Goal: Complete application form: Complete application form

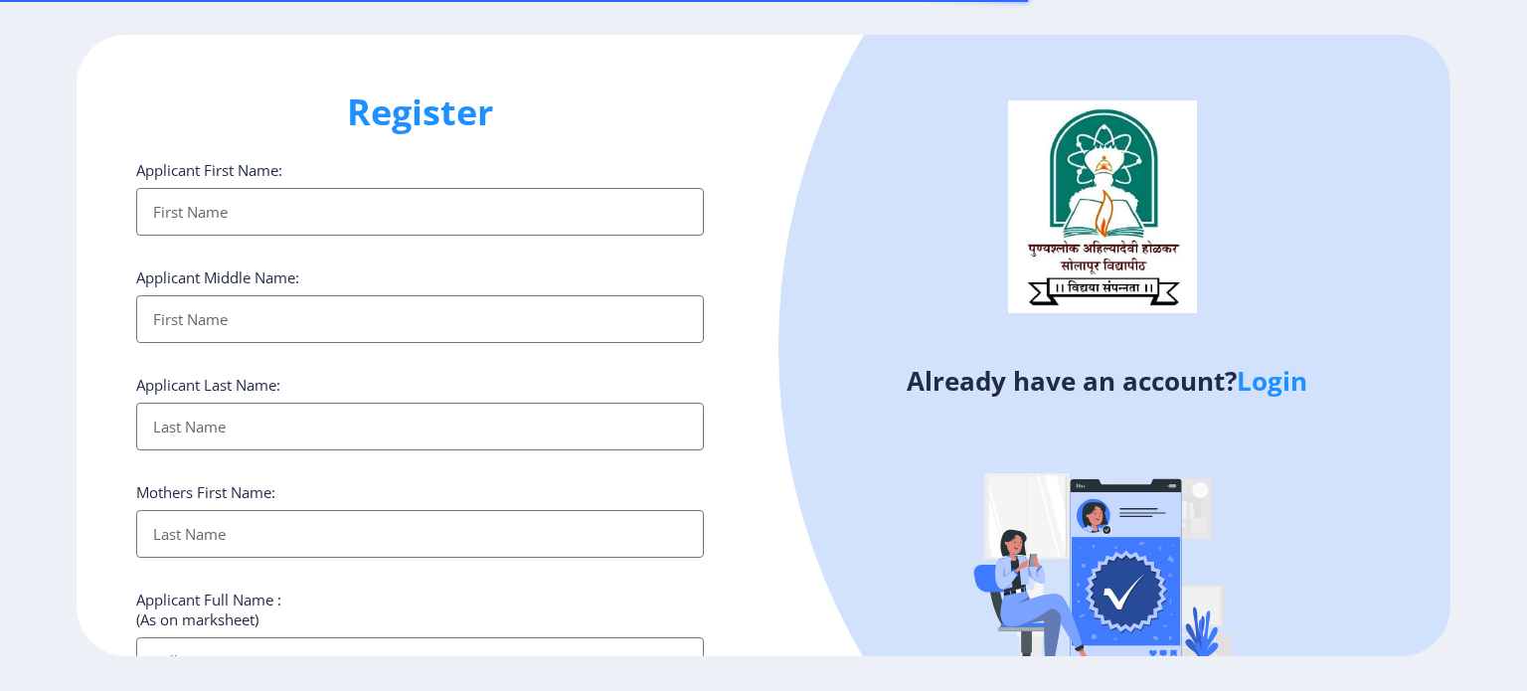
select select
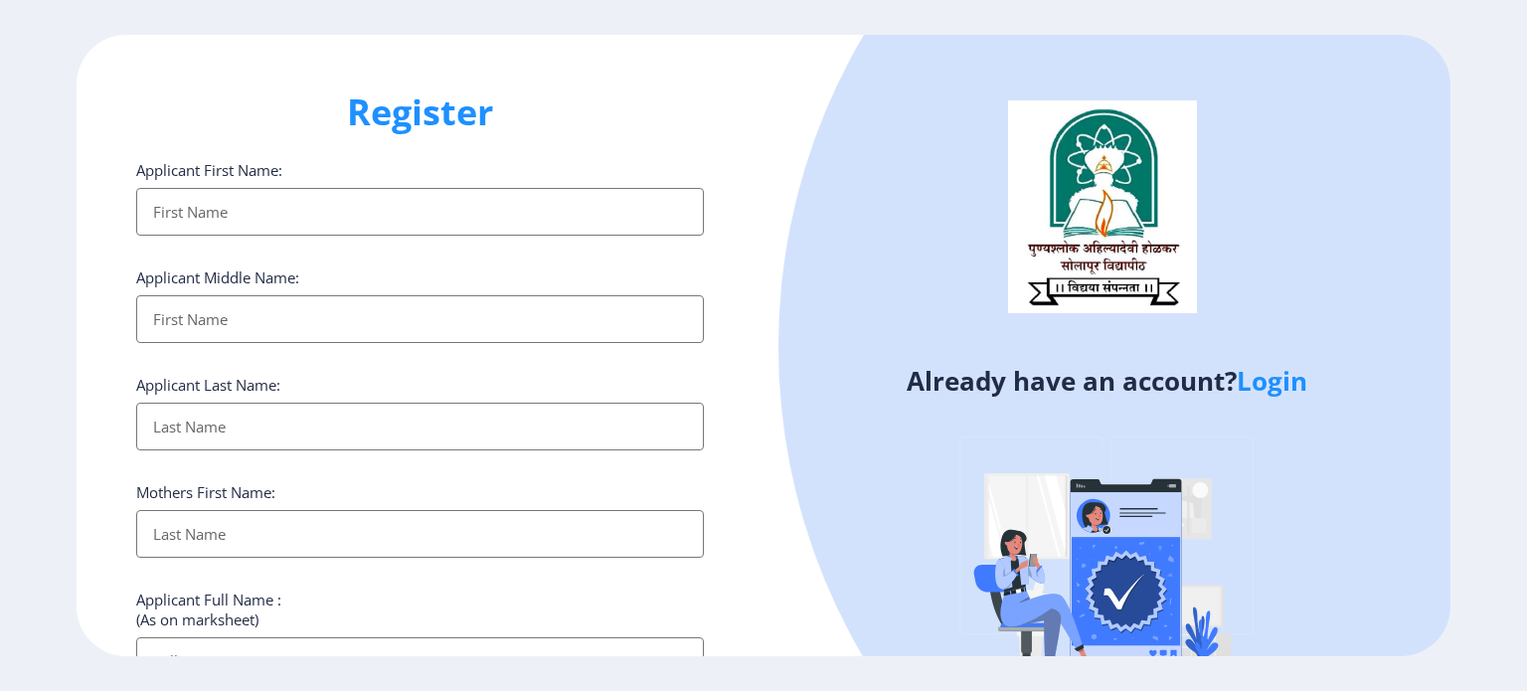
click at [1282, 401] on div at bounding box center [1389, 347] width 1222 height 1222
click at [1260, 393] on link "Login" at bounding box center [1272, 381] width 71 height 36
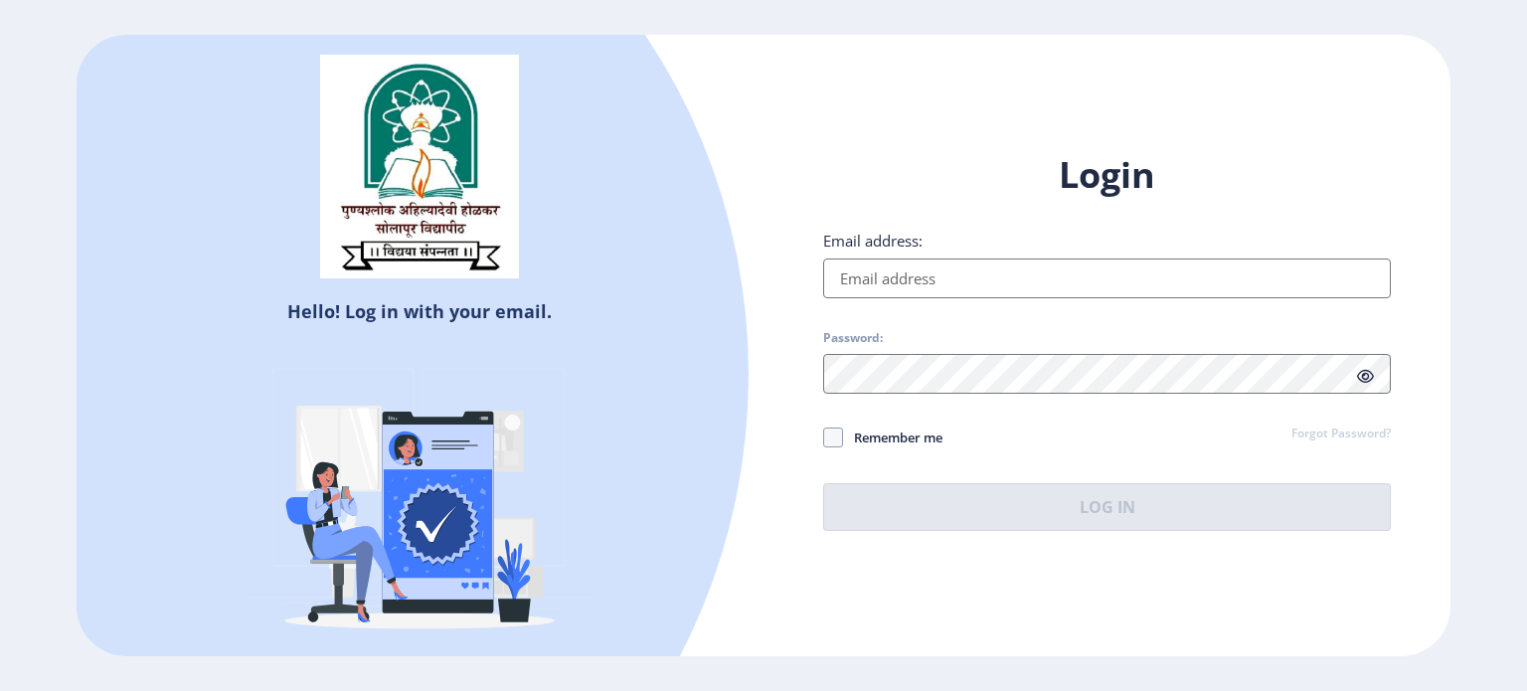
click at [957, 287] on input "Email address:" at bounding box center [1107, 278] width 568 height 40
type input "[EMAIL_ADDRESS][DOMAIN_NAME]"
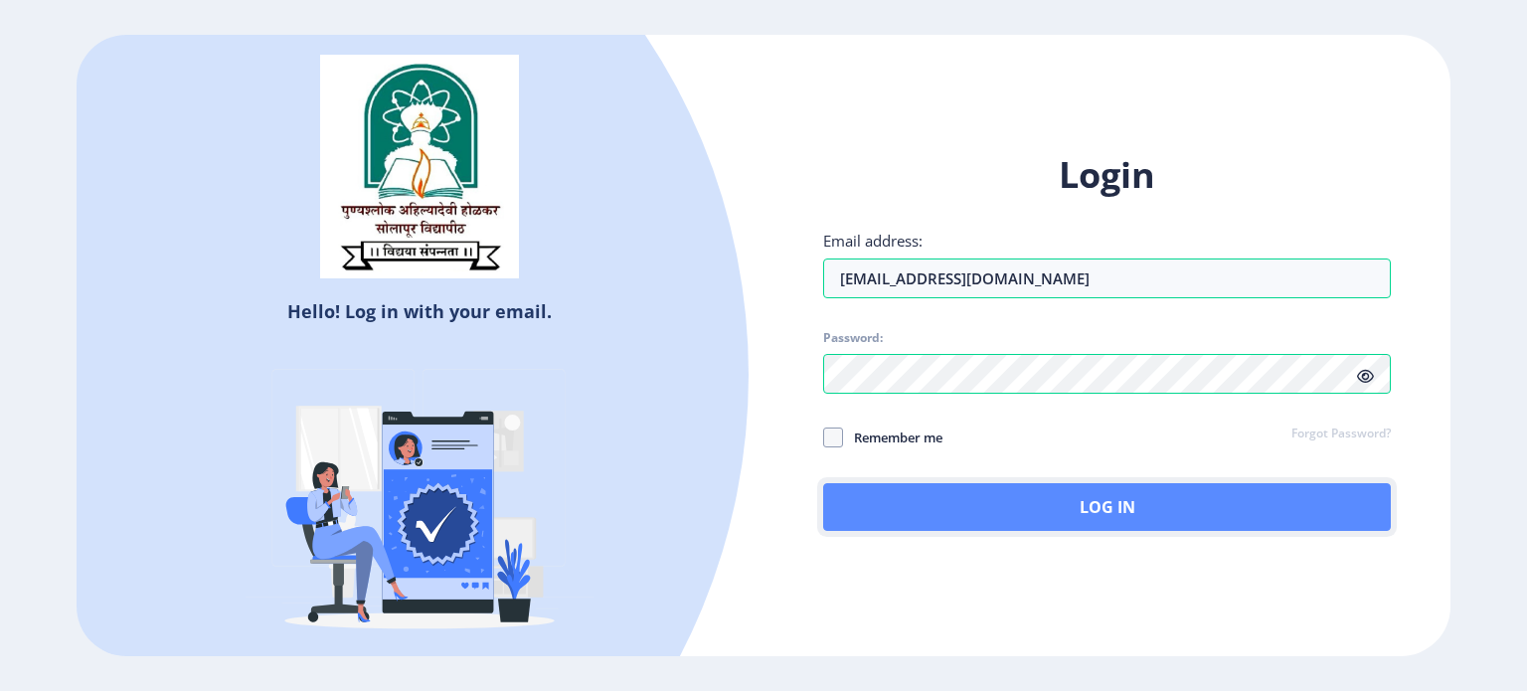
click at [1080, 510] on button "Log In" at bounding box center [1107, 507] width 568 height 48
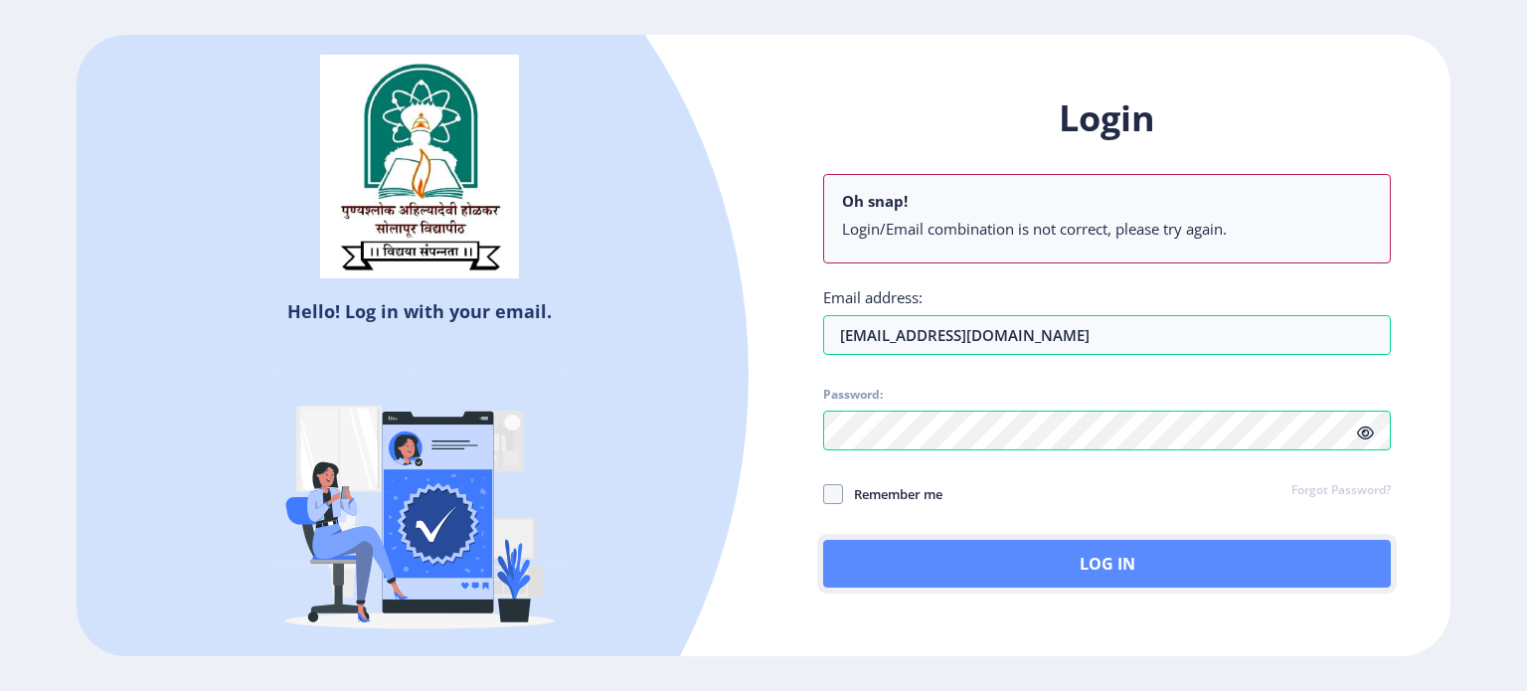
click at [1077, 557] on button "Log In" at bounding box center [1107, 564] width 568 height 48
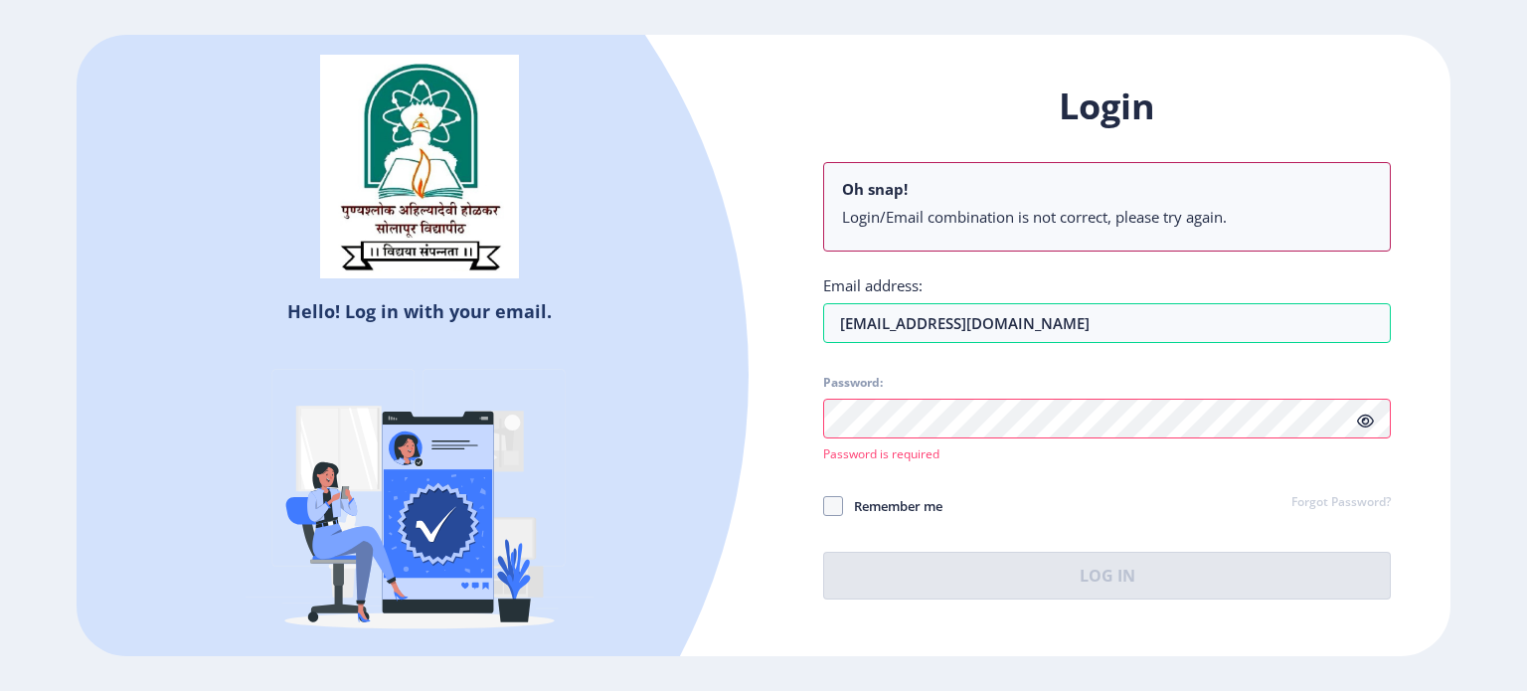
click at [1049, 369] on div "Login Oh snap! Login/Email combination is not correct, please try again. Email …" at bounding box center [1107, 341] width 568 height 517
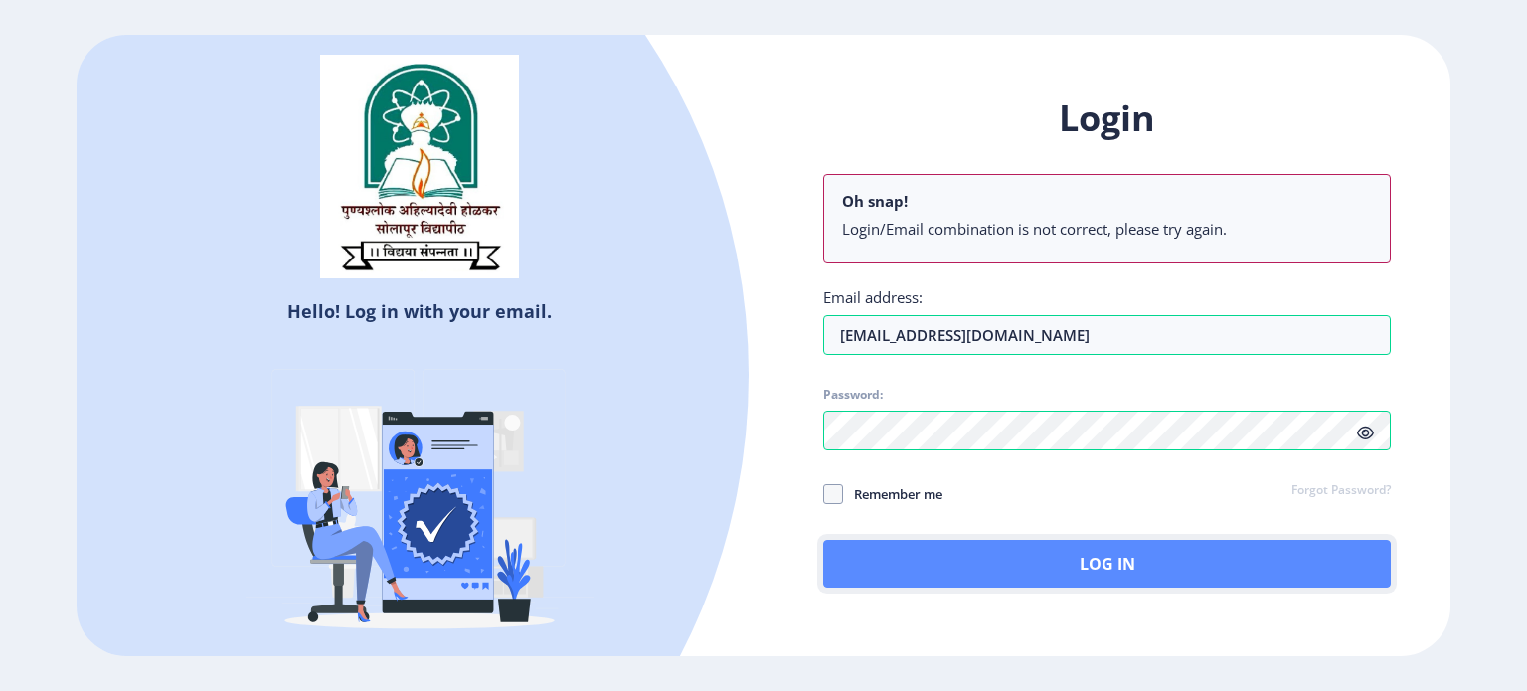
click at [1118, 556] on button "Log In" at bounding box center [1107, 564] width 568 height 48
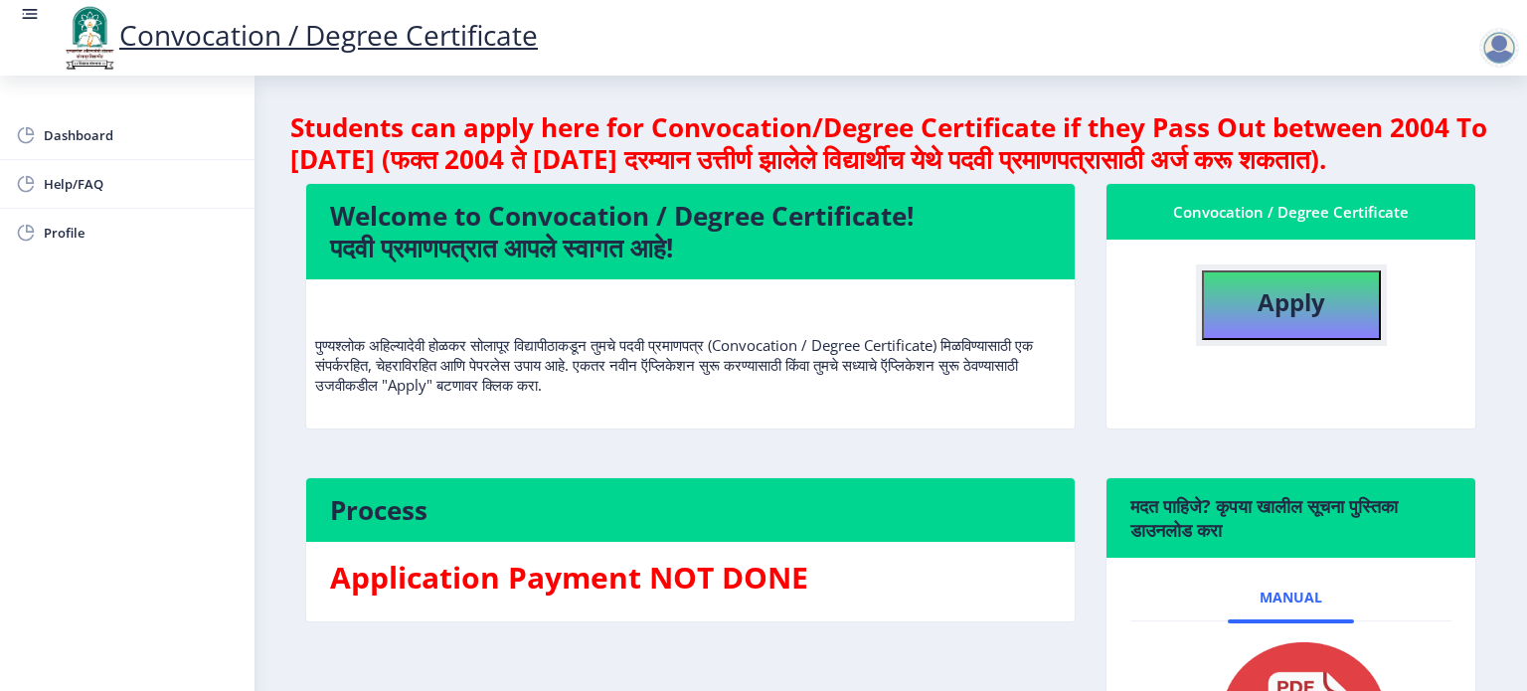
click at [1282, 318] on b "Apply" at bounding box center [1291, 301] width 68 height 33
select select
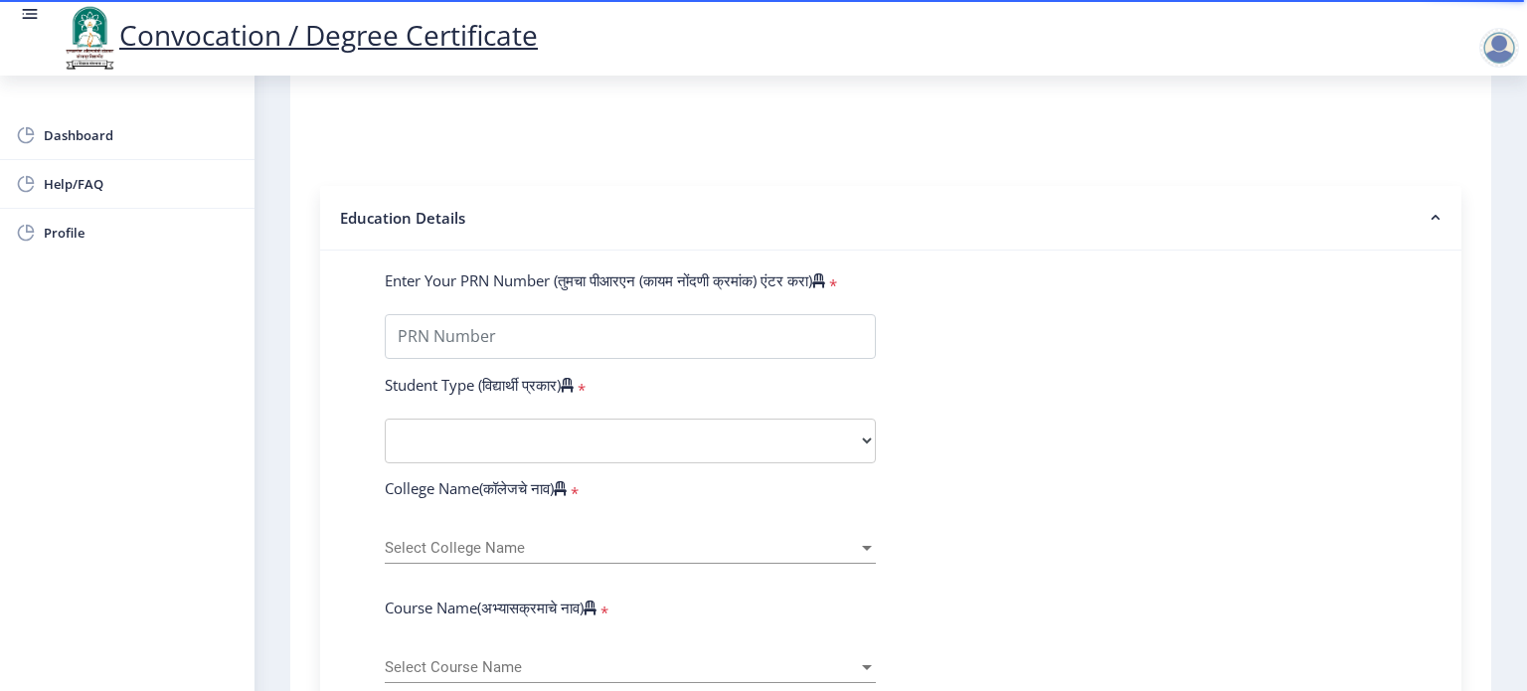
scroll to position [398, 0]
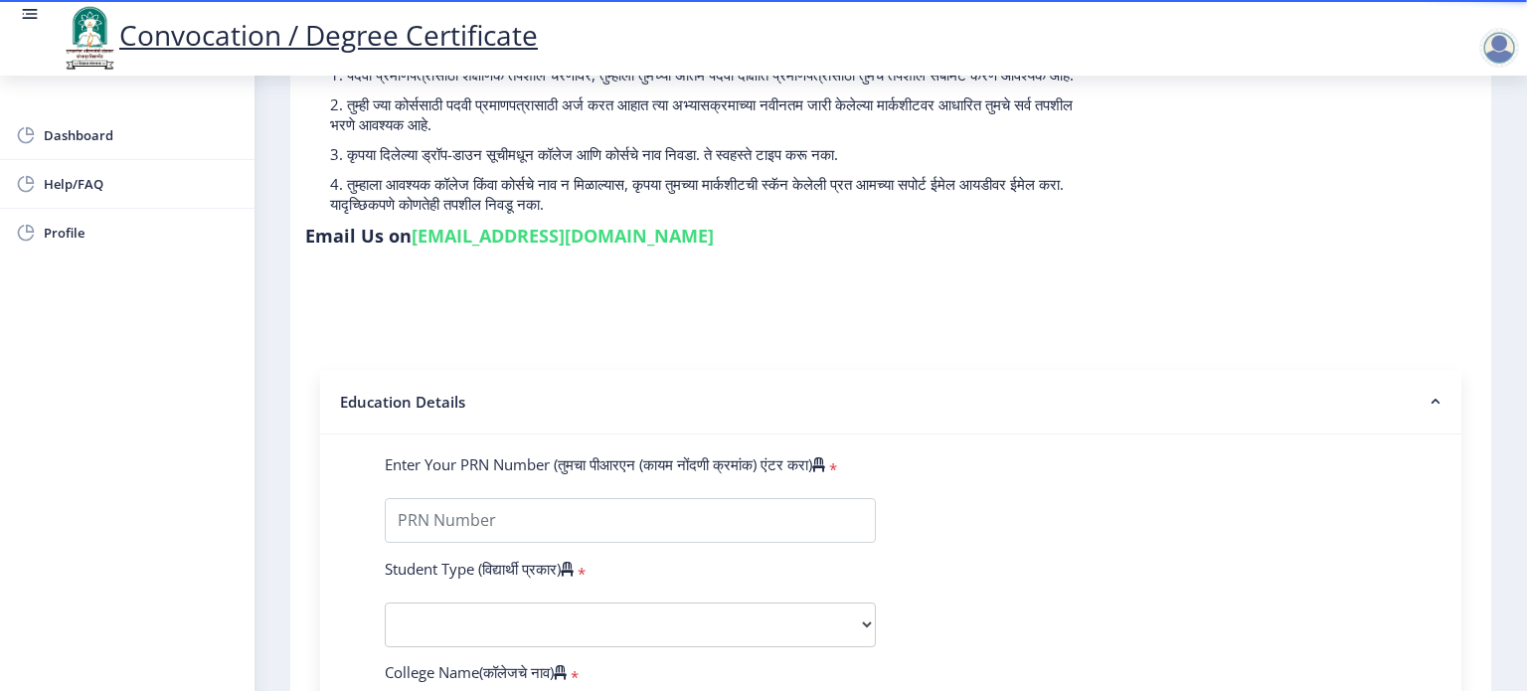
scroll to position [159, 0]
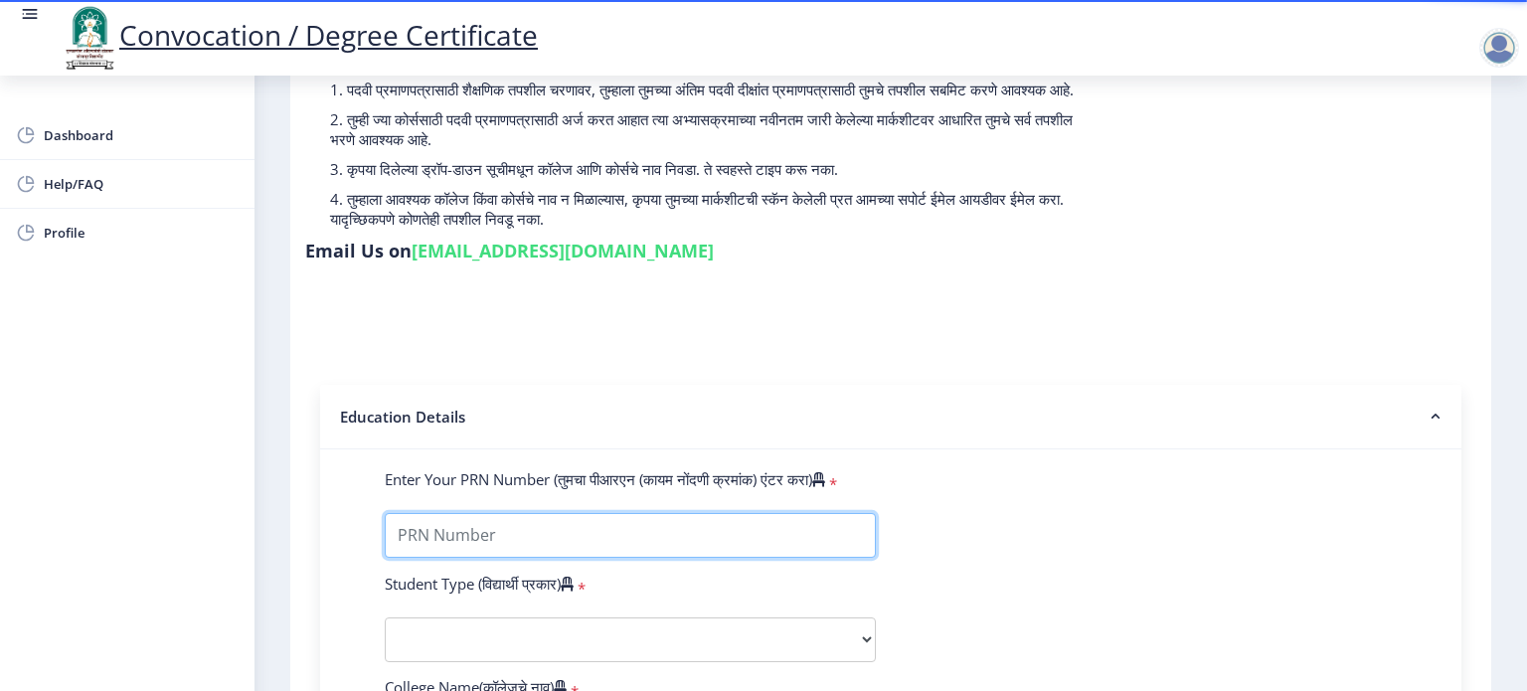
click at [533, 531] on input "Enter Your PRN Number (तुमचा पीआरएन (कायम नोंदणी क्रमांक) एंटर करा)" at bounding box center [630, 535] width 491 height 45
type input "2010032500505876"
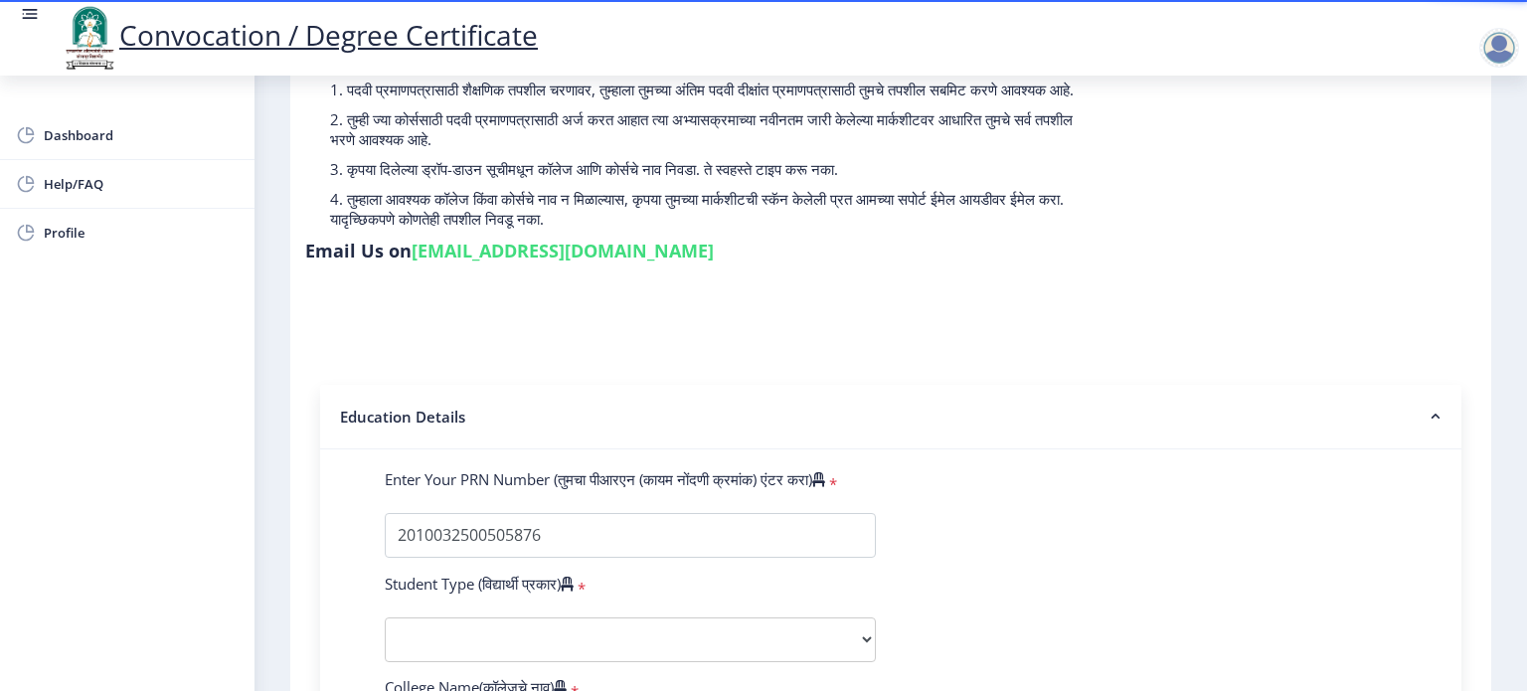
click at [975, 427] on nb-accordion-item-header "Education Details" at bounding box center [890, 417] width 1141 height 65
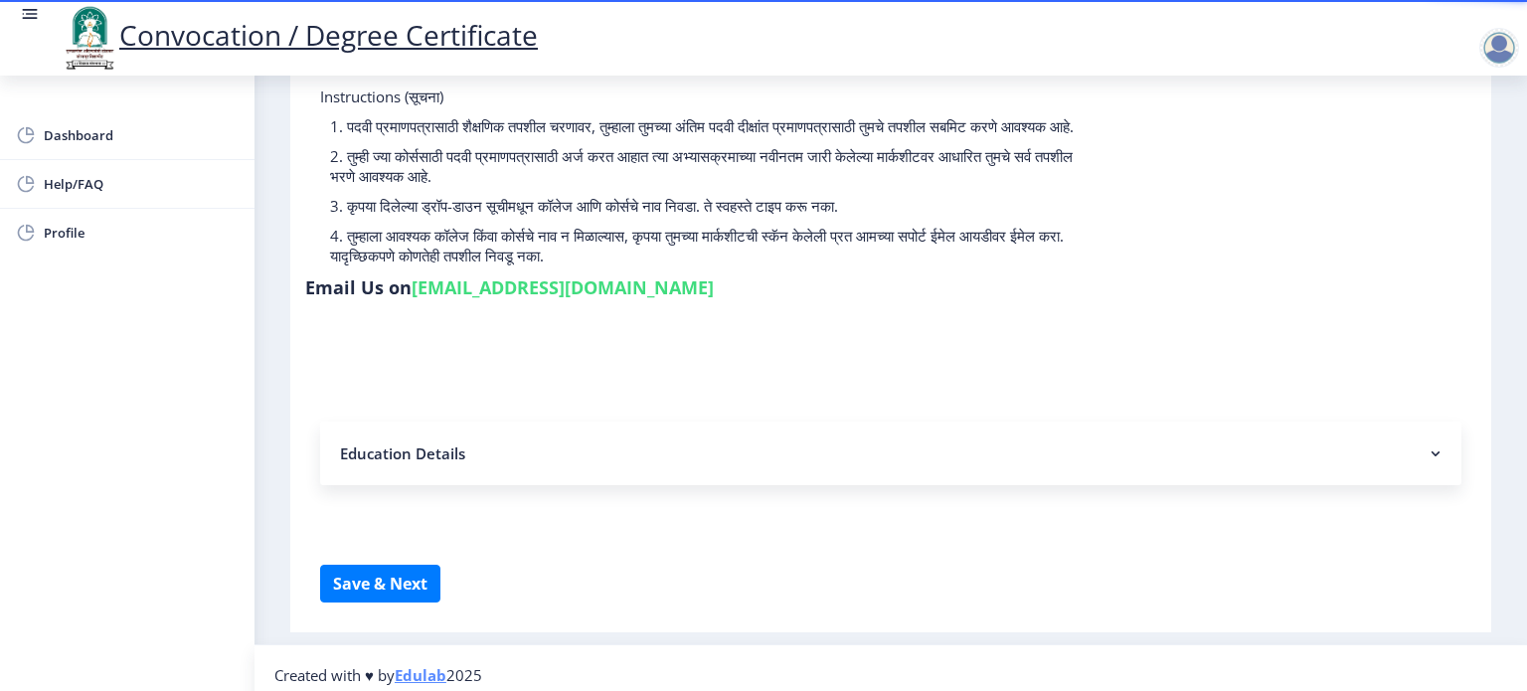
click at [972, 341] on form "Instructions (सूचना) 1. पदवी प्रमाणपत्रासाठी शैक्षणिक तपशील चरणावर, तुम्हाला तु…" at bounding box center [890, 344] width 1141 height 516
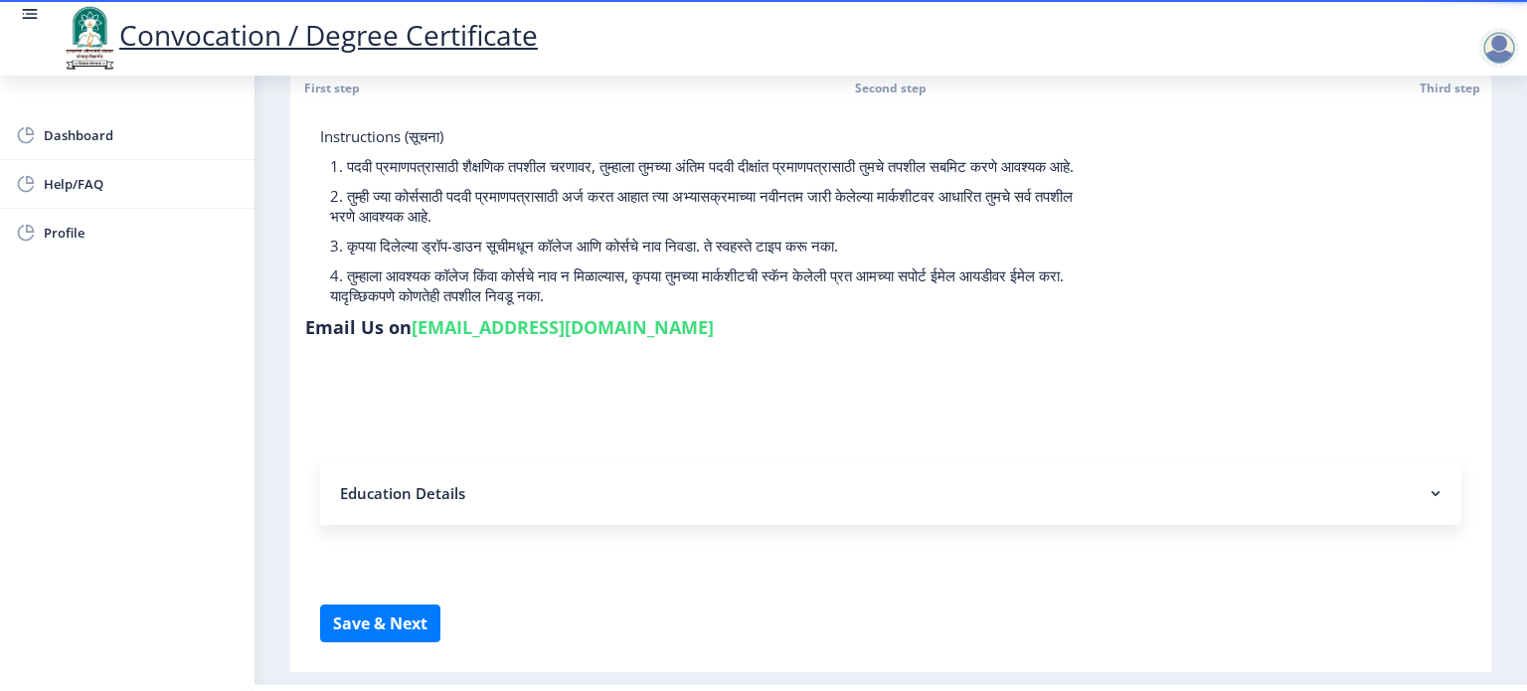
scroll to position [43, 0]
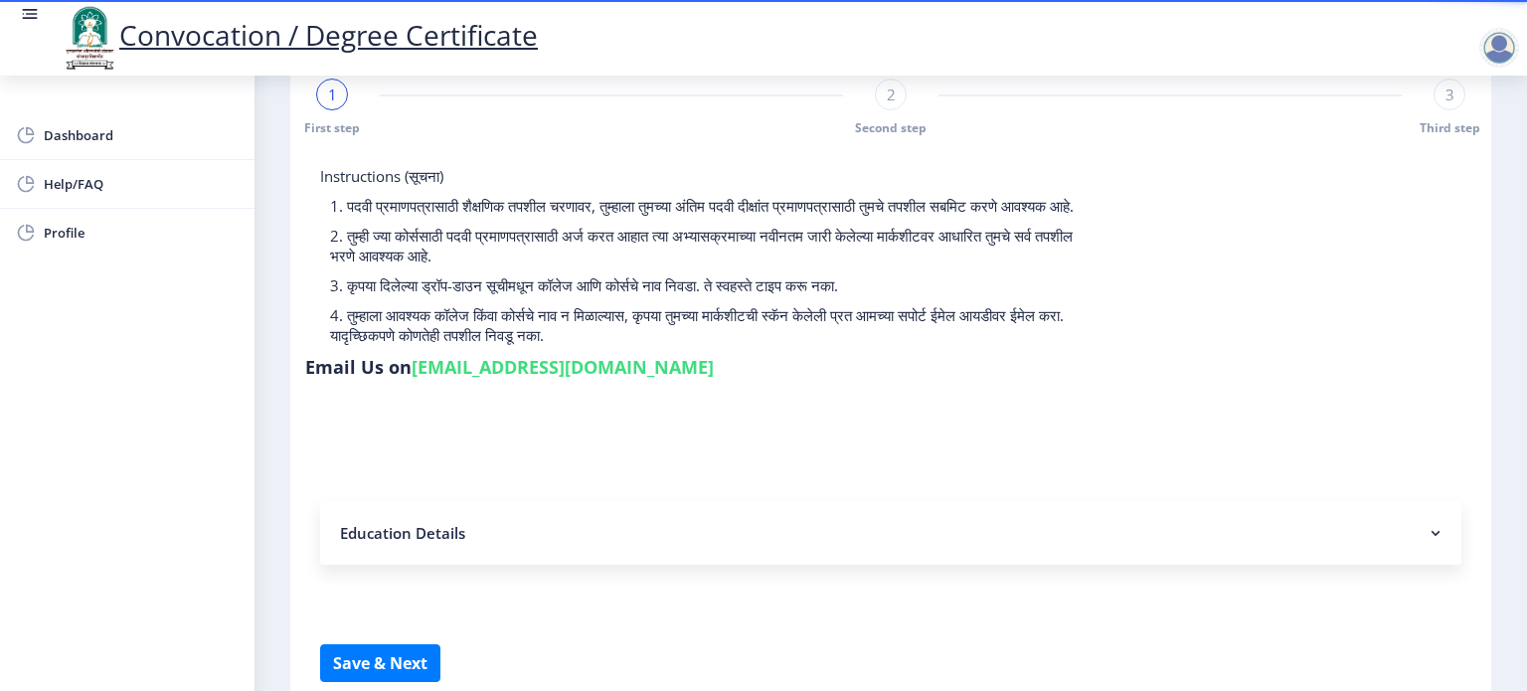
click at [392, 527] on nb-accordion-item-header "Education Details" at bounding box center [890, 533] width 1141 height 64
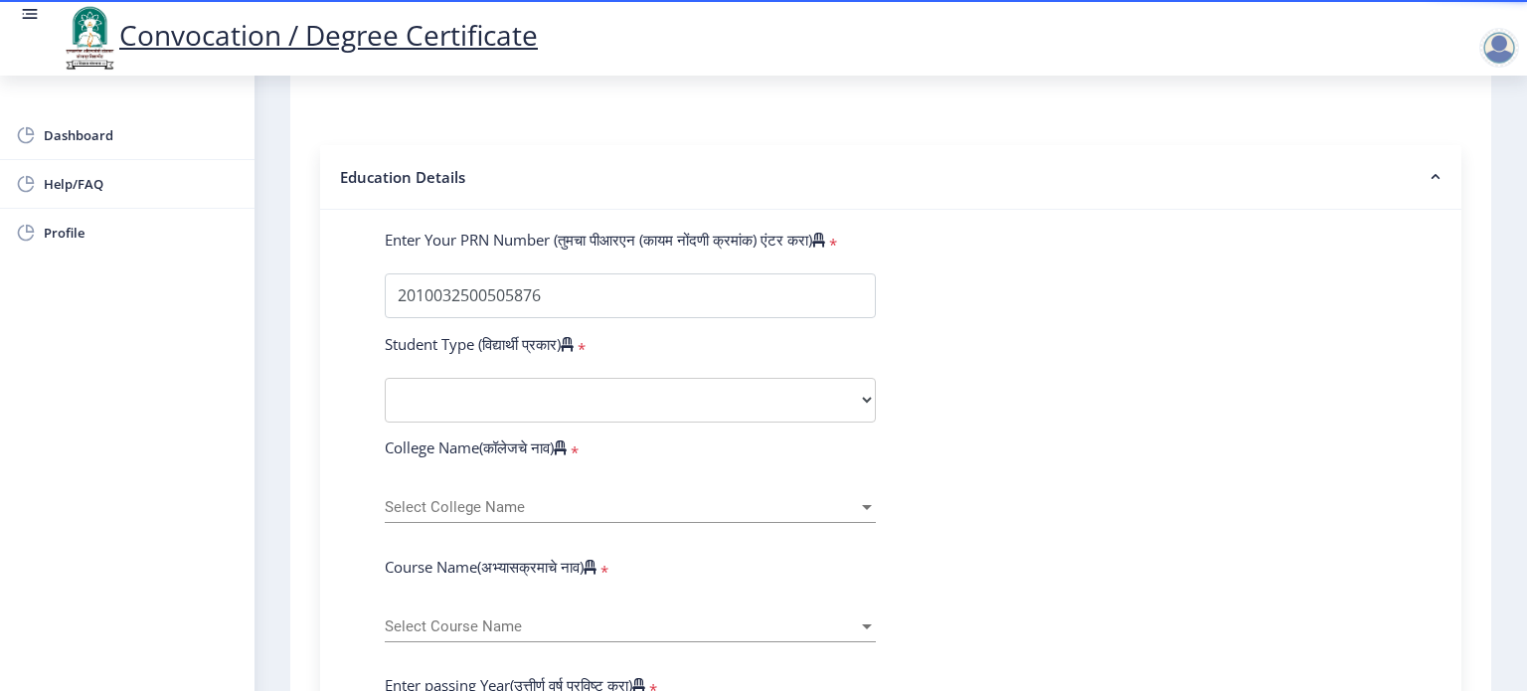
scroll to position [401, 0]
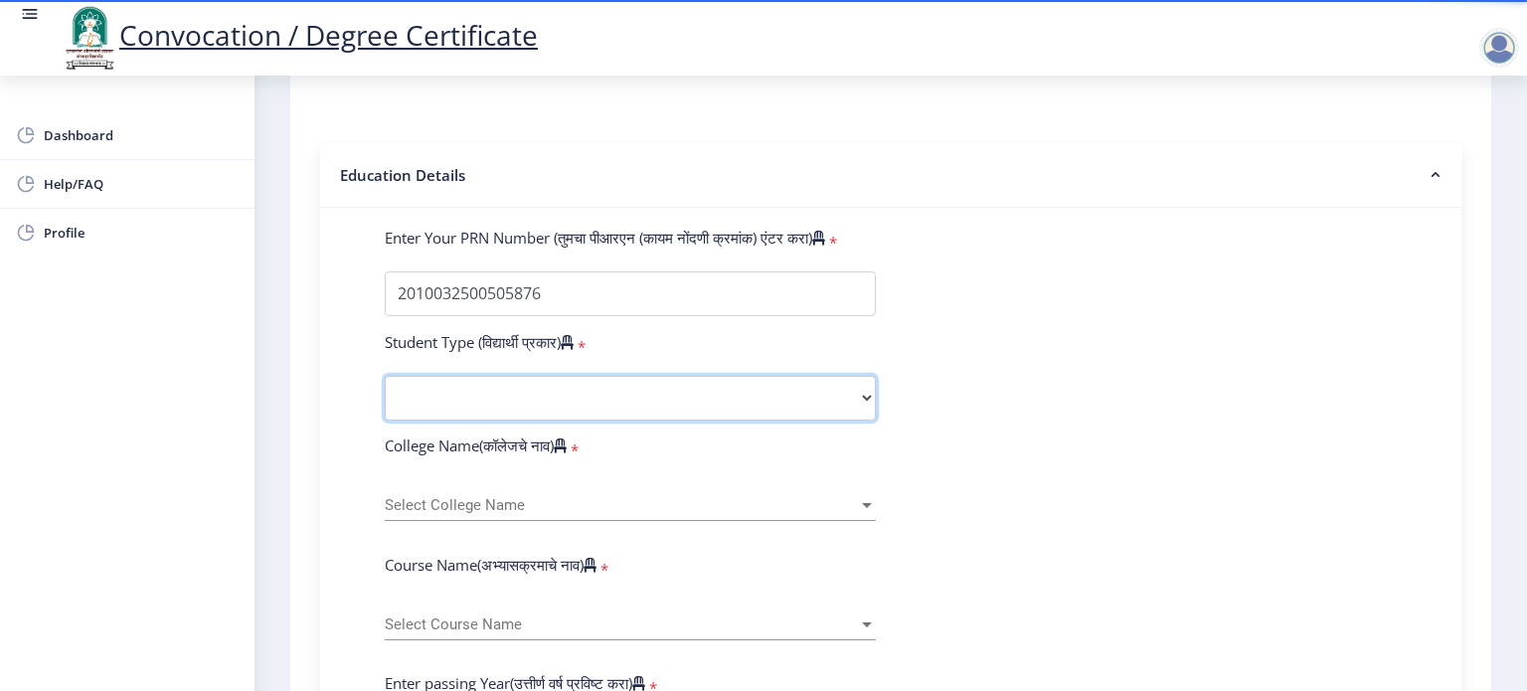
click at [461, 387] on select "Select Student Type Regular External" at bounding box center [630, 398] width 491 height 45
select select "Regular"
click at [385, 376] on select "Select Student Type Regular External" at bounding box center [630, 398] width 491 height 45
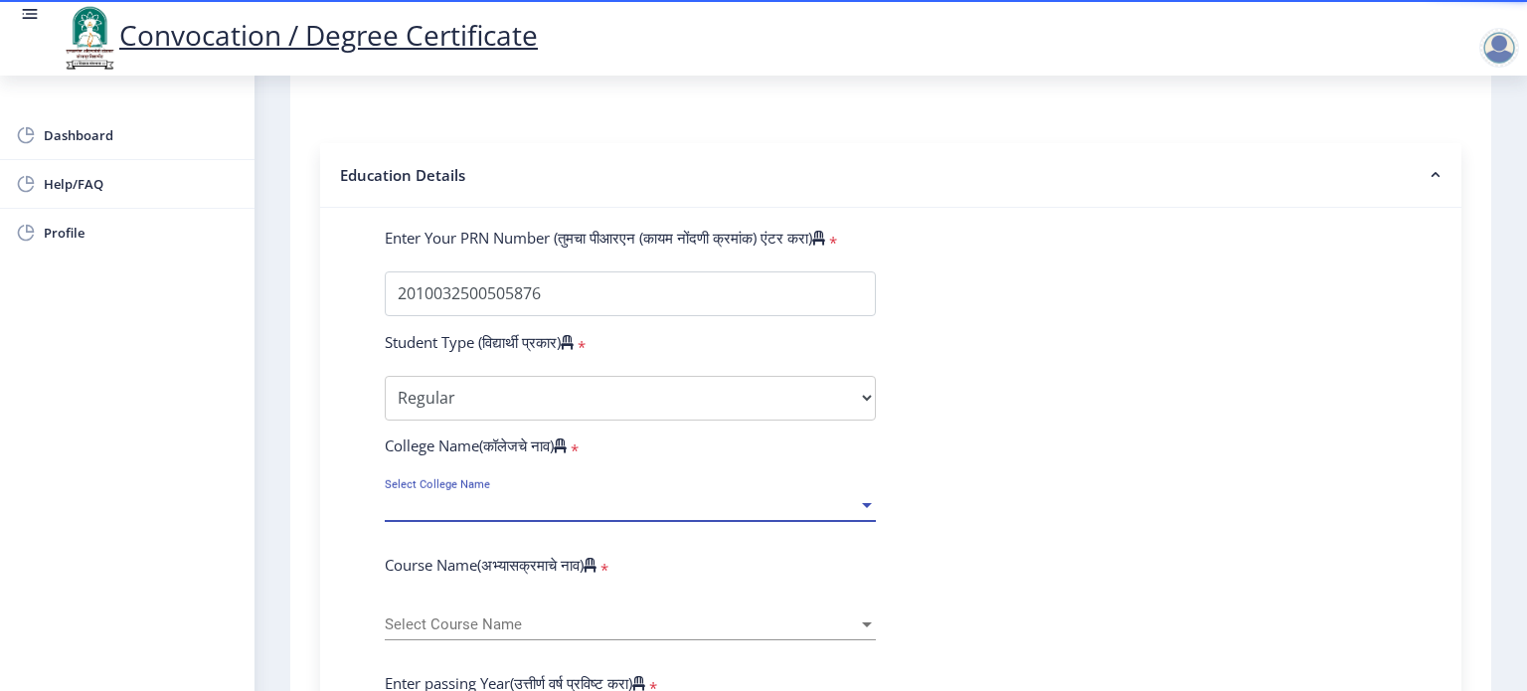
click at [474, 497] on span "Select College Name" at bounding box center [621, 505] width 473 height 17
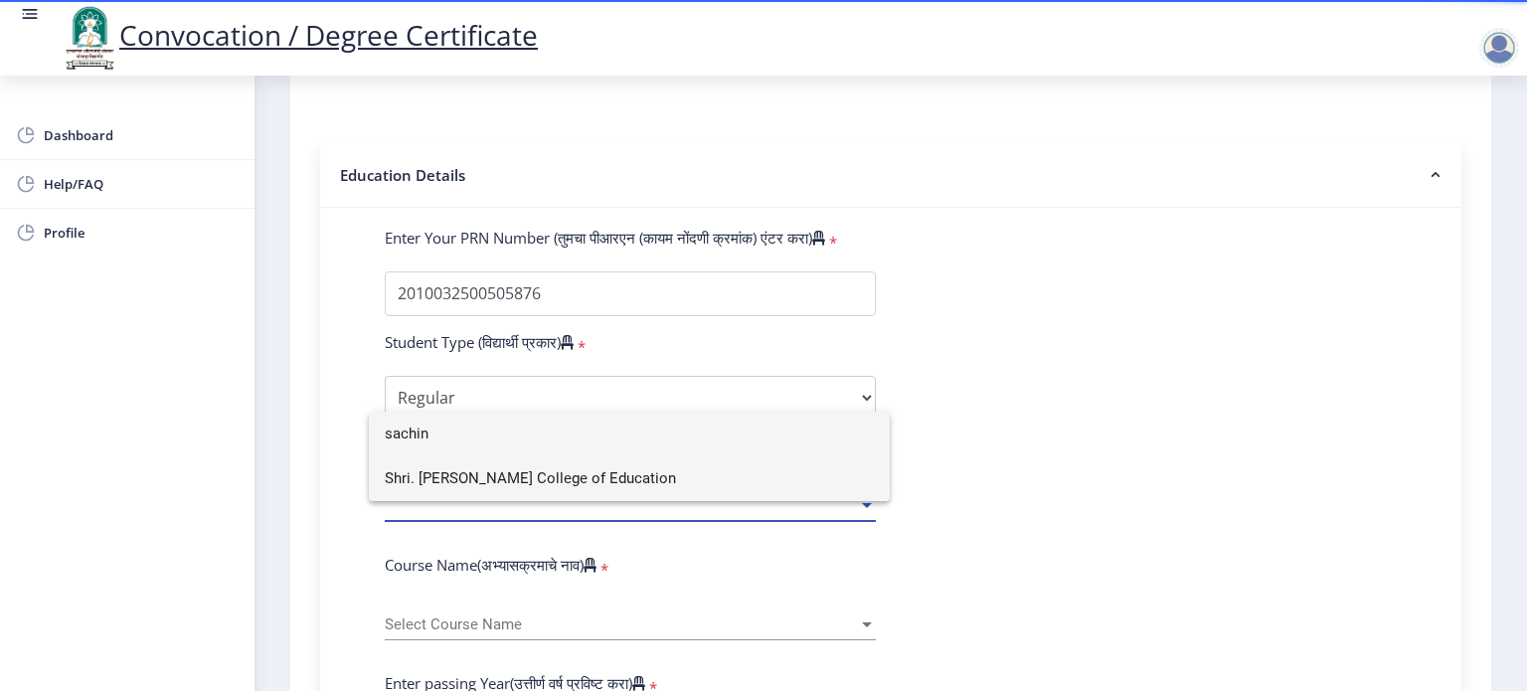
type input "sachin"
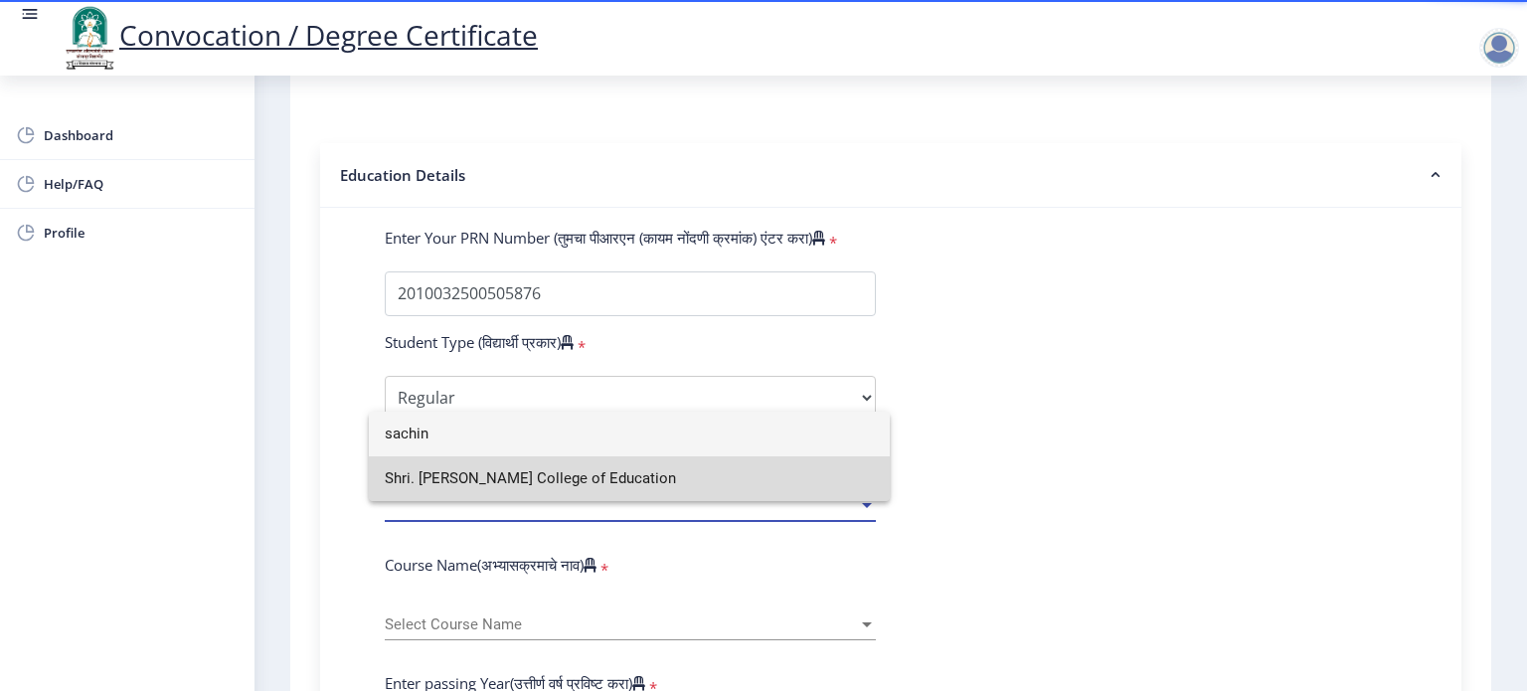
click at [503, 484] on span "Shri. Sachin T. Patil College of Education" at bounding box center [629, 478] width 489 height 45
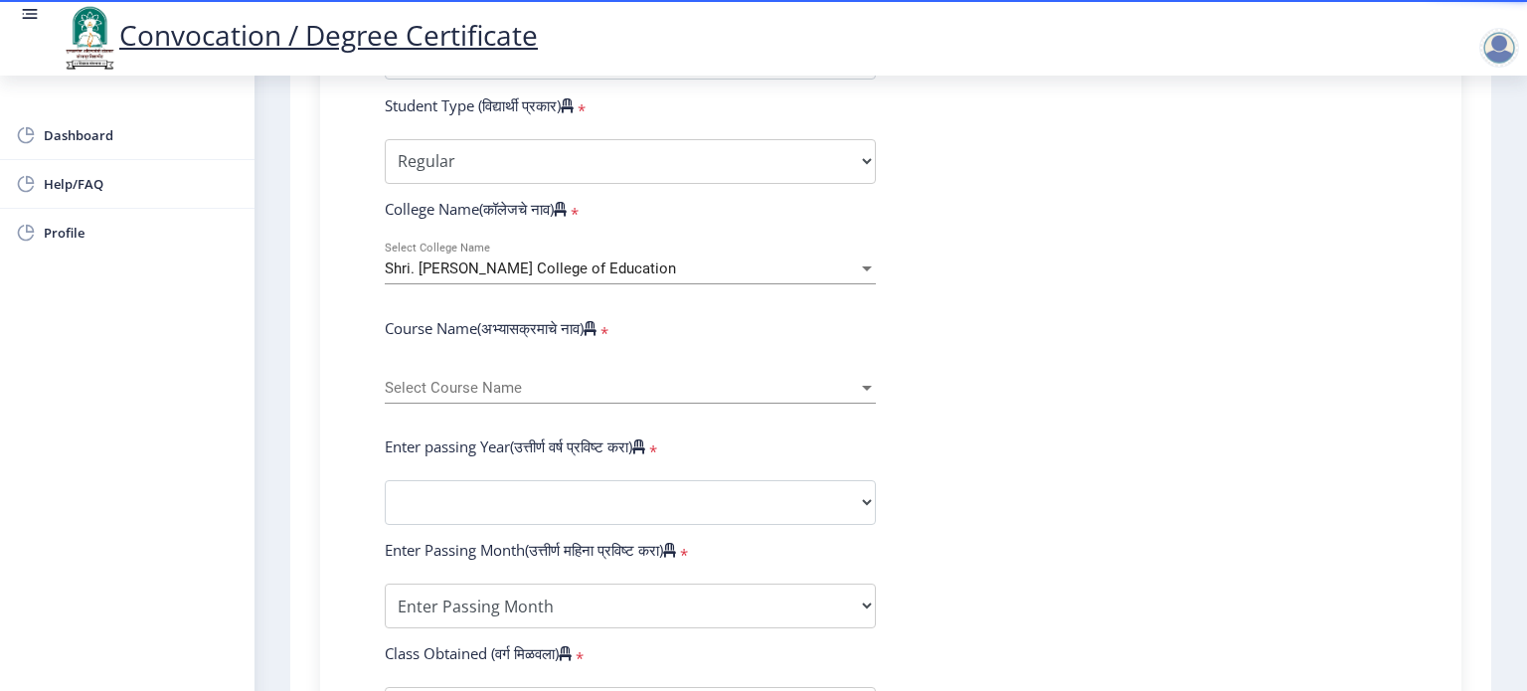
scroll to position [639, 0]
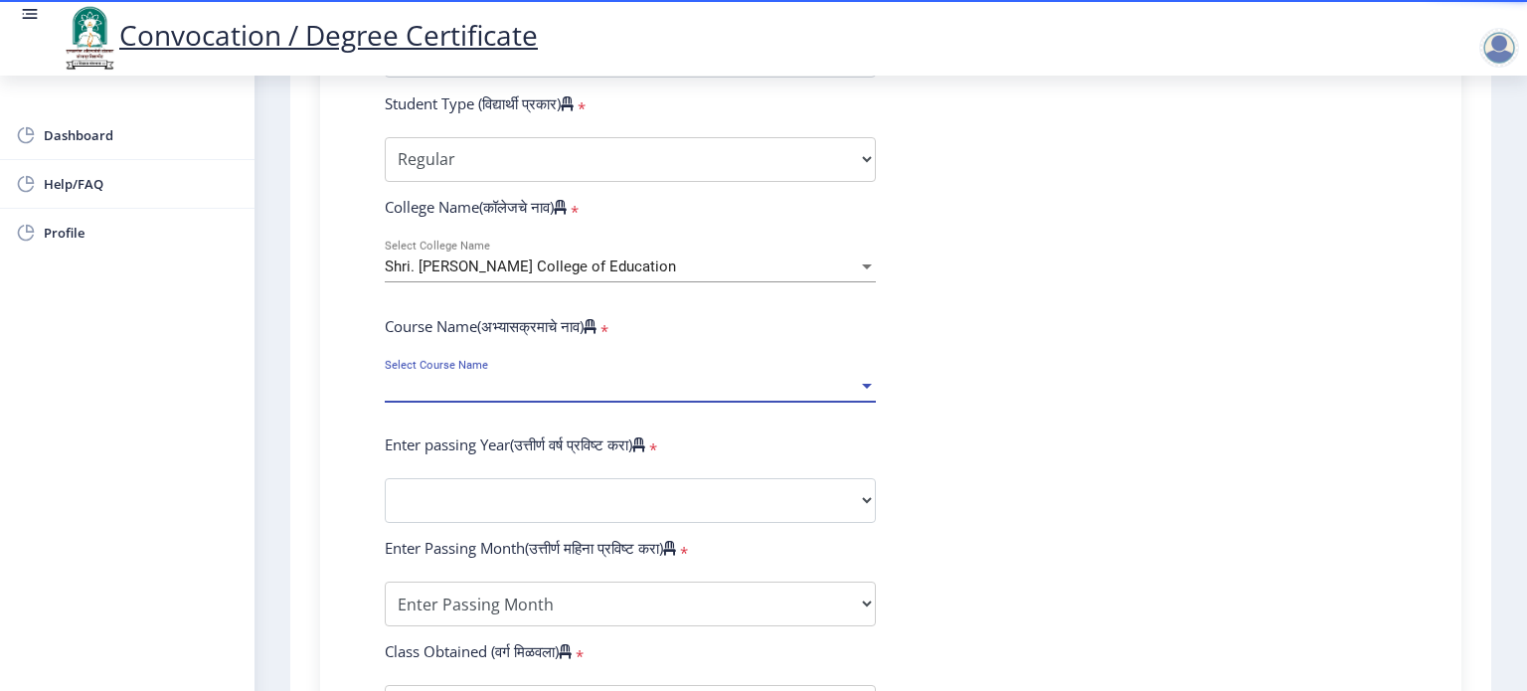
click at [863, 384] on div at bounding box center [867, 386] width 10 height 5
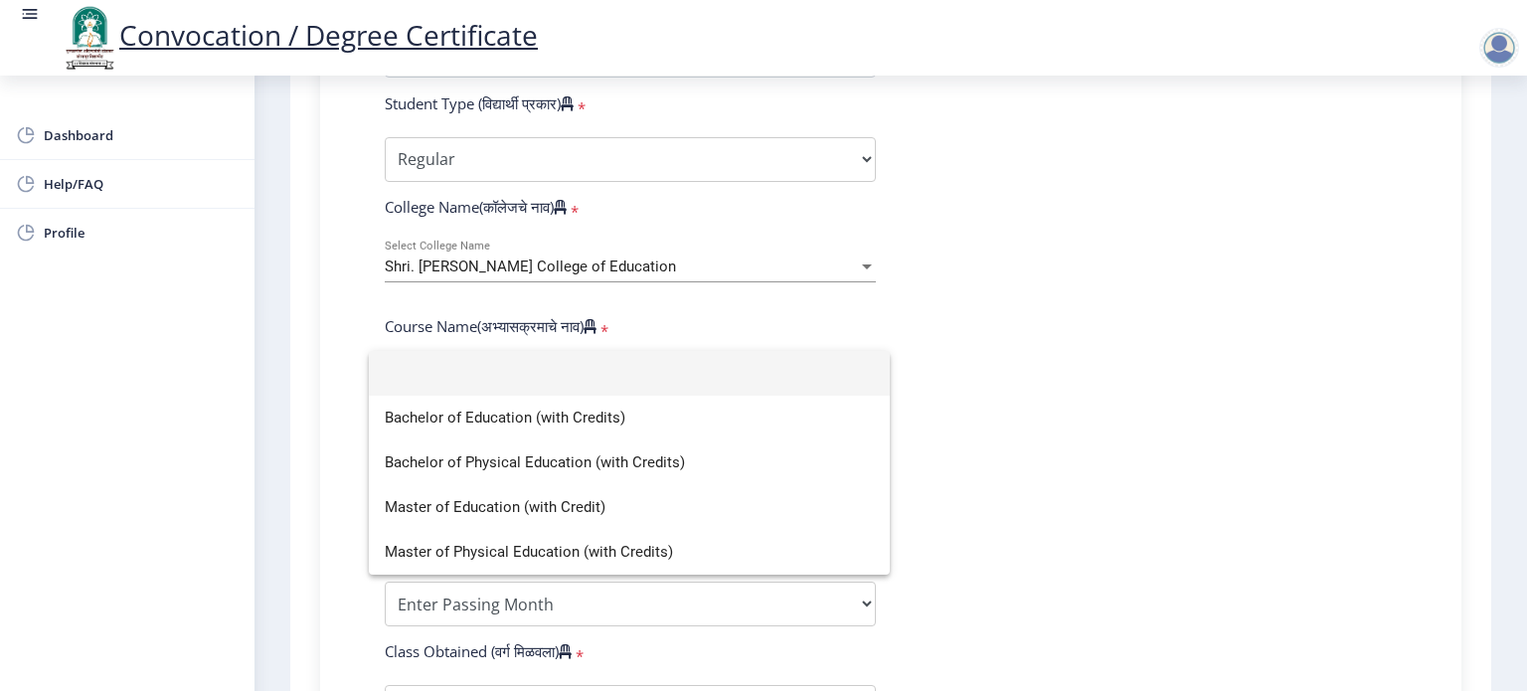
click at [771, 28] on div at bounding box center [763, 345] width 1527 height 691
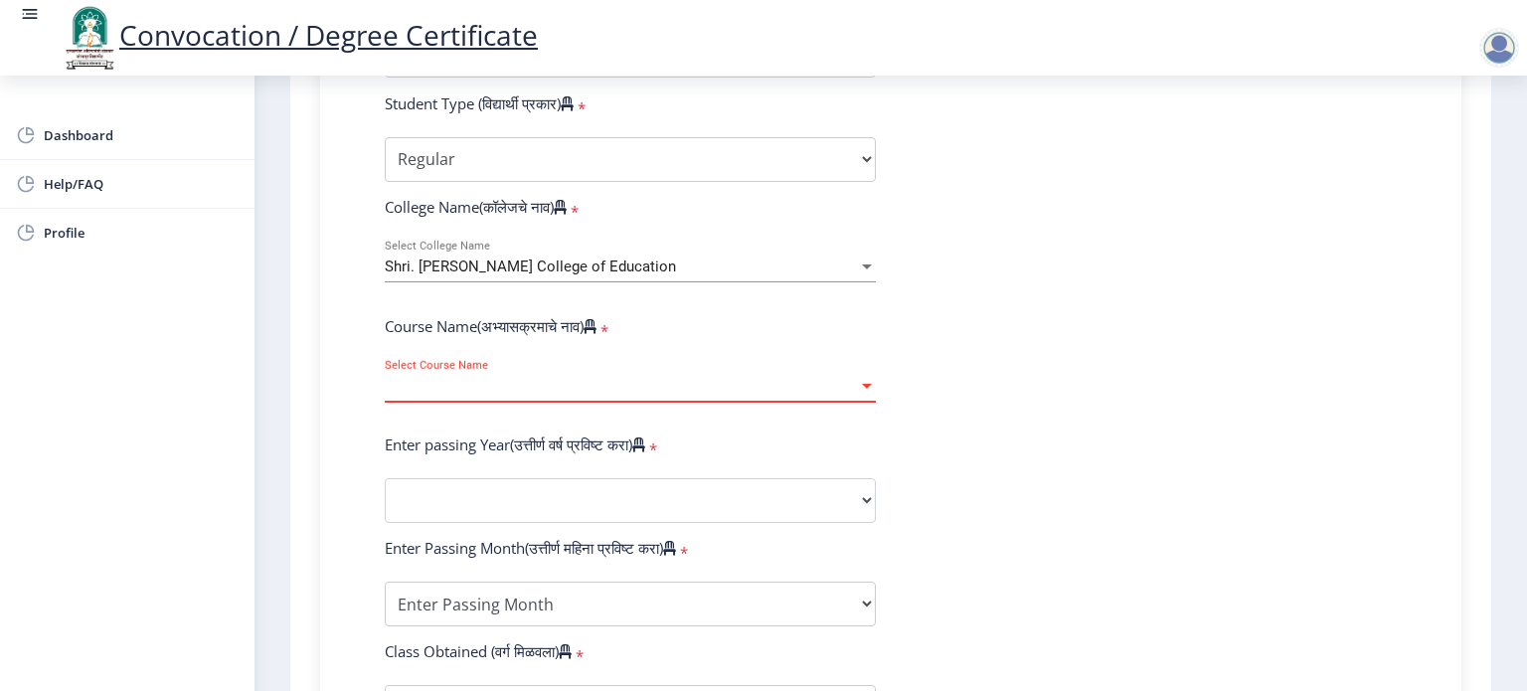
click at [863, 384] on div at bounding box center [867, 386] width 10 height 5
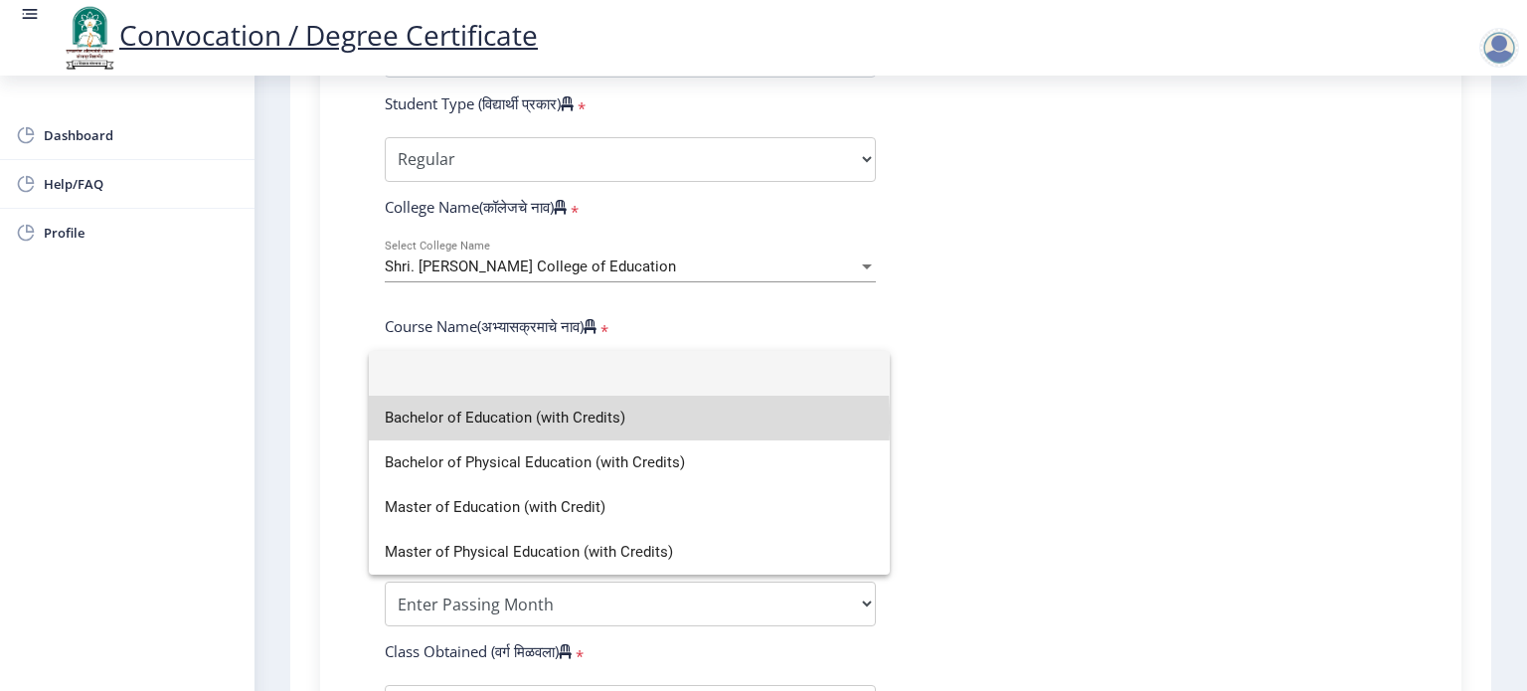
click at [450, 421] on span "Bachelor of Education (with Credits)" at bounding box center [629, 418] width 489 height 45
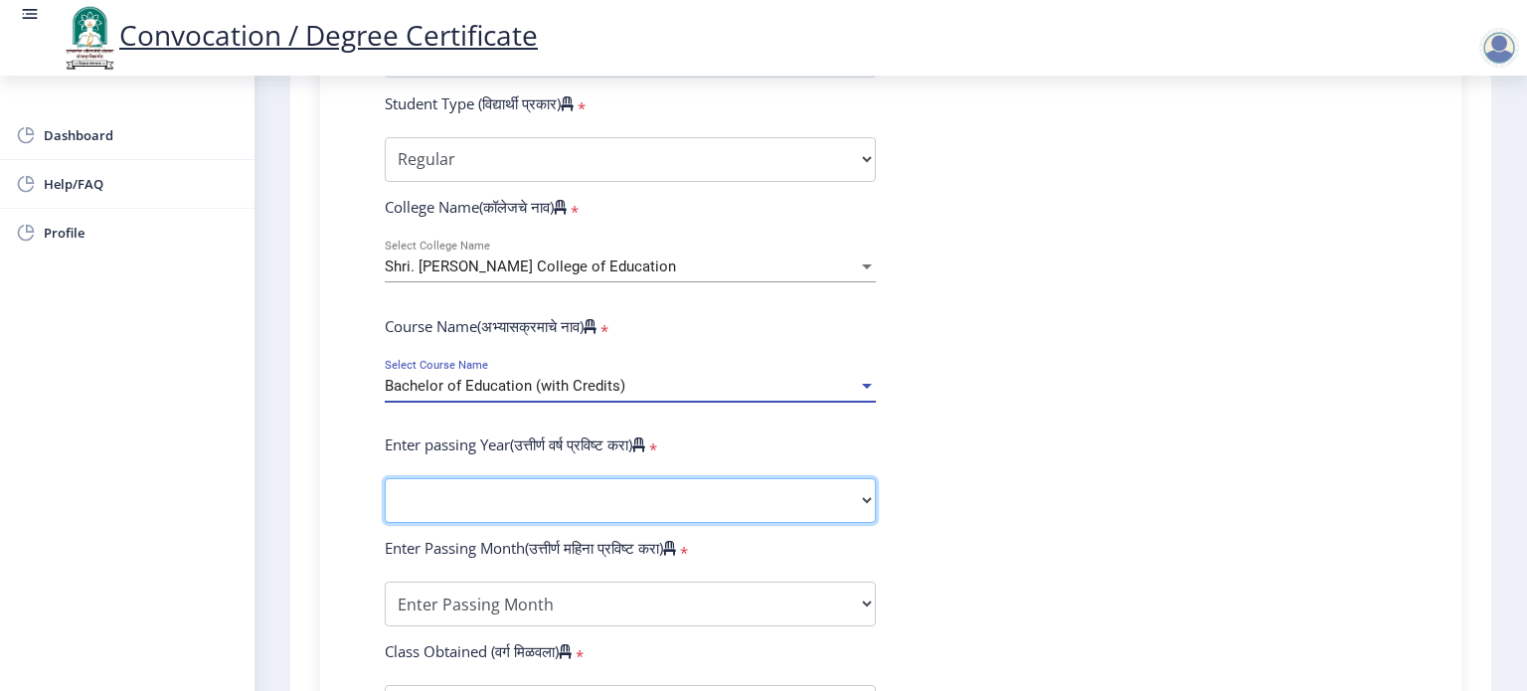
click at [558, 484] on select "2025 2024 2023 2022 2021 2020 2019 2018 2017 2016 2015 2014 2013 2012 2011 2010…" at bounding box center [630, 500] width 491 height 45
select select "2011"
click at [385, 478] on select "2025 2024 2023 2022 2021 2020 2019 2018 2017 2016 2015 2014 2013 2012 2011 2010…" at bounding box center [630, 500] width 491 height 45
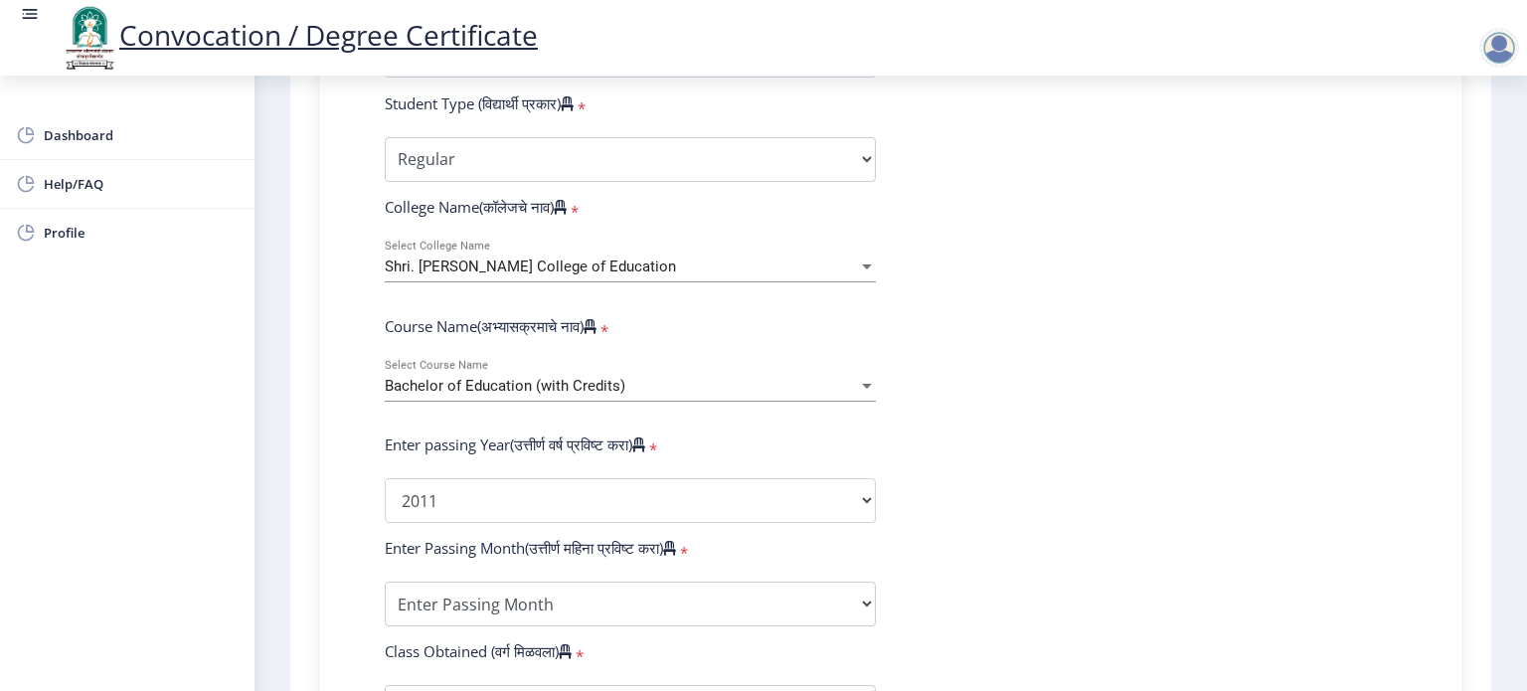
click at [998, 422] on form "Enter Your PRN Number (तुमचा पीआरएन (कायम नोंदणी क्रमांक) एंटर करा) * Student T…" at bounding box center [891, 516] width 1042 height 1054
click at [859, 594] on select "Enter Passing Month March April May October November December" at bounding box center [630, 604] width 491 height 45
select select "May"
click at [385, 582] on select "Enter Passing Month March April May October November December" at bounding box center [630, 604] width 491 height 45
click at [994, 465] on form "Enter Your PRN Number (तुमचा पीआरएन (कायम नोंदणी क्रमांक) एंटर करा) * Student T…" at bounding box center [891, 516] width 1042 height 1054
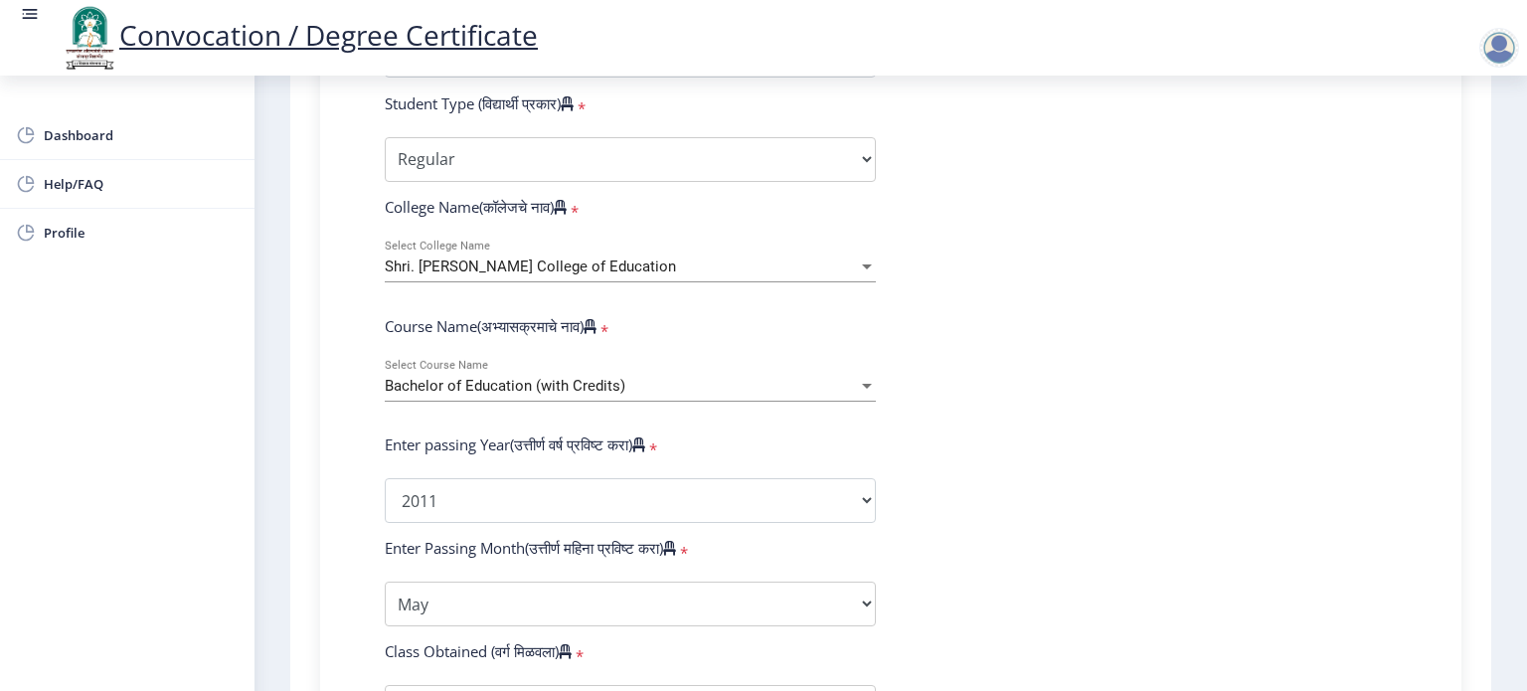
click at [1131, 397] on form "Enter Your PRN Number (तुमचा पीआरएन (कायम नोंदणी क्रमांक) एंटर करा) * Student T…" at bounding box center [891, 516] width 1042 height 1054
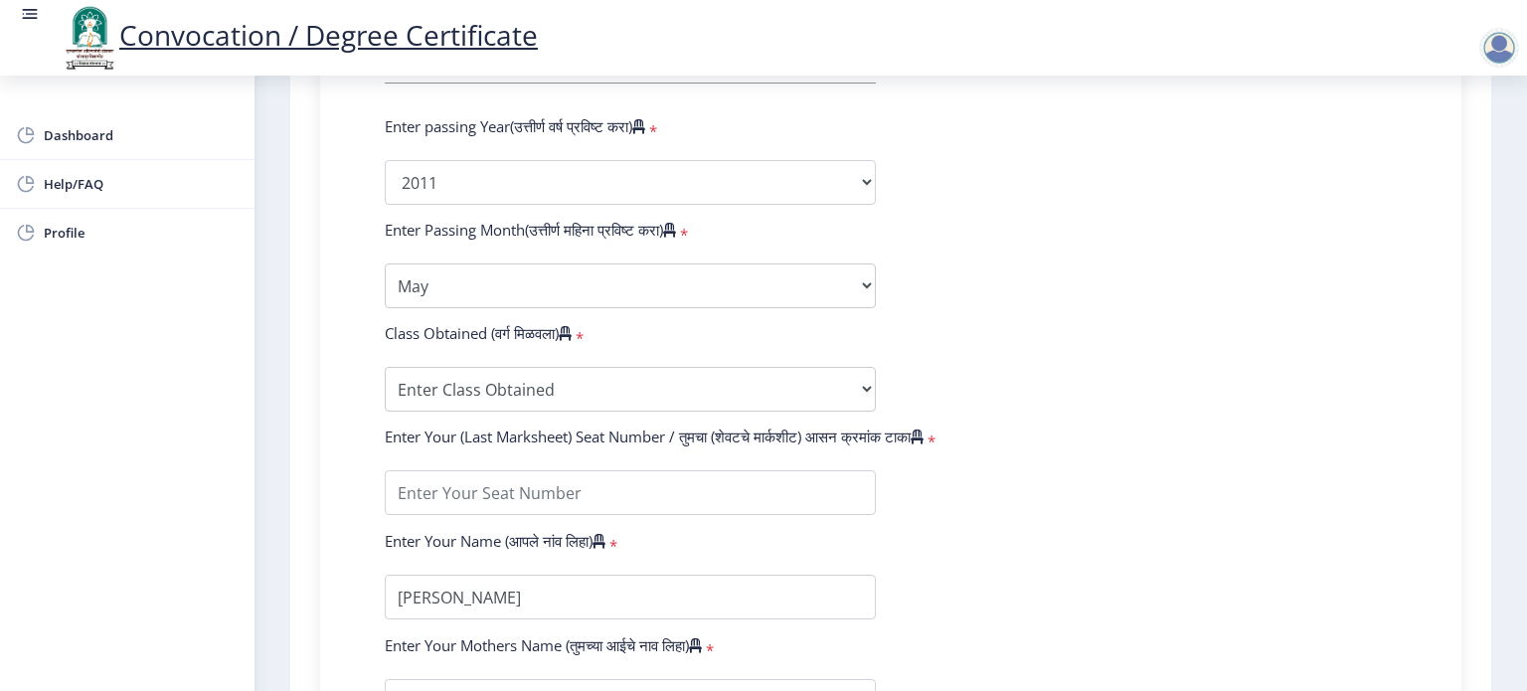
scroll to position [997, 0]
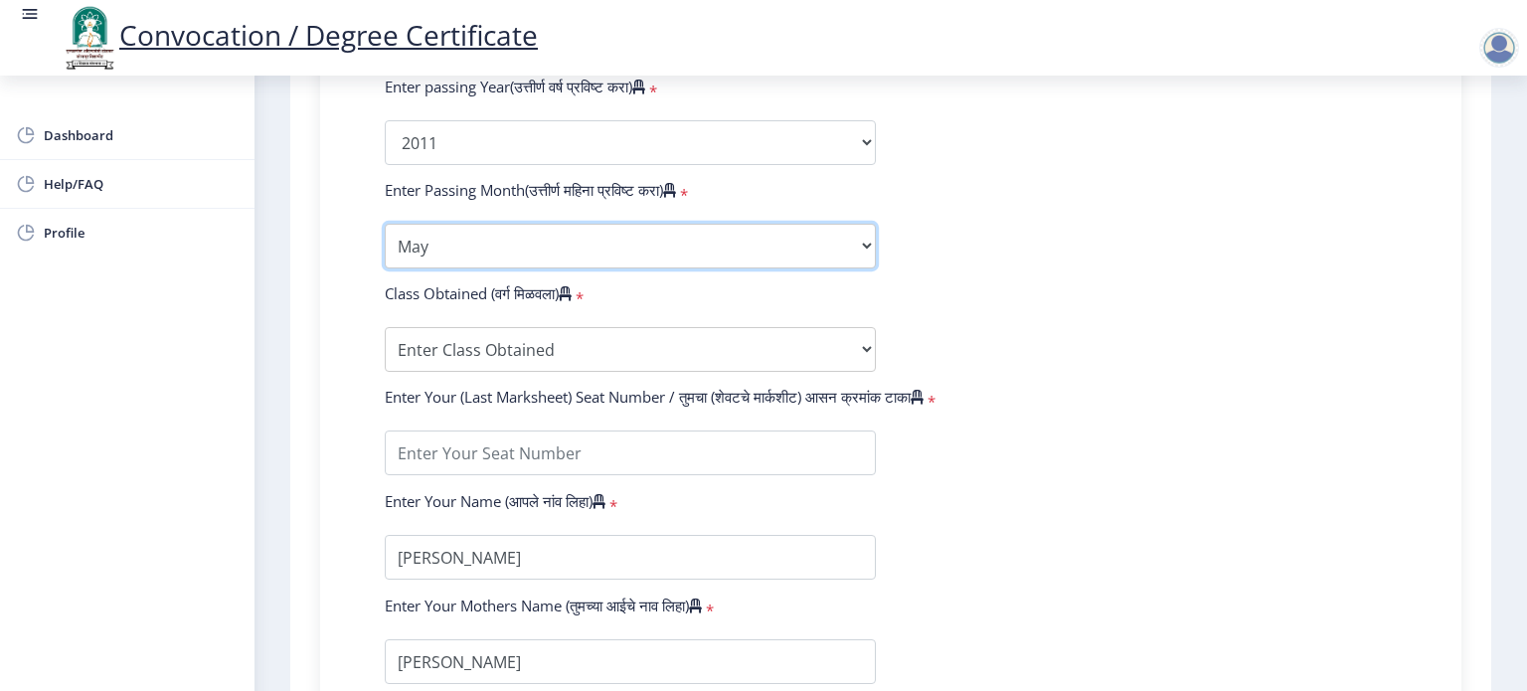
click at [744, 228] on select "Enter Passing Month March April May October November December" at bounding box center [630, 246] width 491 height 45
click at [385, 224] on select "Enter Passing Month March April May October November December" at bounding box center [630, 246] width 491 height 45
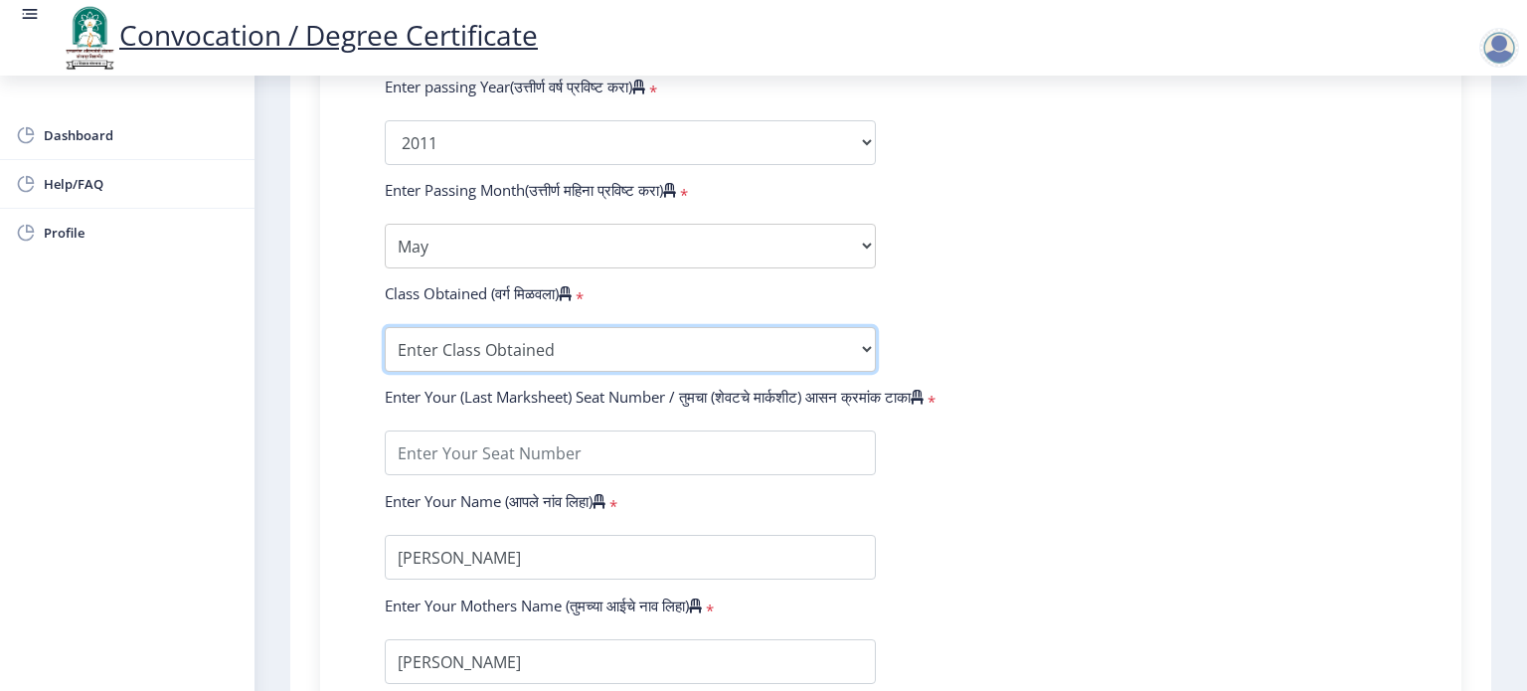
click at [865, 346] on select "Enter Class Obtained FIRST CLASS WITH DISTINCTION FIRST CLASS HIGHER SECOND CLA…" at bounding box center [630, 349] width 491 height 45
select select "FIRST CLASS"
click at [385, 327] on select "Enter Class Obtained FIRST CLASS WITH DISTINCTION FIRST CLASS HIGHER SECOND CLA…" at bounding box center [630, 349] width 491 height 45
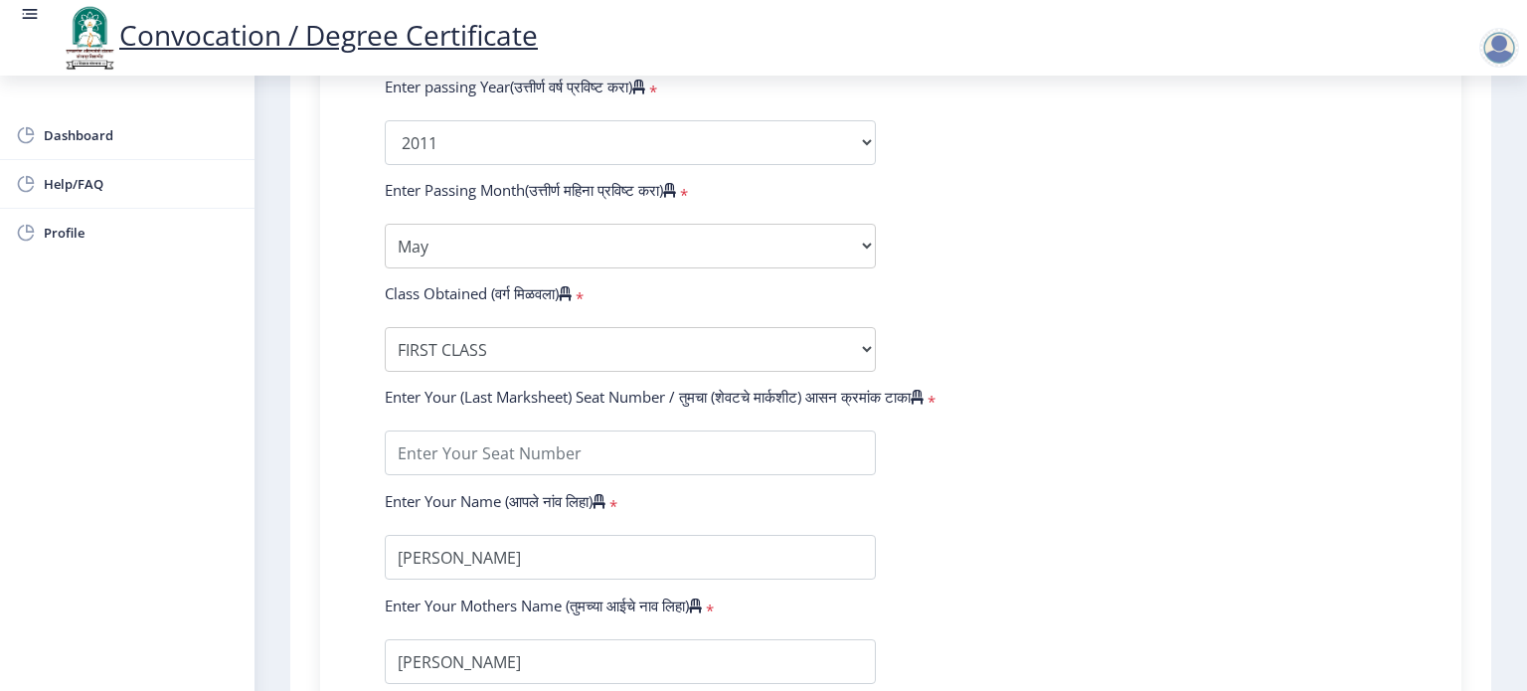
click at [360, 390] on div "Enter Your PRN Number (तुमचा पीआरएन (कायम नोंदणी क्रमांक) एंटर करा) * Student T…" at bounding box center [891, 158] width 1072 height 1054
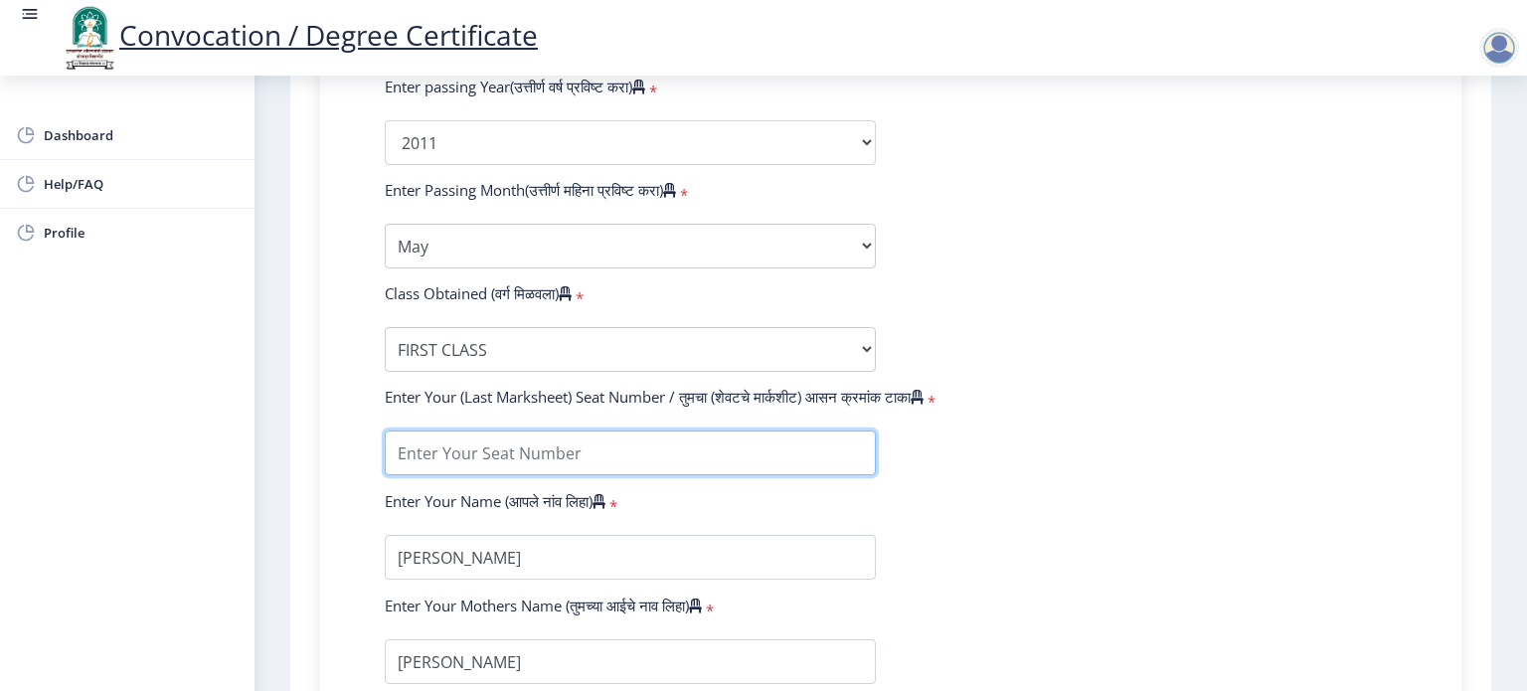
click at [690, 447] on input "textarea" at bounding box center [630, 452] width 491 height 45
type input "01352"
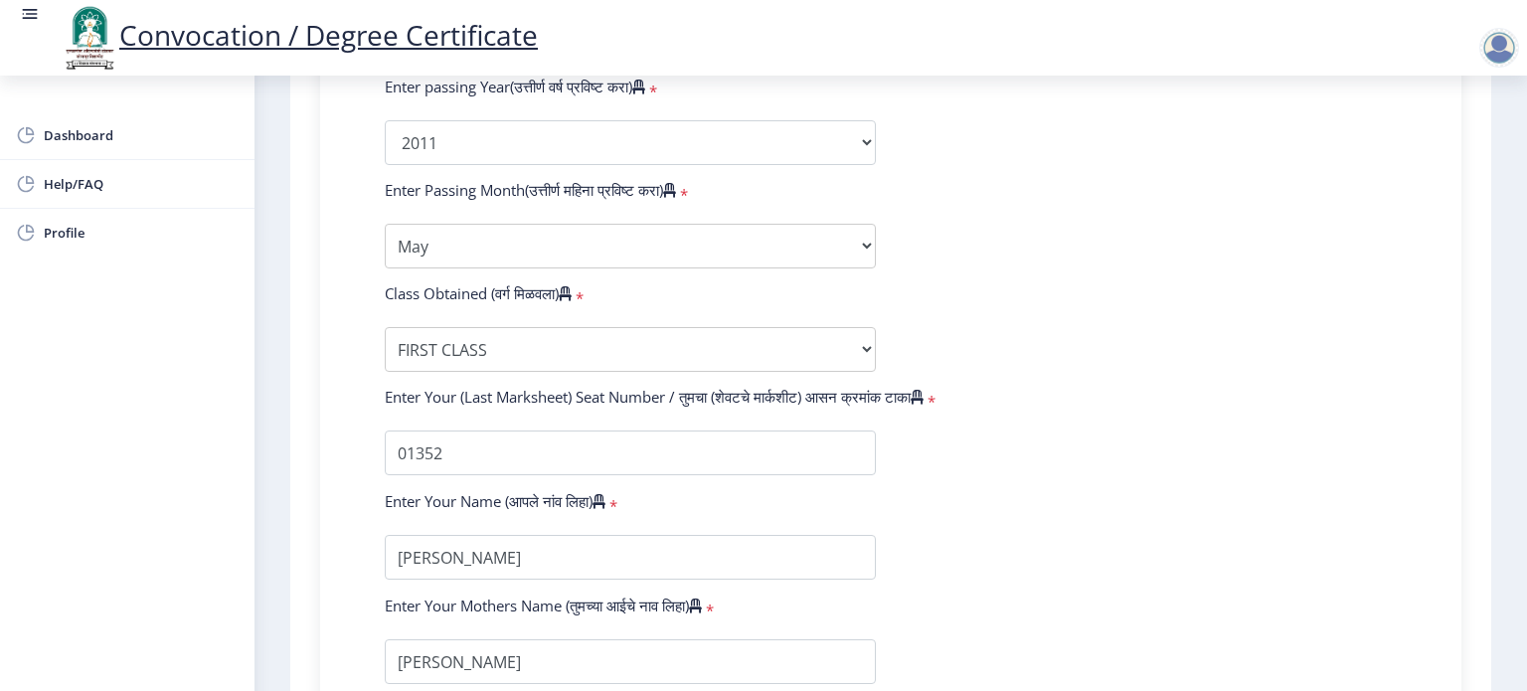
click at [1001, 453] on form "Enter Your PRN Number (तुमचा पीआरएन (कायम नोंदणी क्रमांक) एंटर करा) * Student T…" at bounding box center [891, 158] width 1042 height 1054
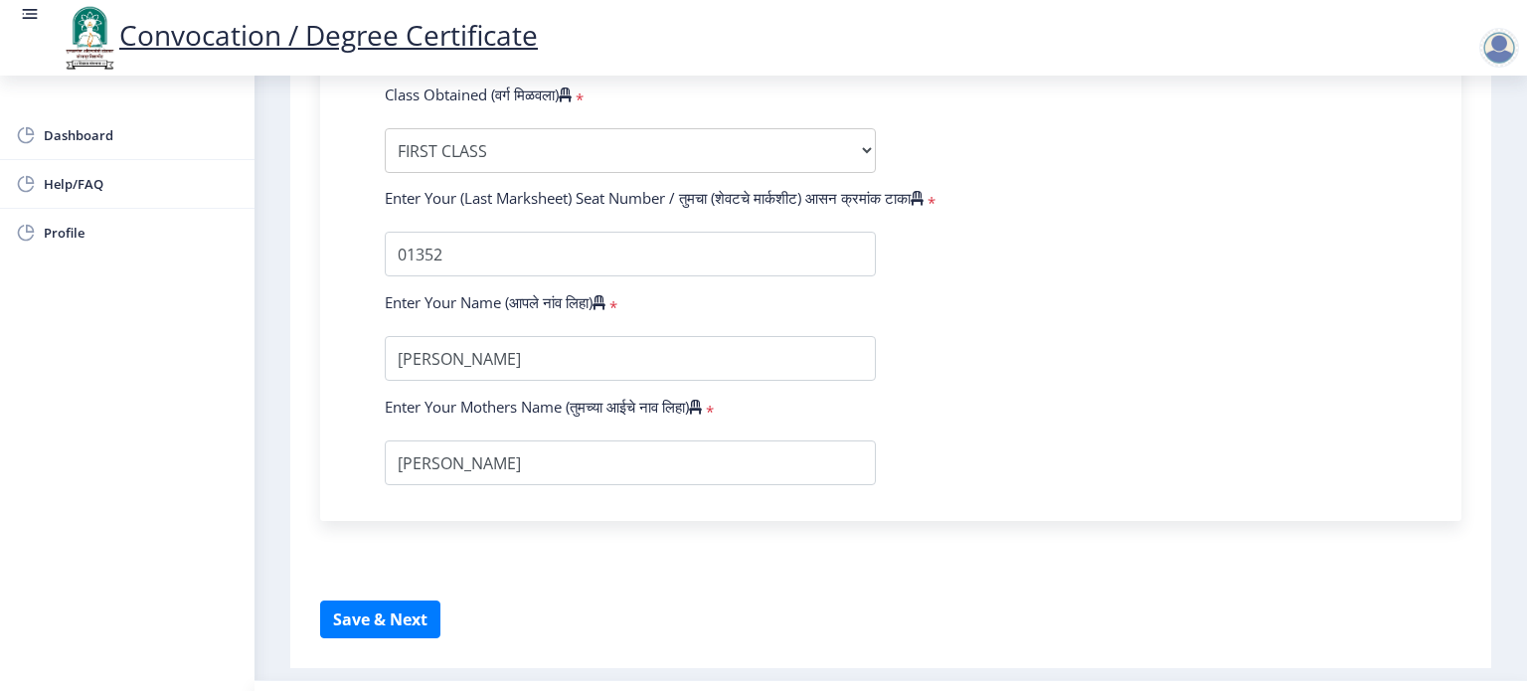
scroll to position [1233, 0]
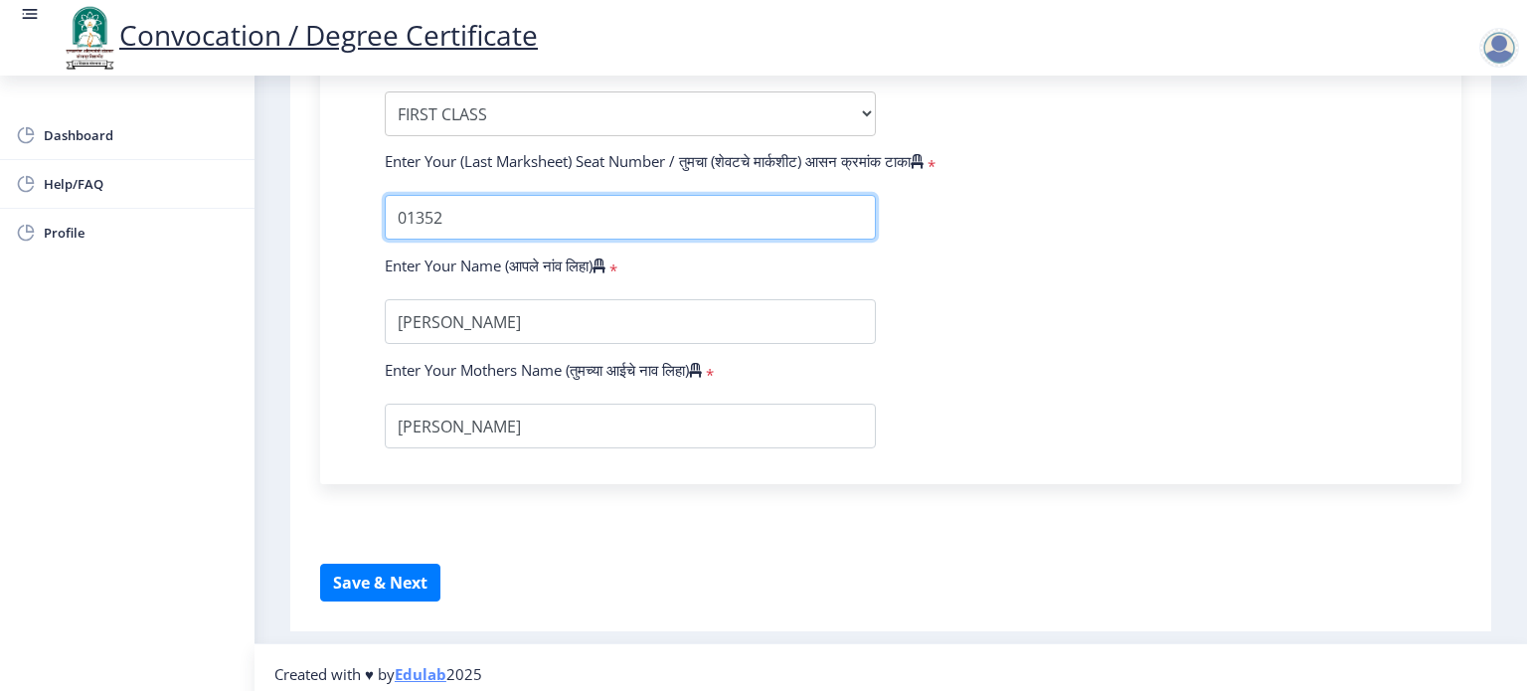
click at [480, 205] on input "textarea" at bounding box center [630, 217] width 491 height 45
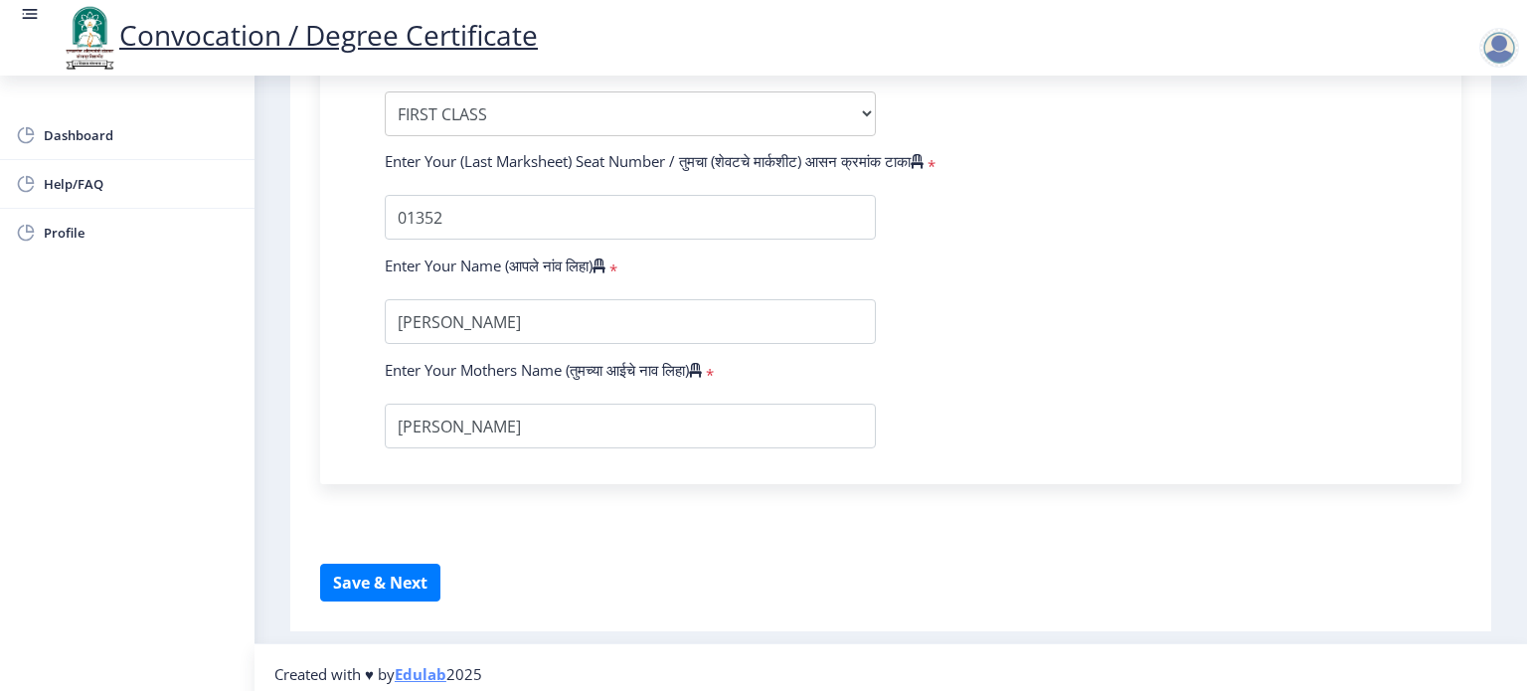
click at [366, 580] on button "Save & Next" at bounding box center [380, 583] width 120 height 38
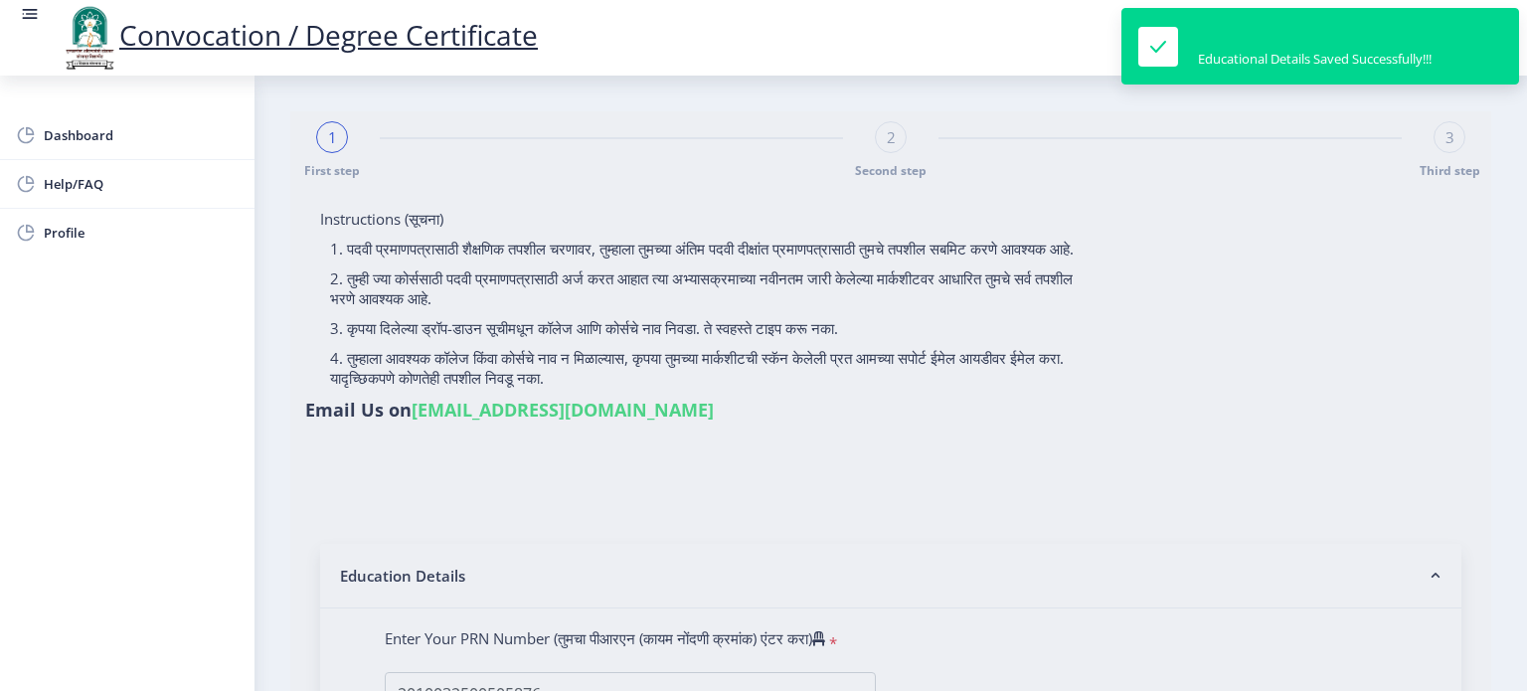
select select
type input "2010032500505876"
select select "Regular"
select select "2011"
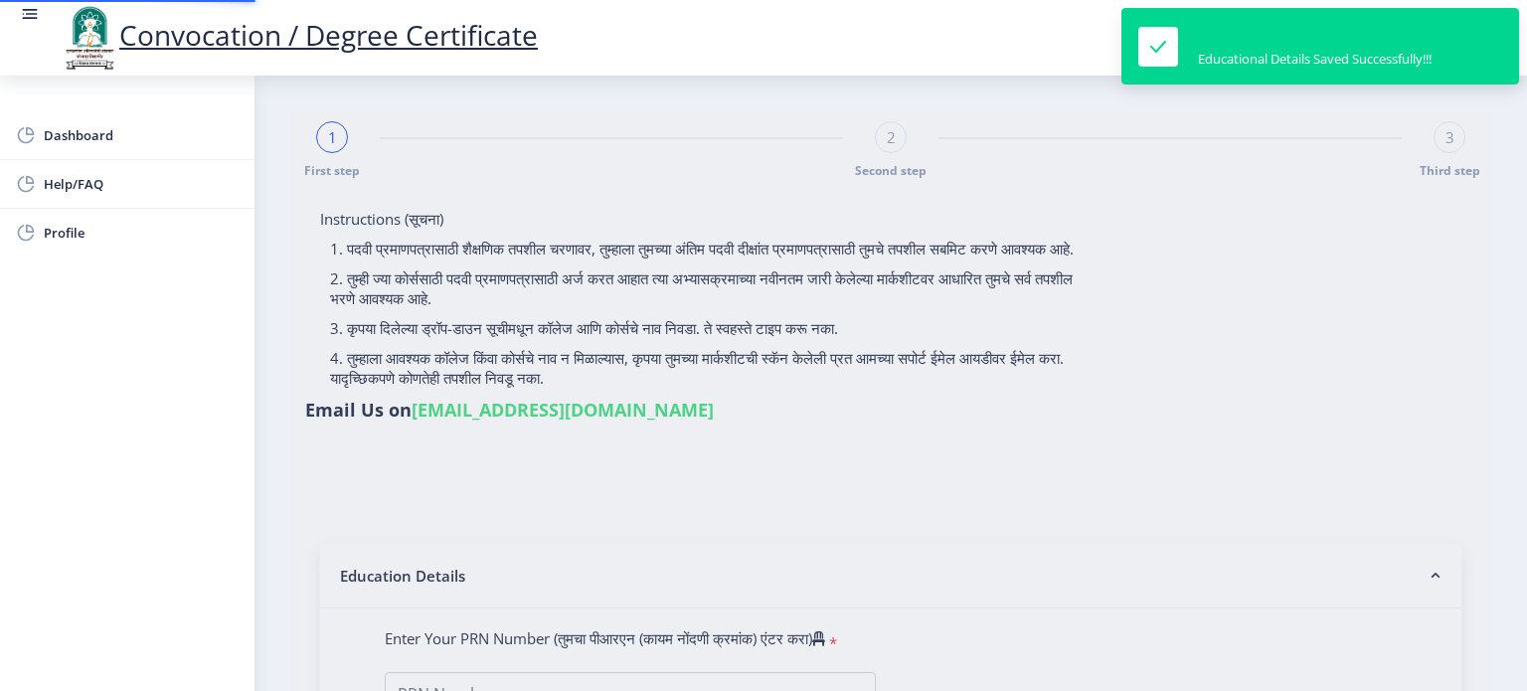
select select "May"
select select "FIRST CLASS"
type input "01352"
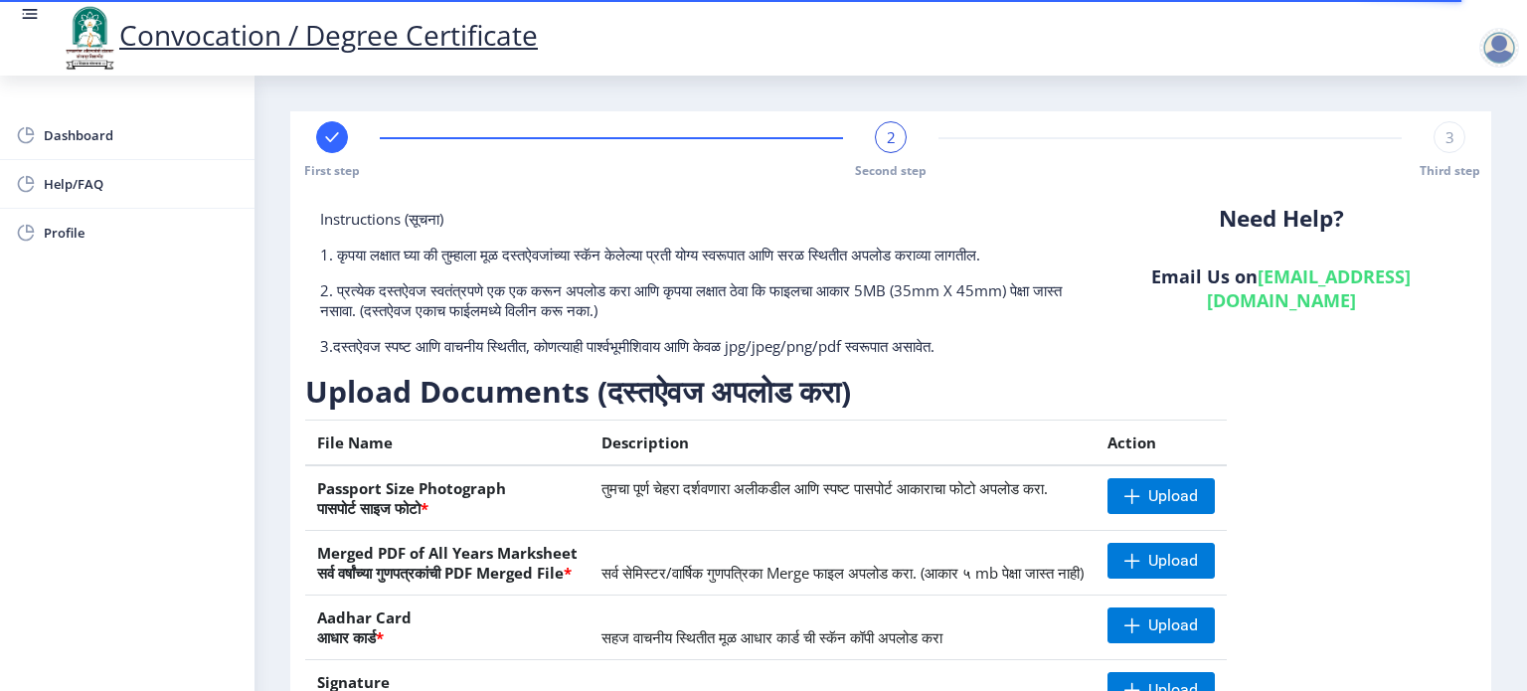
click at [1117, 349] on div "Need Help? Email Us on su.sfc@studentscenter.in" at bounding box center [1281, 290] width 391 height 163
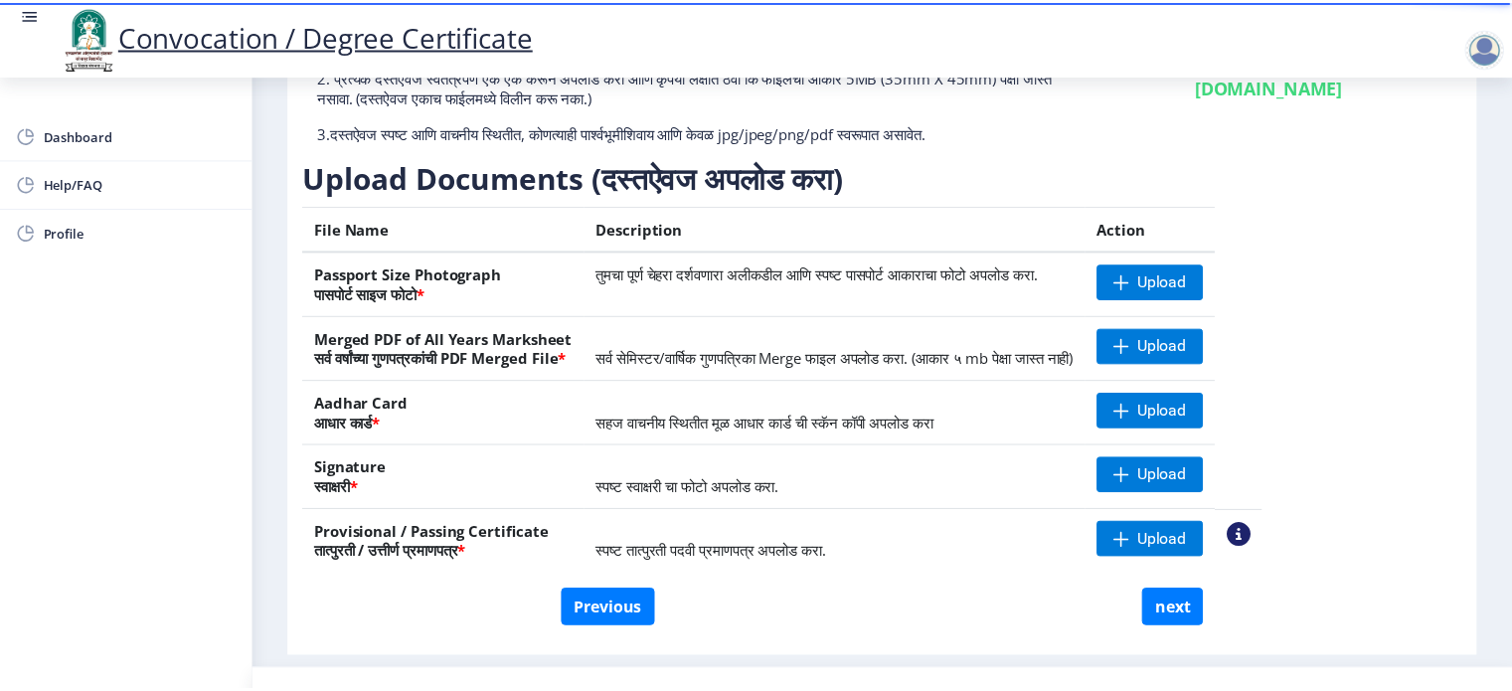
scroll to position [211, 0]
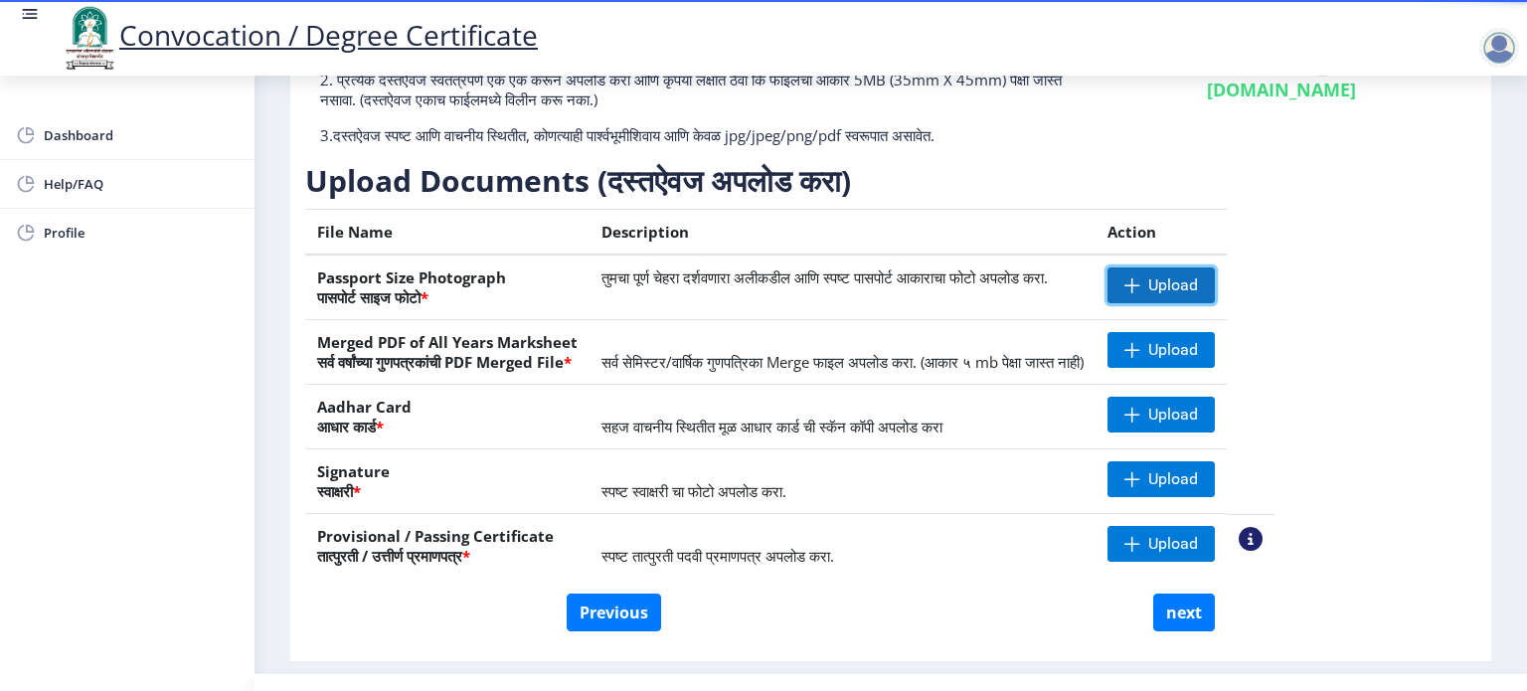
click at [1210, 294] on span "Upload" at bounding box center [1160, 285] width 107 height 36
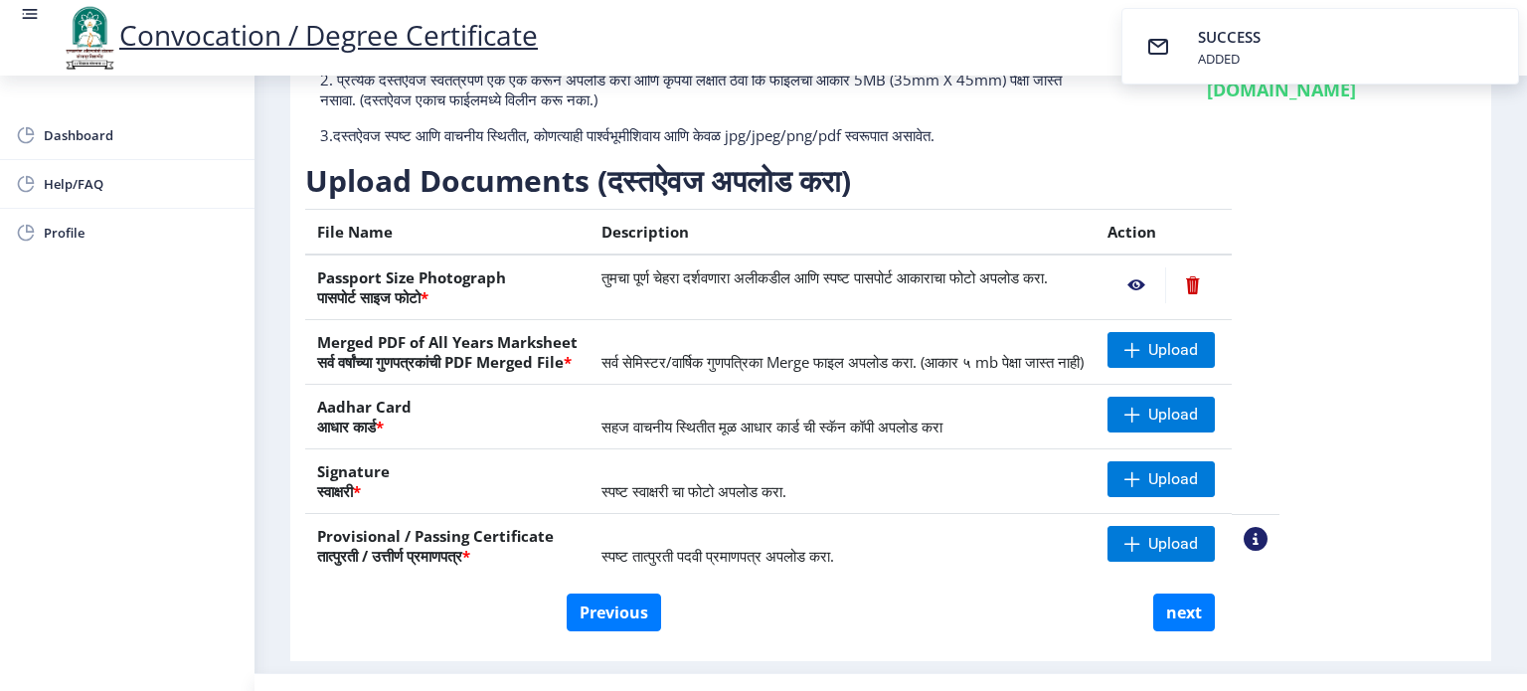
click at [1165, 280] on nb-action at bounding box center [1136, 285] width 58 height 36
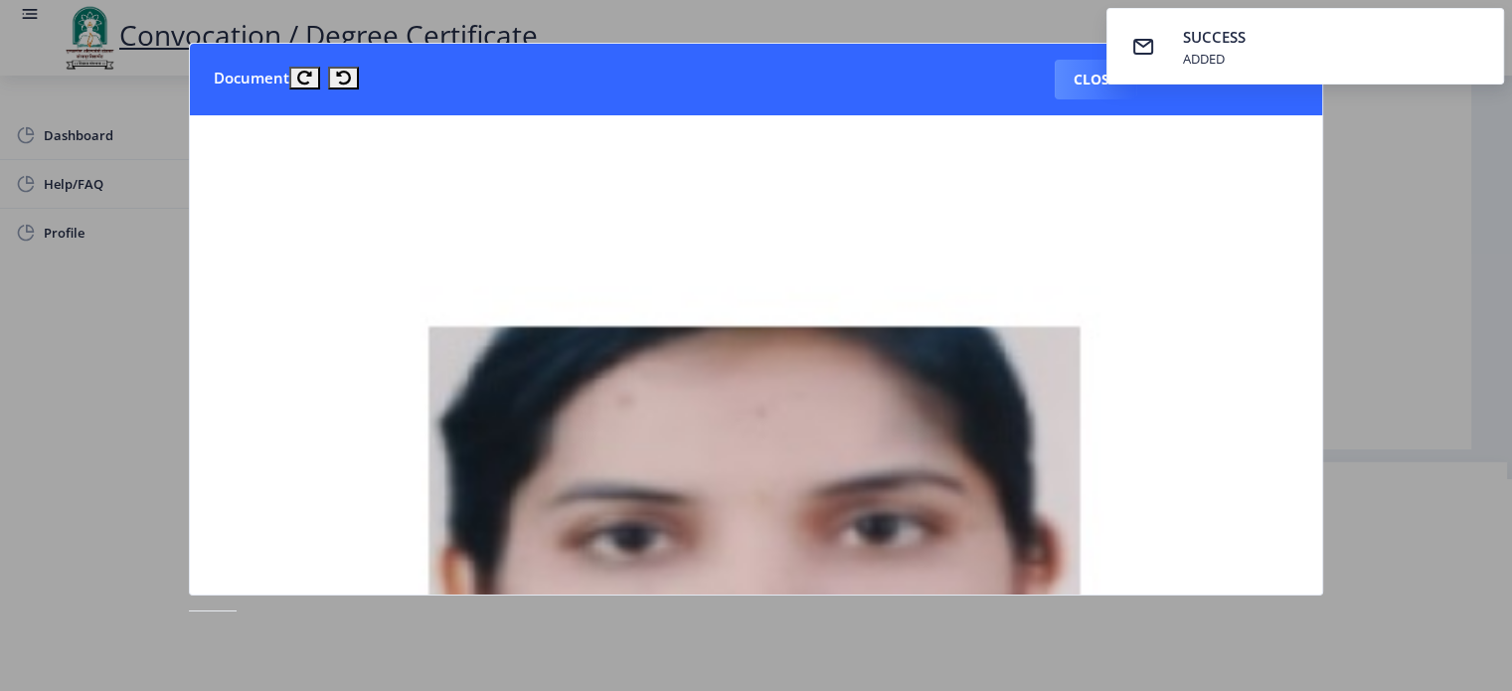
click at [1167, 276] on img at bounding box center [756, 657] width 1085 height 1052
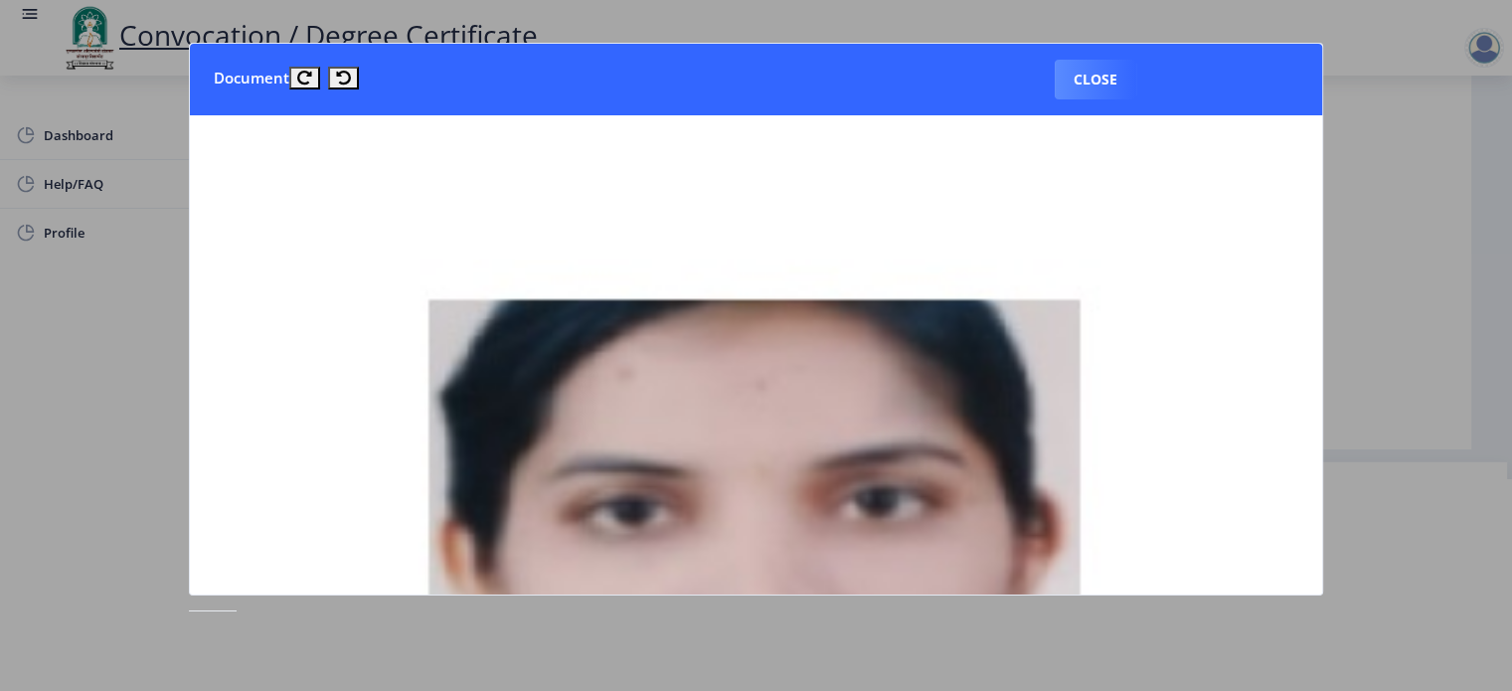
scroll to position [0, 0]
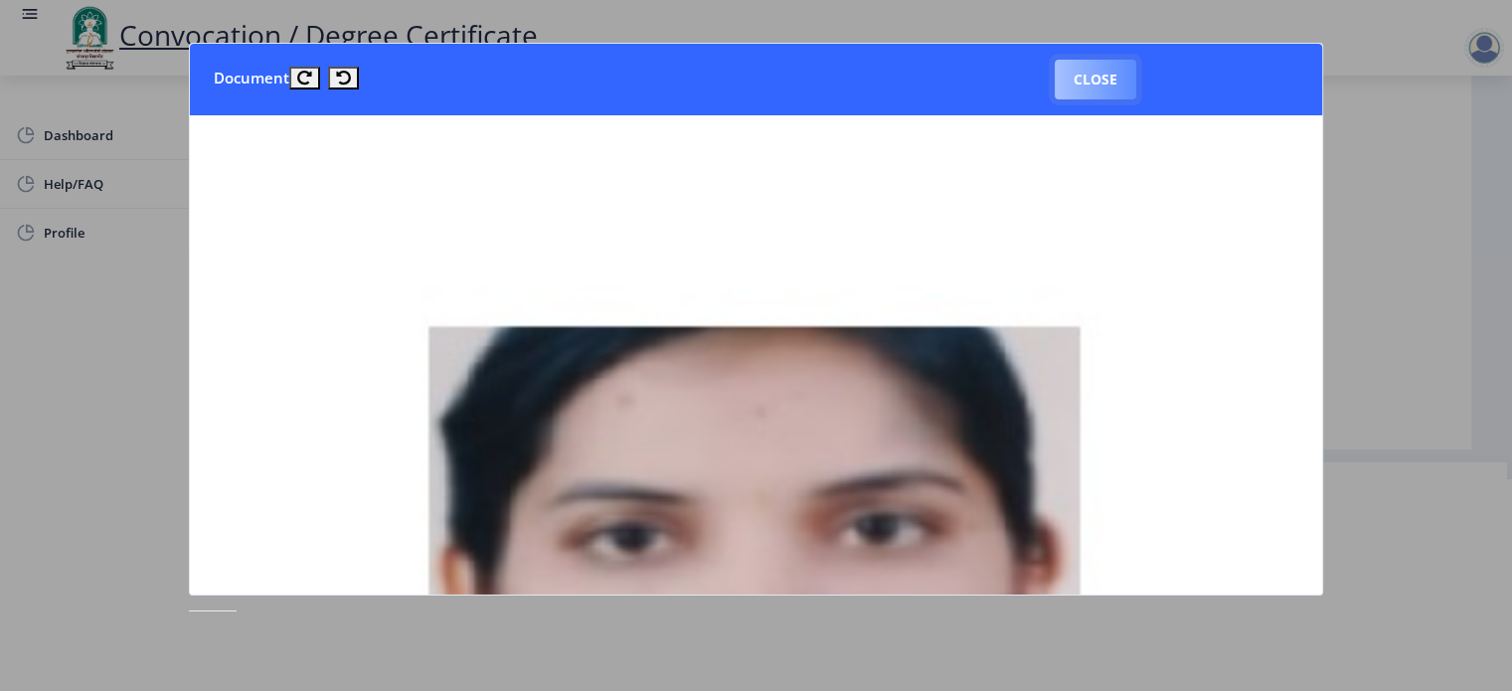
click at [1089, 74] on button "Close" at bounding box center [1096, 80] width 82 height 40
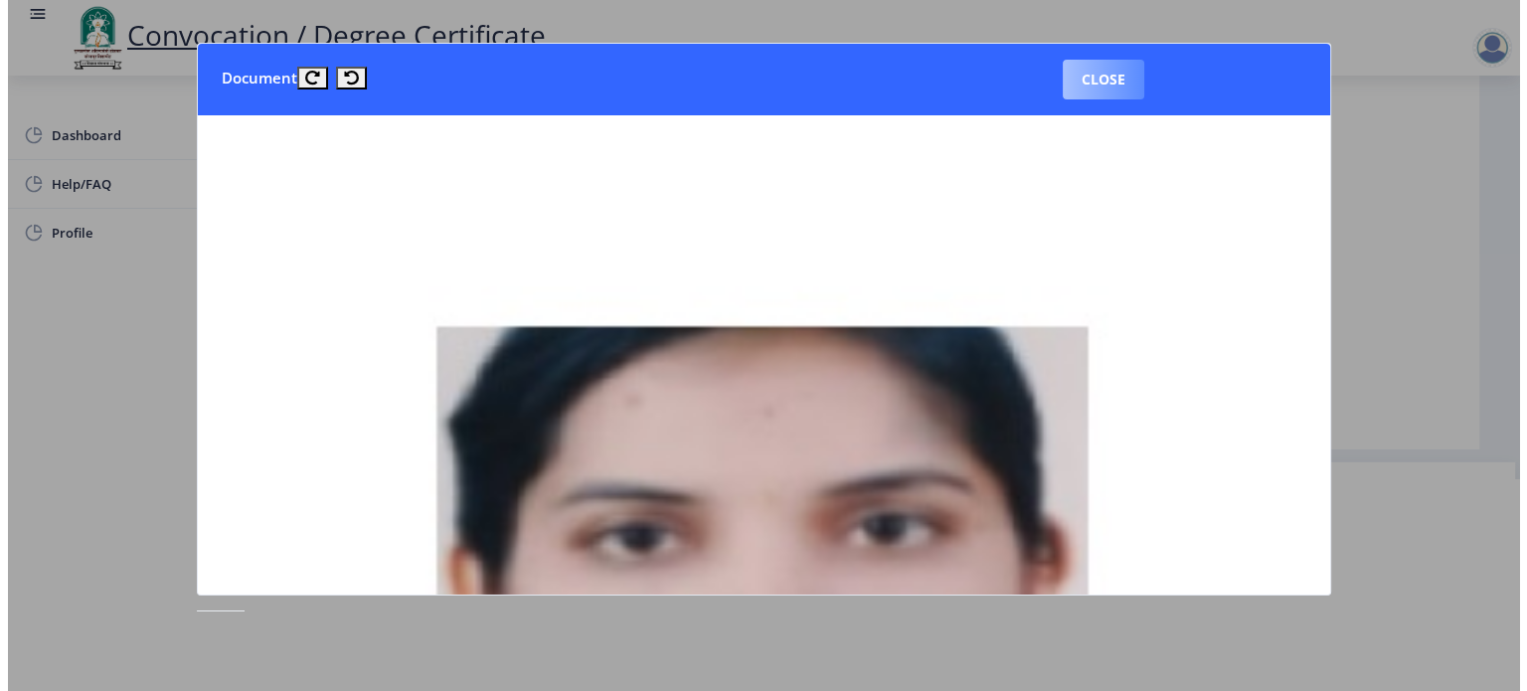
scroll to position [57, 0]
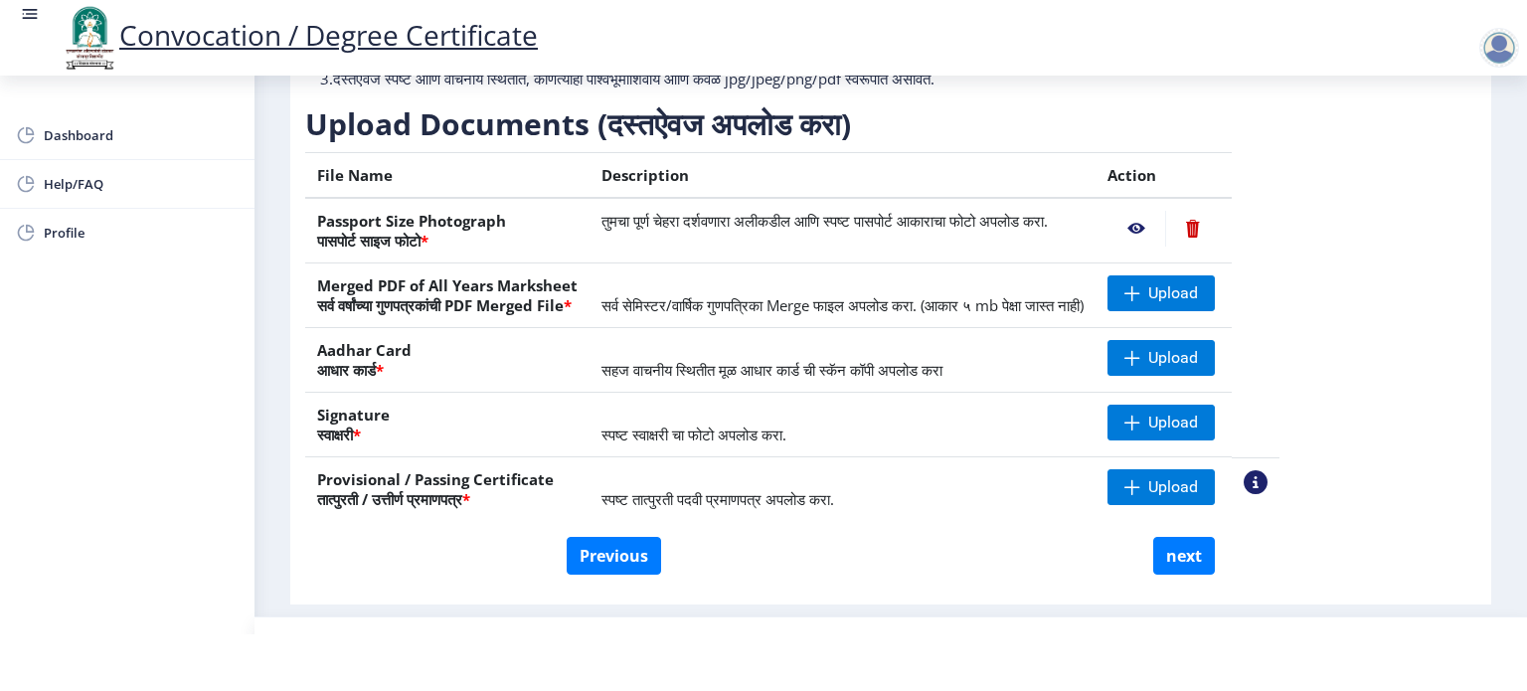
click at [1220, 228] on nb-action at bounding box center [1192, 229] width 55 height 36
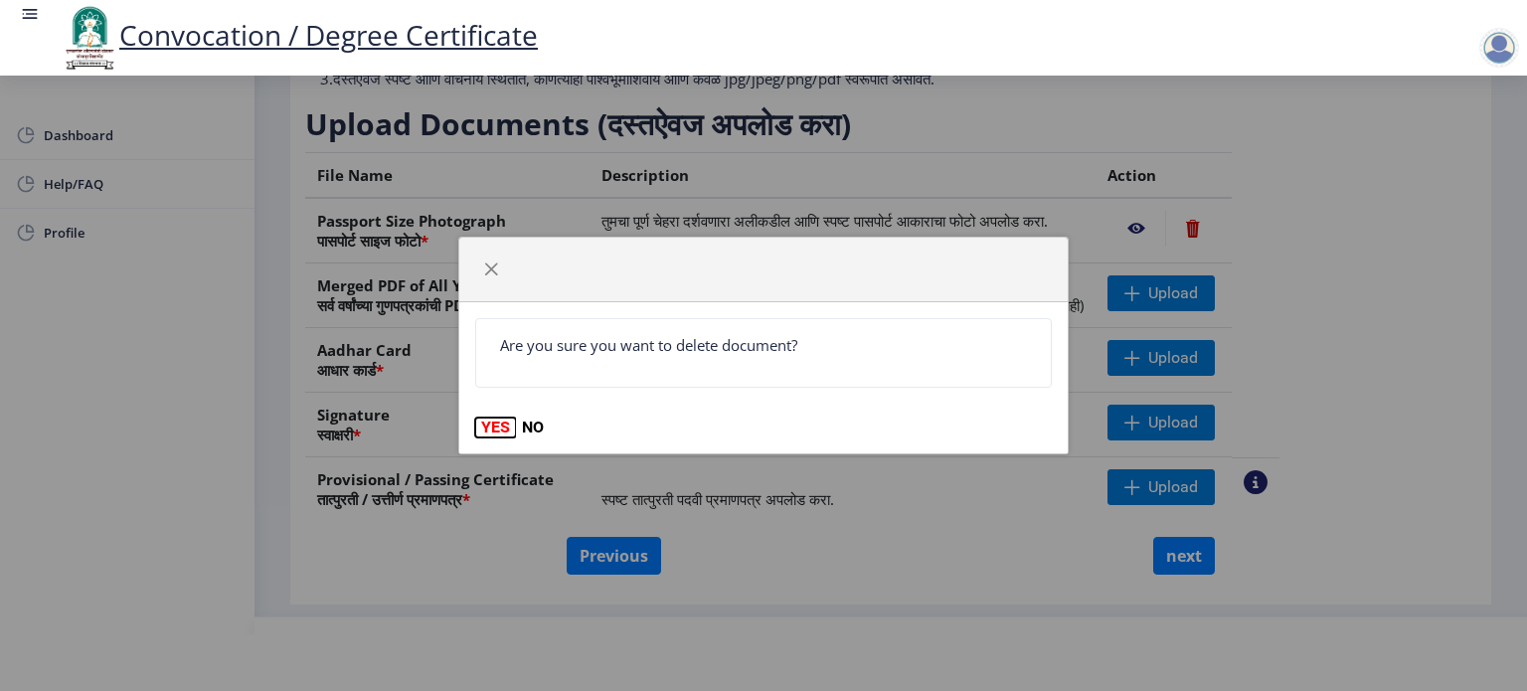
click at [493, 430] on button "YES" at bounding box center [495, 428] width 41 height 20
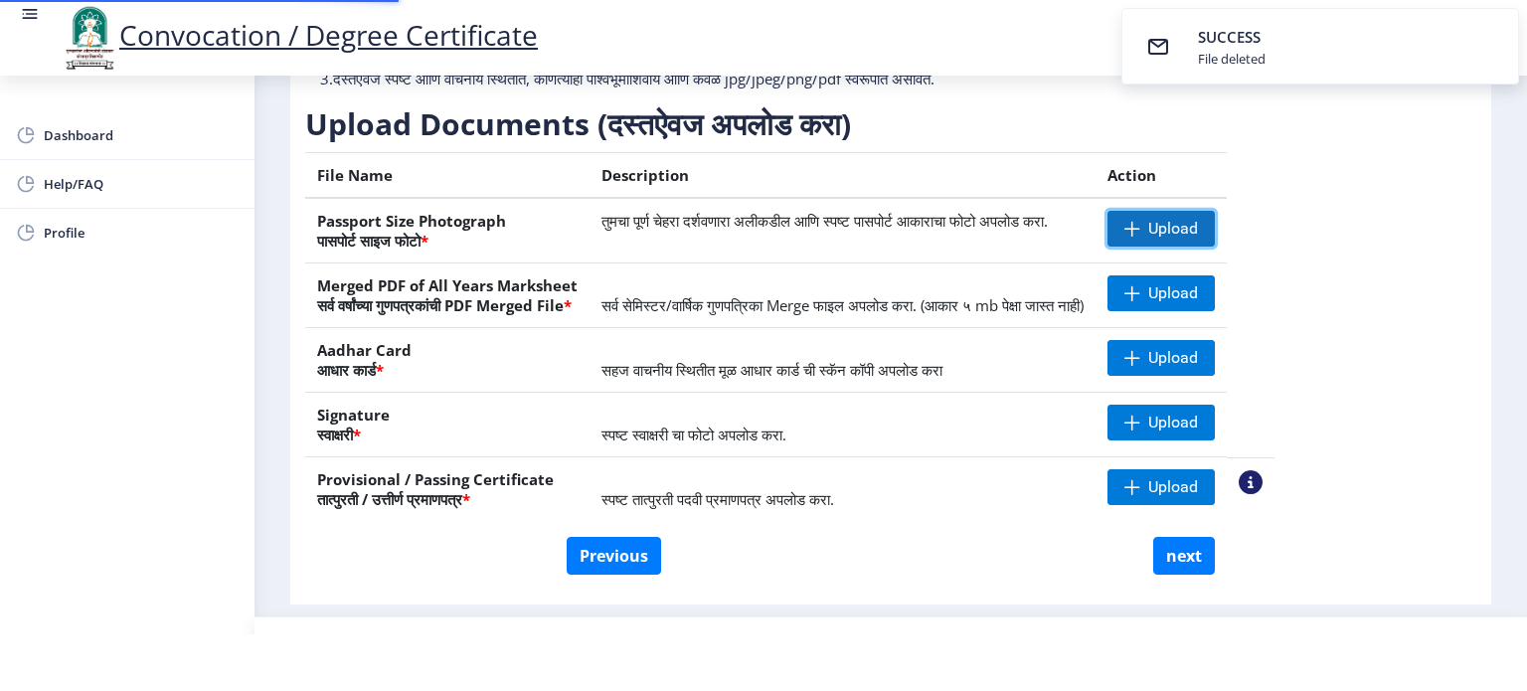
click at [1140, 221] on span at bounding box center [1132, 229] width 16 height 16
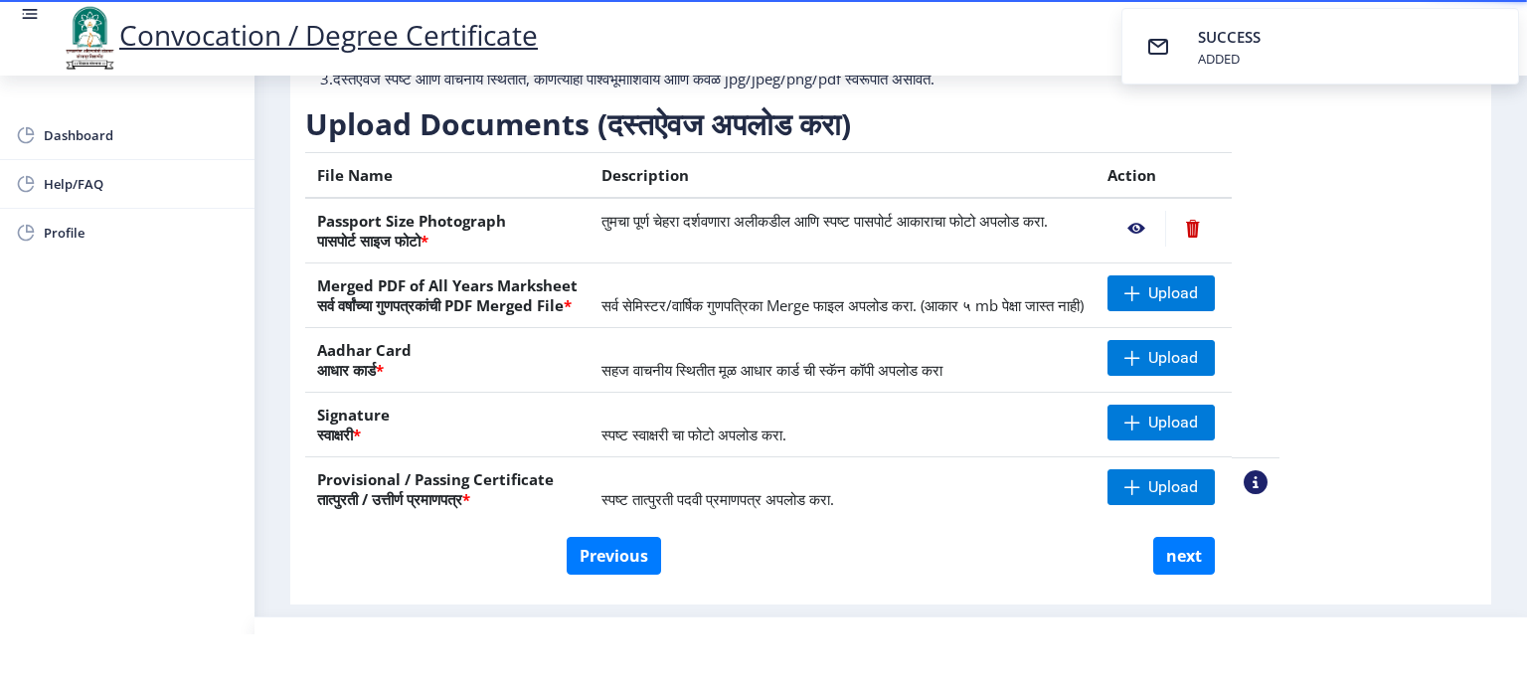
click at [1165, 230] on nb-action at bounding box center [1136, 229] width 58 height 36
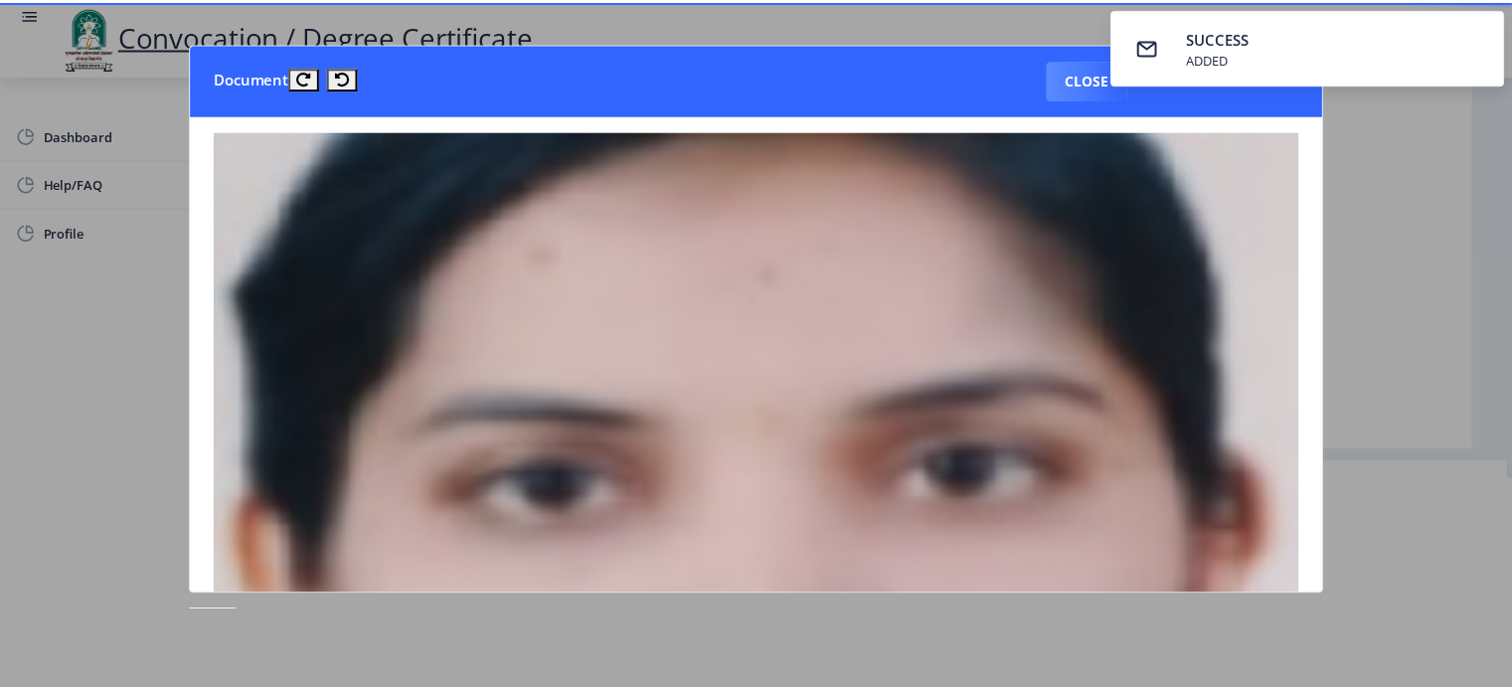
scroll to position [0, 0]
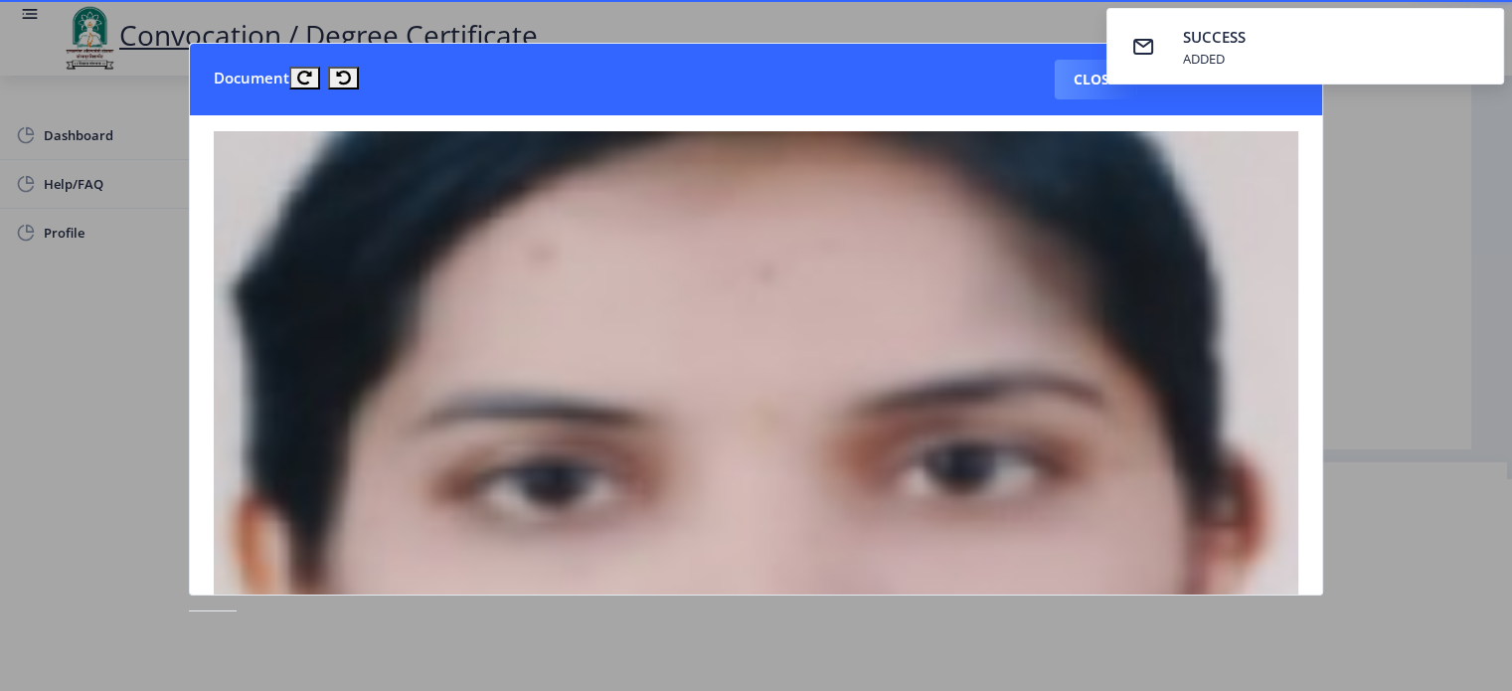
click at [1314, 578] on nb-card-body at bounding box center [756, 354] width 1132 height 479
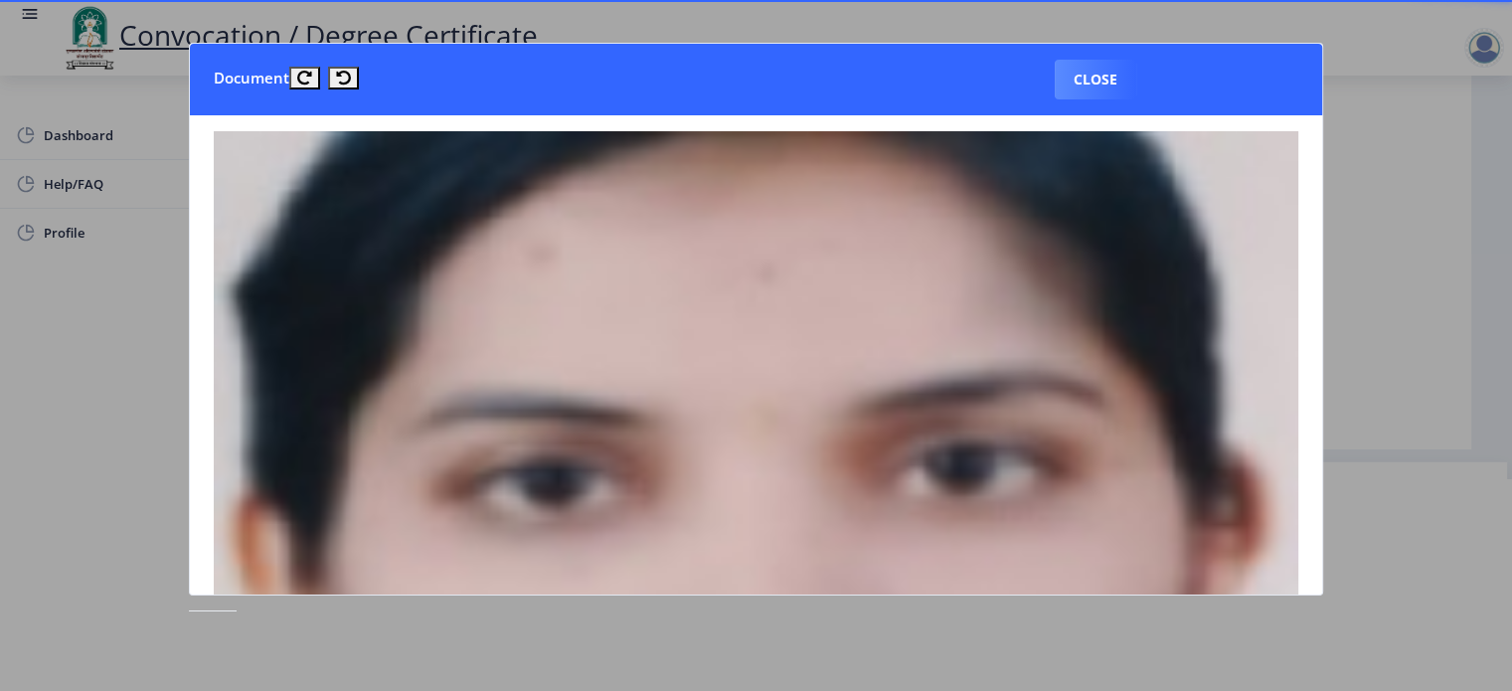
click at [624, 244] on img at bounding box center [756, 673] width 1085 height 1085
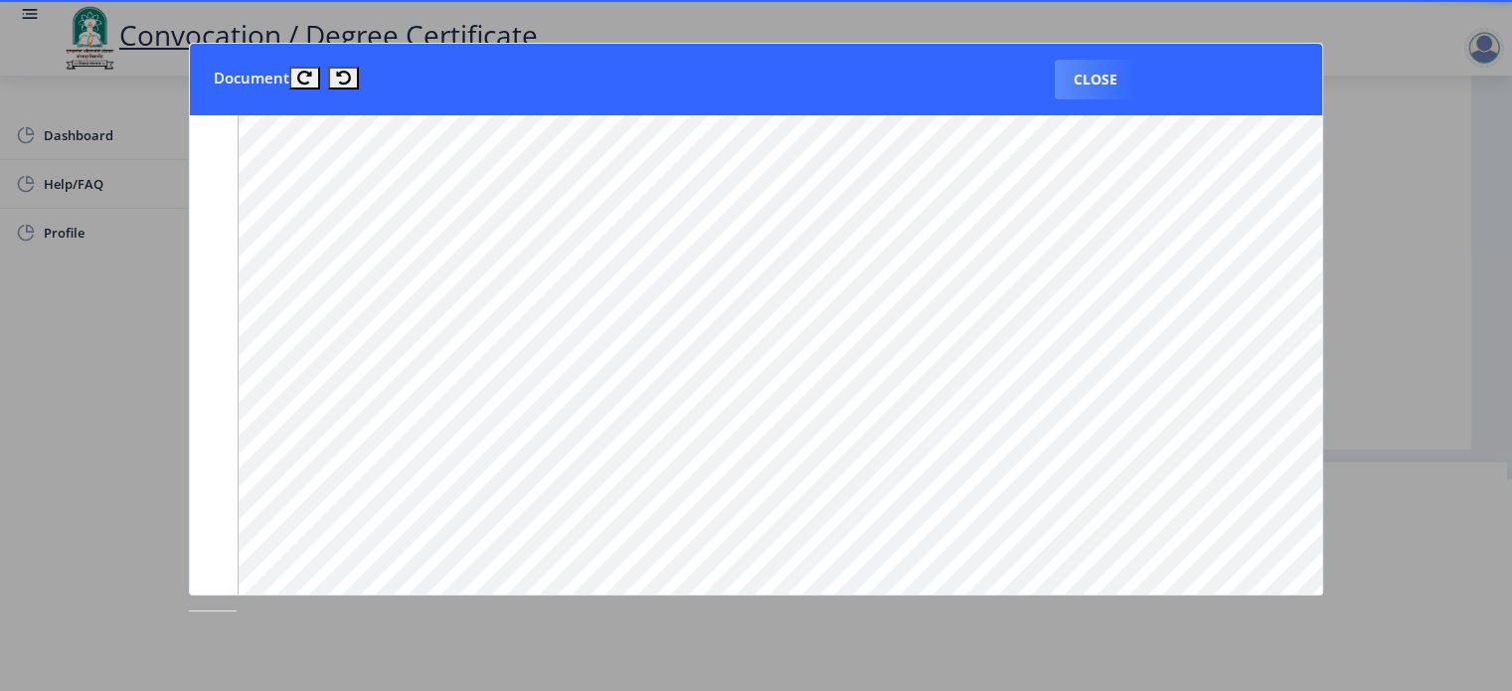
scroll to position [1348, 0]
click at [1085, 79] on button "Close" at bounding box center [1096, 80] width 82 height 40
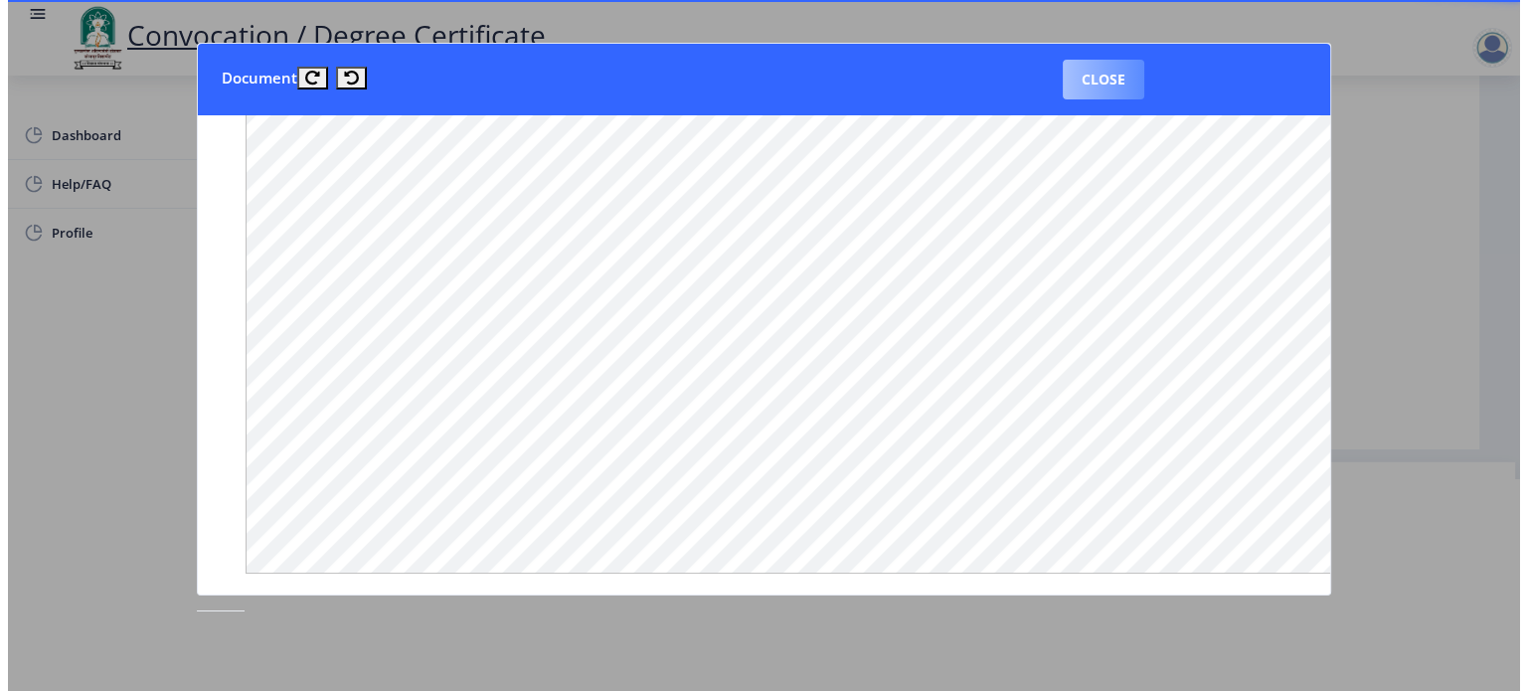
scroll to position [57, 0]
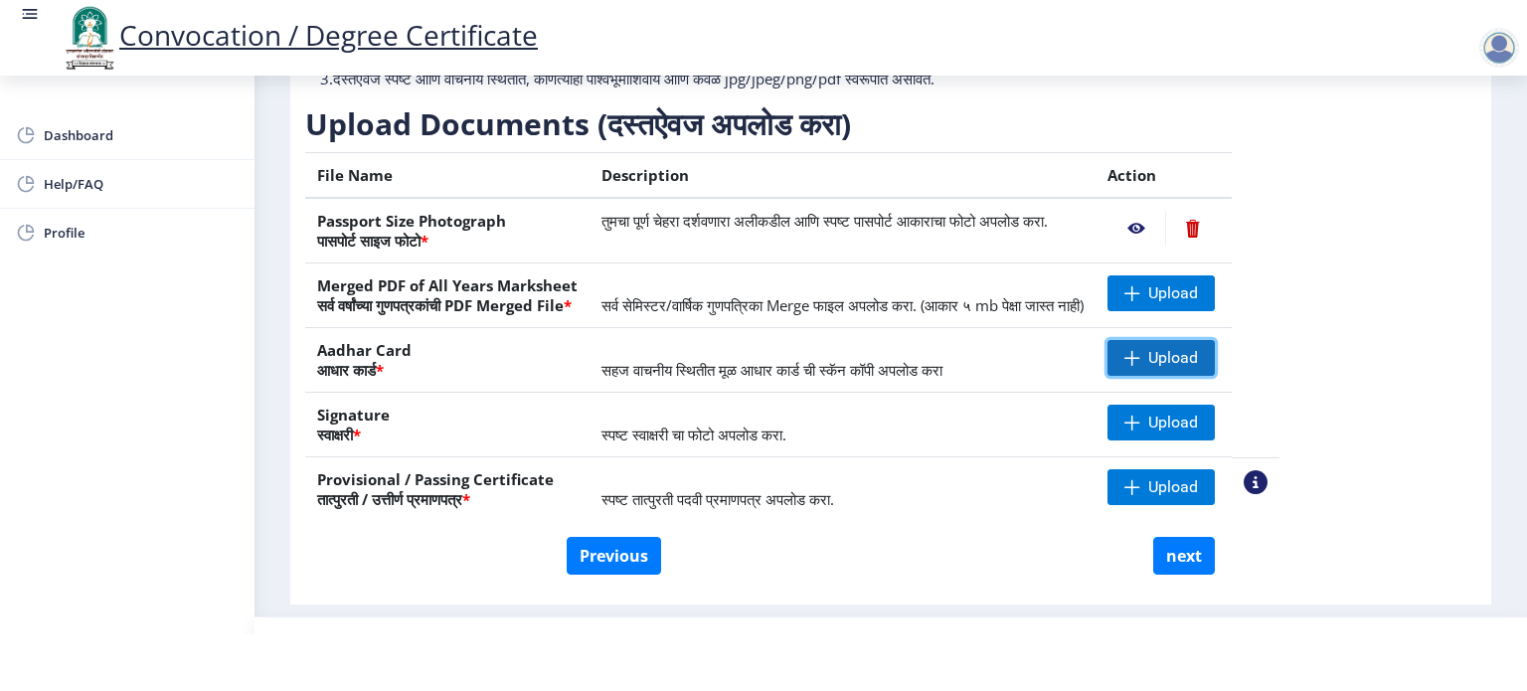
click at [1140, 350] on span at bounding box center [1132, 358] width 16 height 16
click at [1198, 419] on span "Upload" at bounding box center [1173, 423] width 50 height 20
click at [1140, 362] on span at bounding box center [1132, 358] width 16 height 16
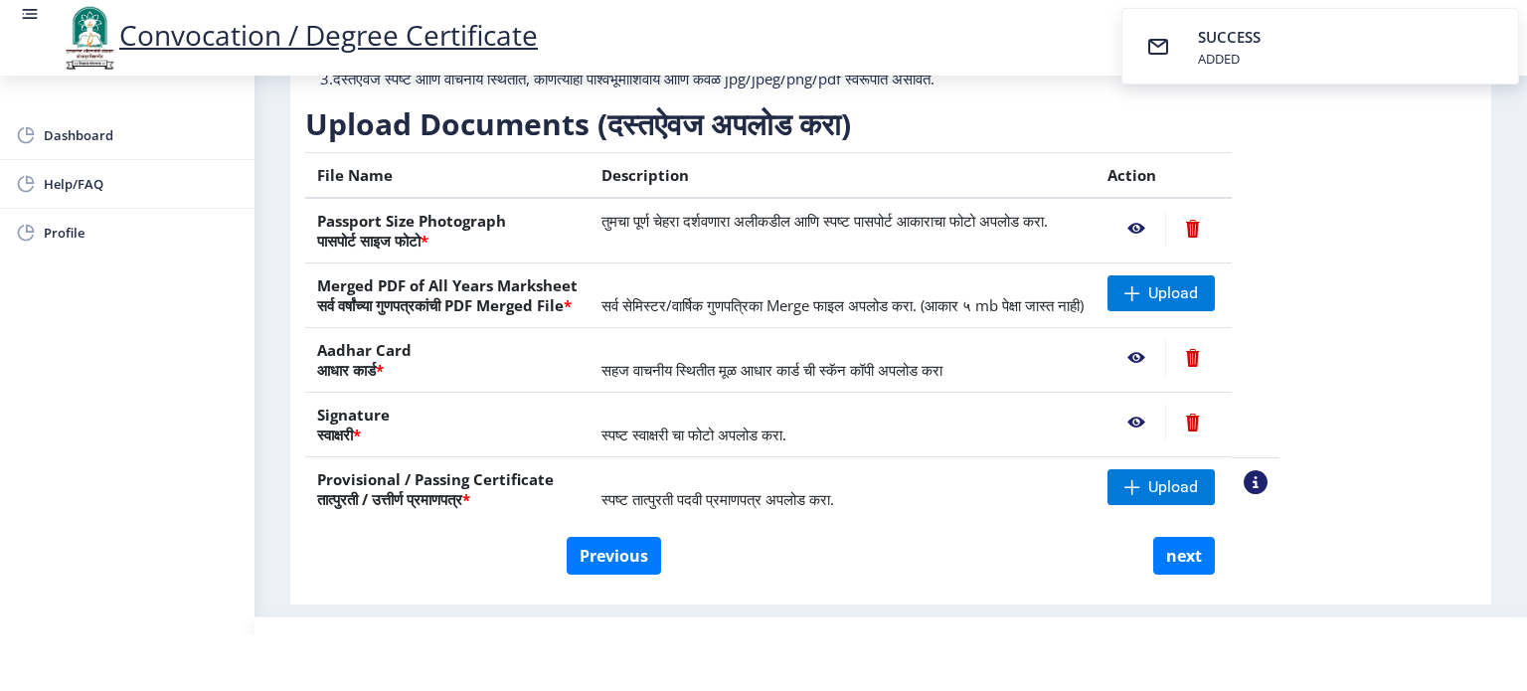
click at [1165, 357] on nb-action at bounding box center [1136, 358] width 58 height 36
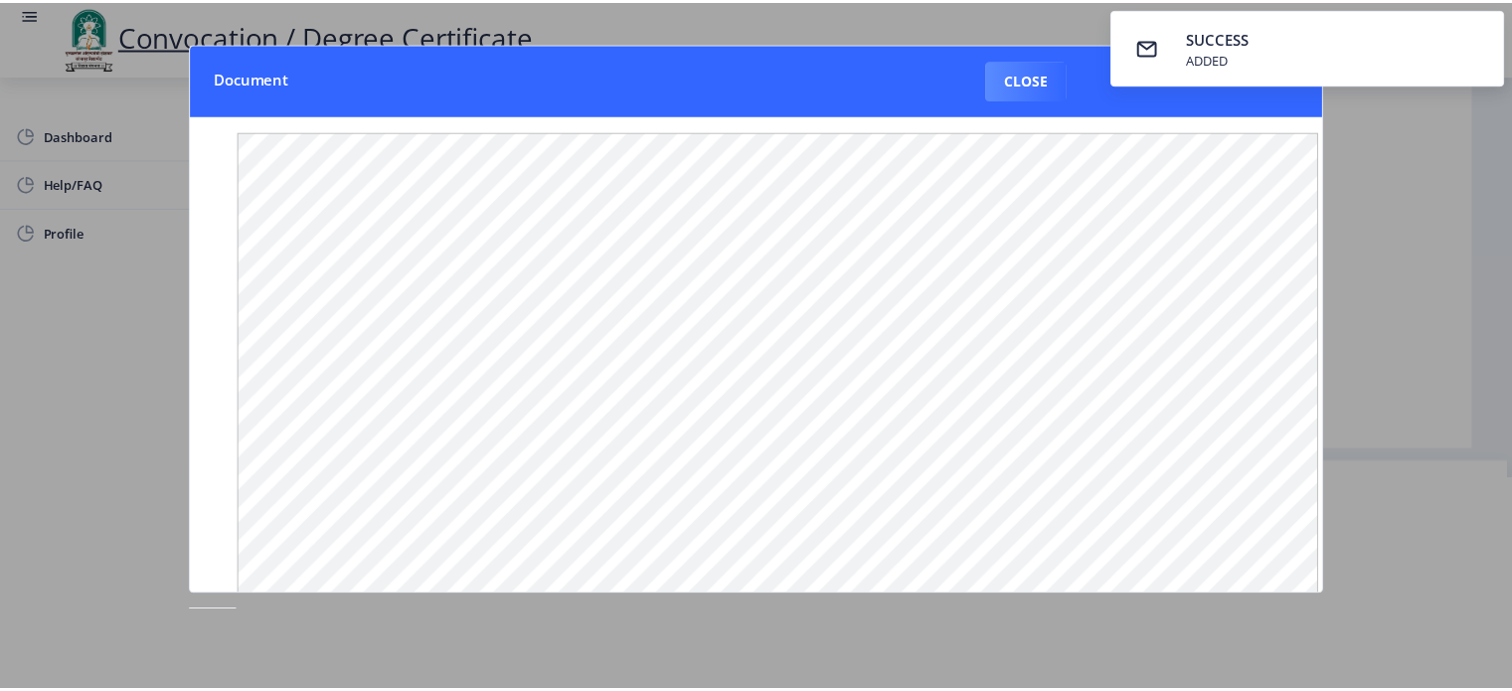
scroll to position [0, 0]
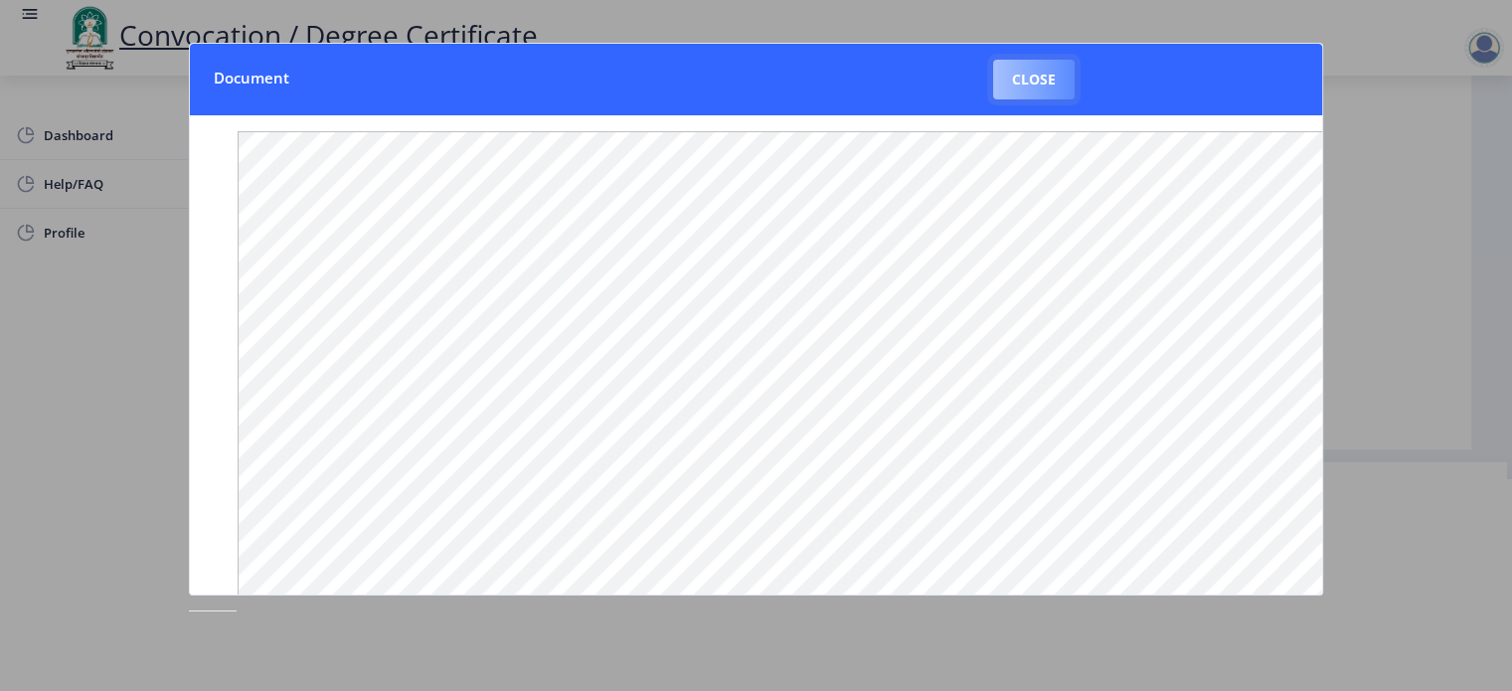
click at [1022, 80] on button "Close" at bounding box center [1034, 80] width 82 height 40
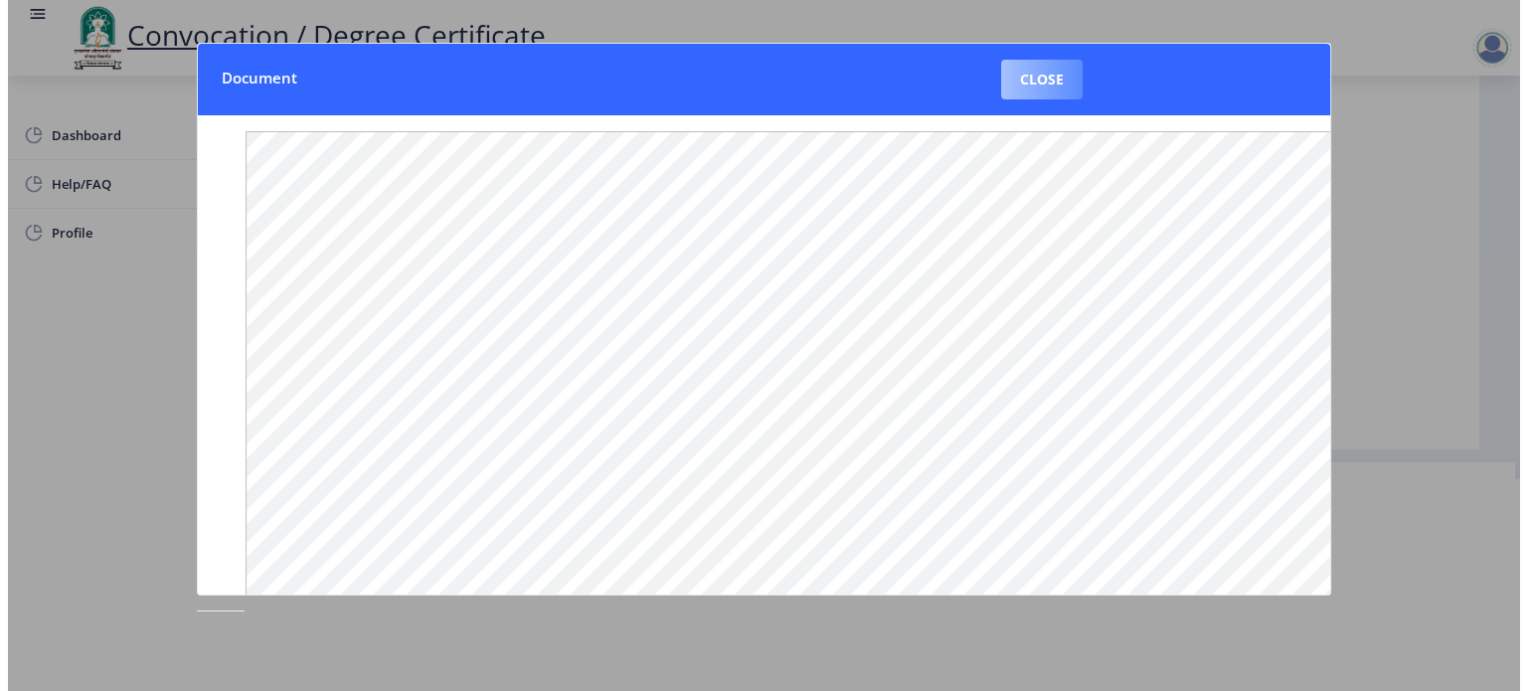
scroll to position [57, 0]
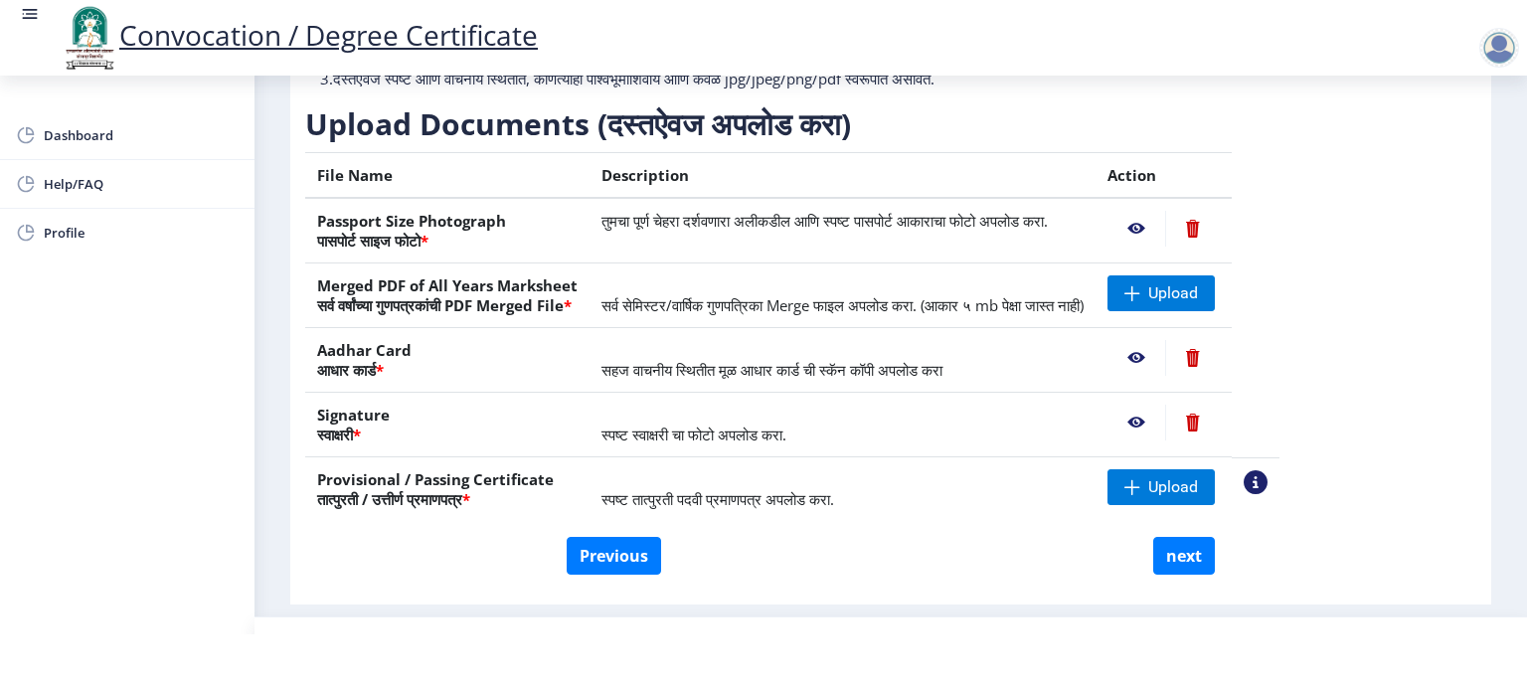
click at [1220, 354] on nb-action at bounding box center [1192, 358] width 55 height 36
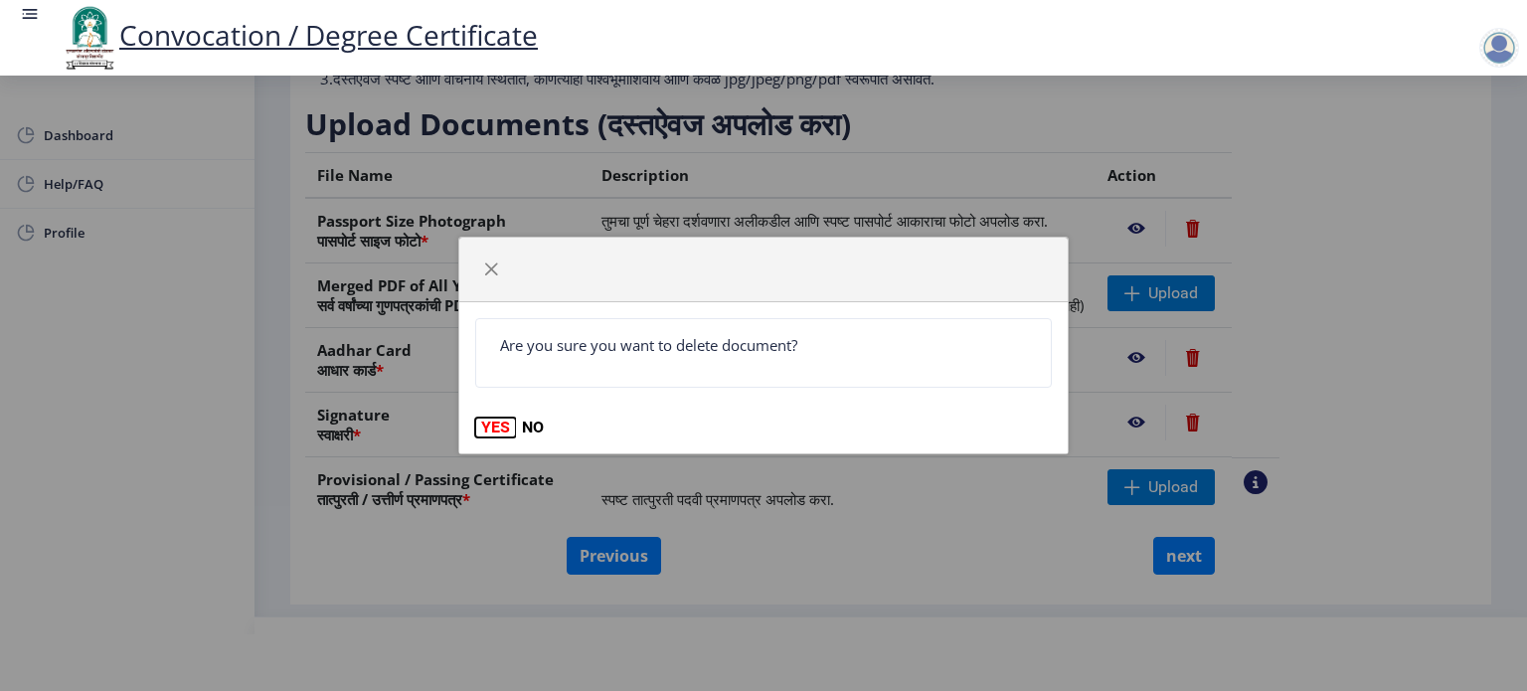
click at [497, 424] on button "YES" at bounding box center [495, 428] width 41 height 20
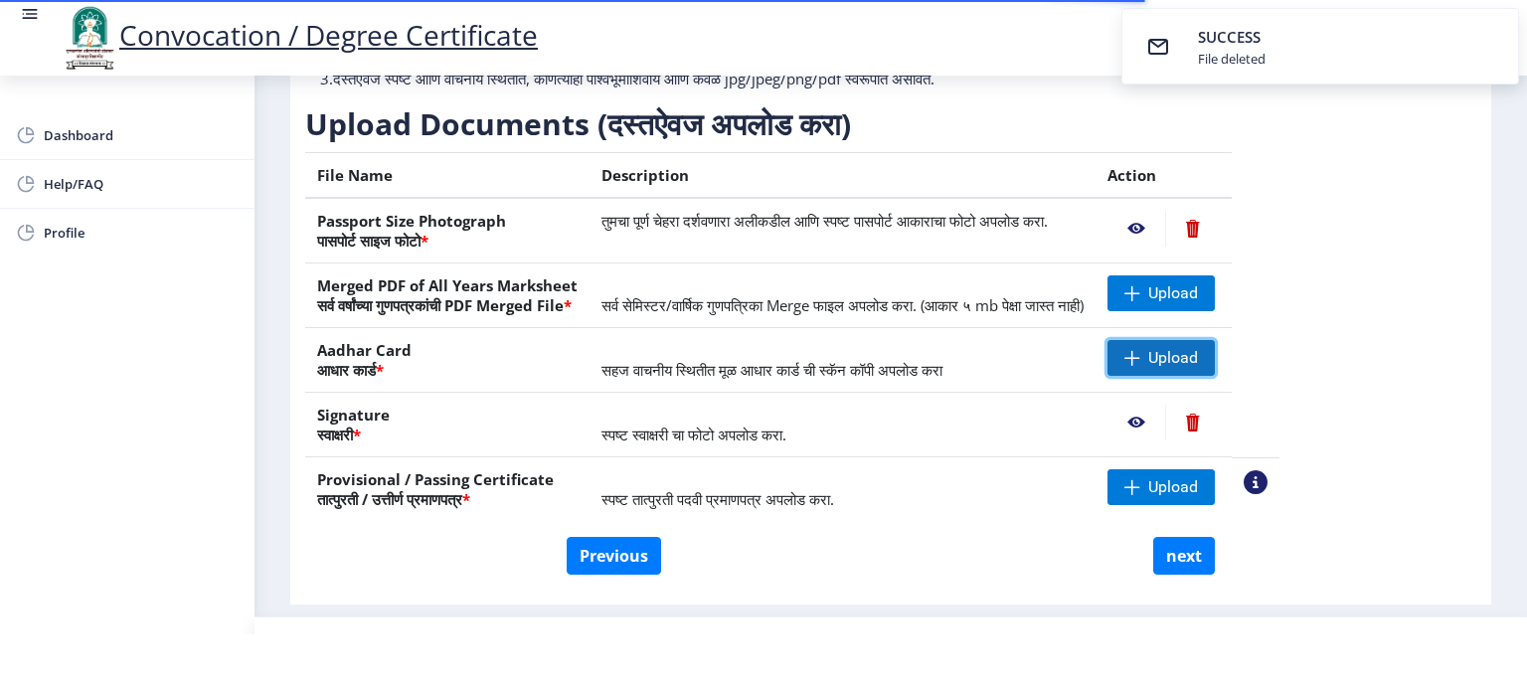
click at [1140, 350] on span at bounding box center [1132, 358] width 16 height 16
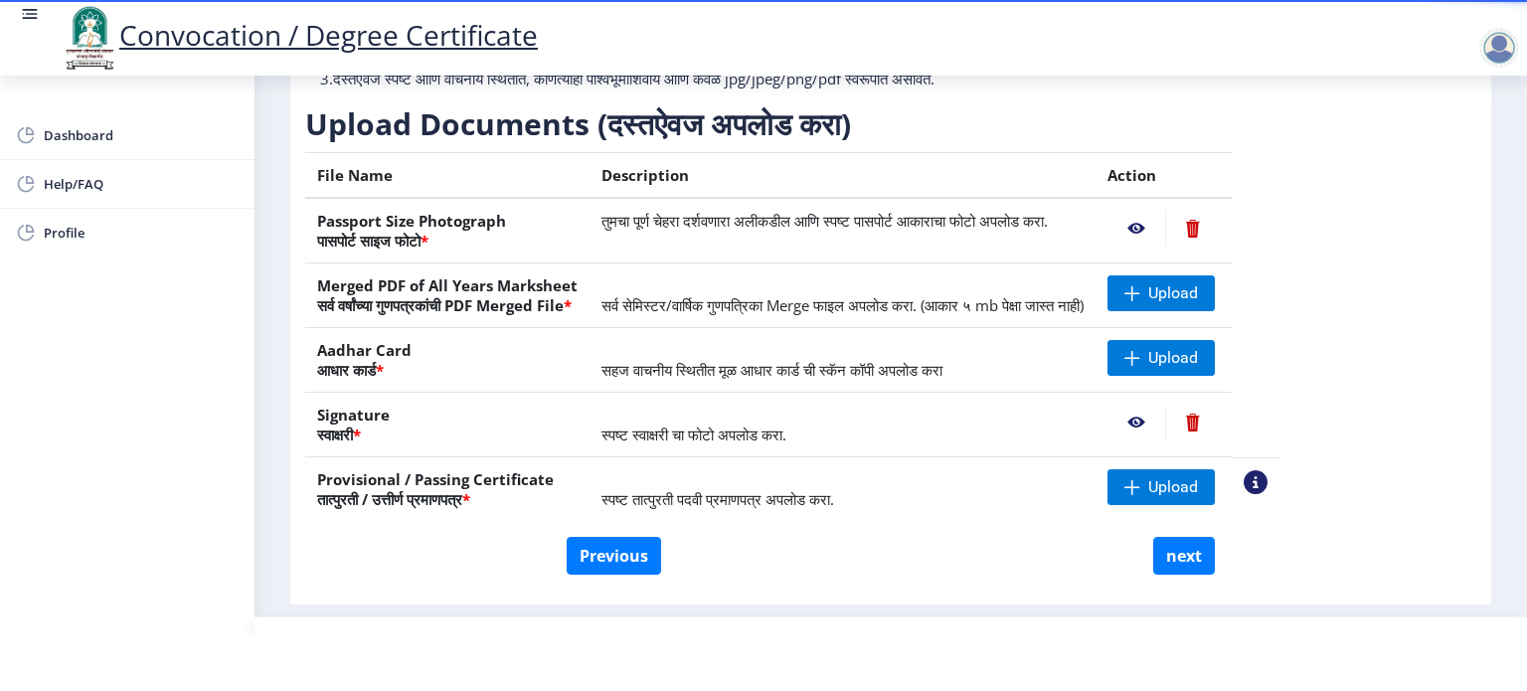
click at [1274, 118] on h3 "Upload Documents (दस्तऐवज अपलोड करा)" at bounding box center [792, 124] width 974 height 40
click at [1198, 353] on span "Upload" at bounding box center [1173, 358] width 50 height 20
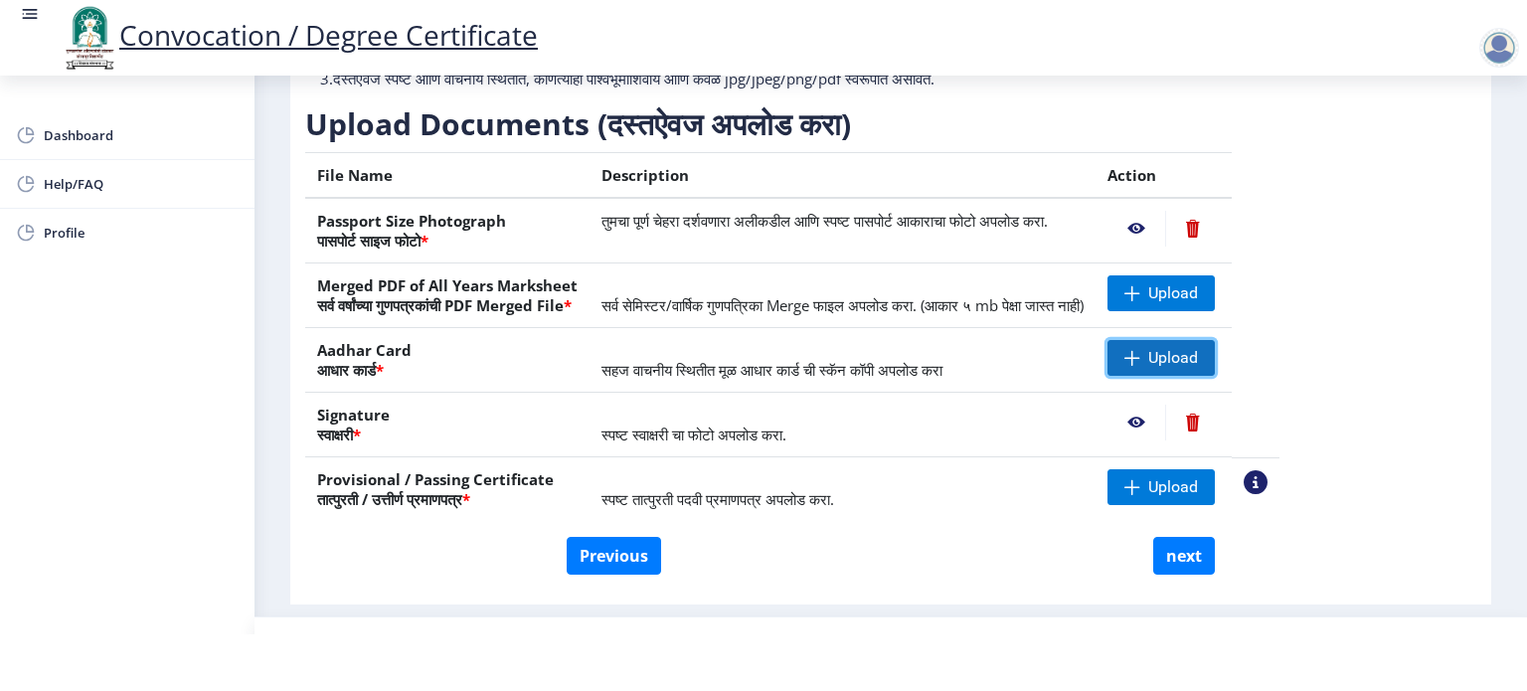
click at [1198, 351] on span "Upload" at bounding box center [1173, 358] width 50 height 20
click at [1165, 351] on nb-action at bounding box center [1136, 358] width 58 height 36
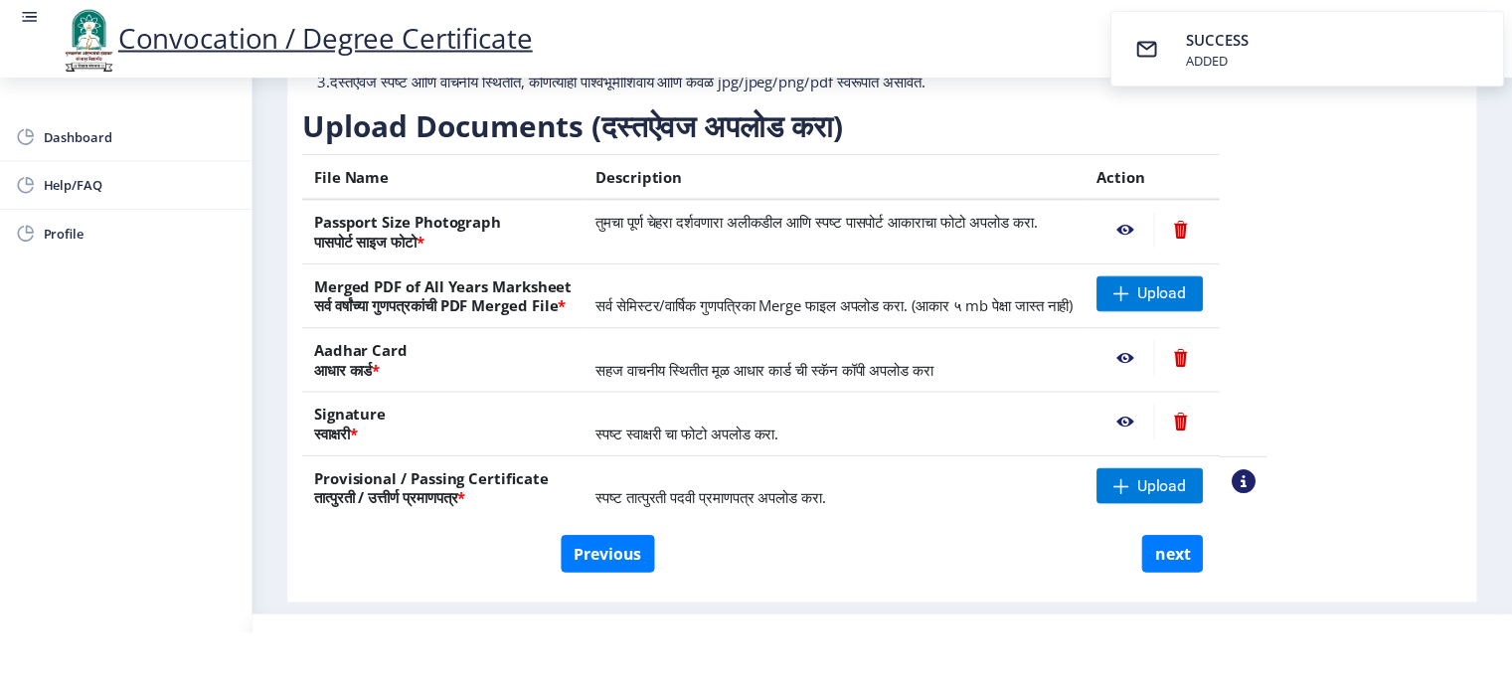
scroll to position [0, 0]
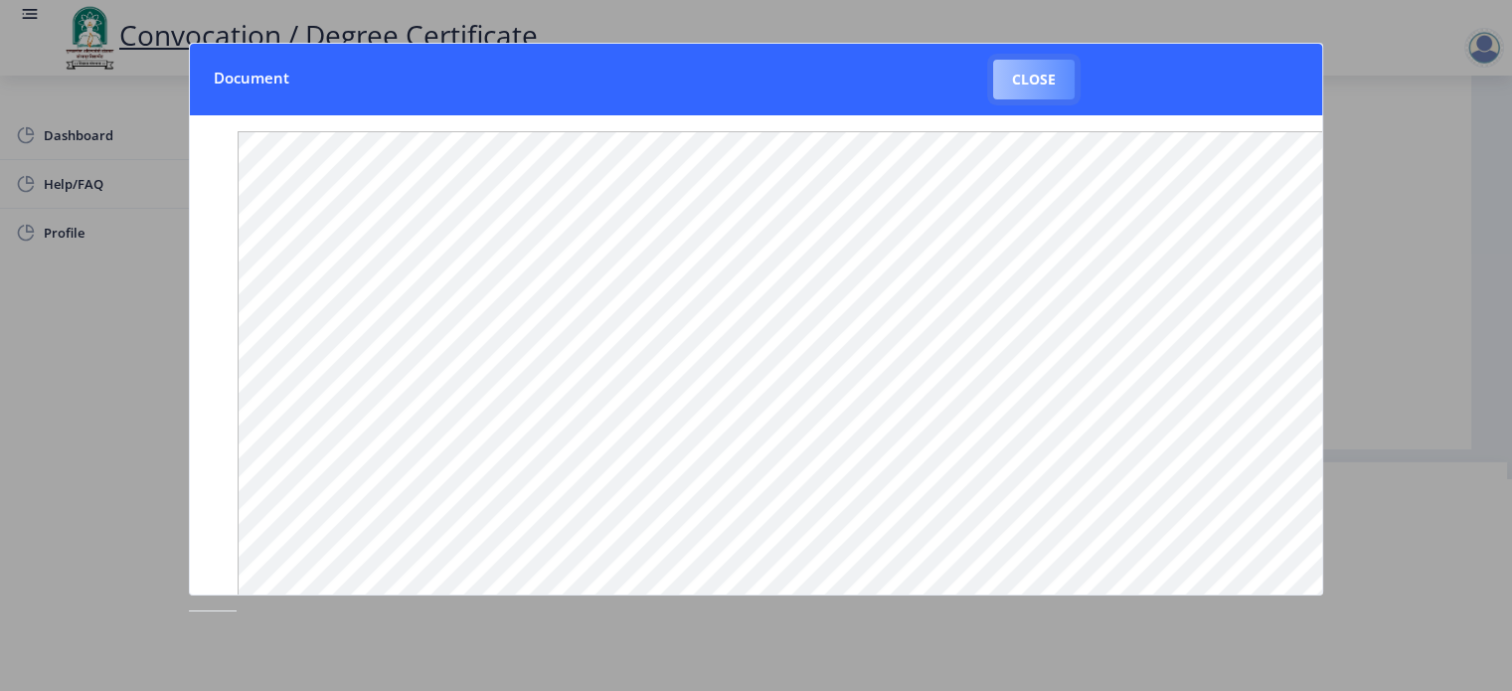
click at [1035, 93] on button "Close" at bounding box center [1034, 80] width 82 height 40
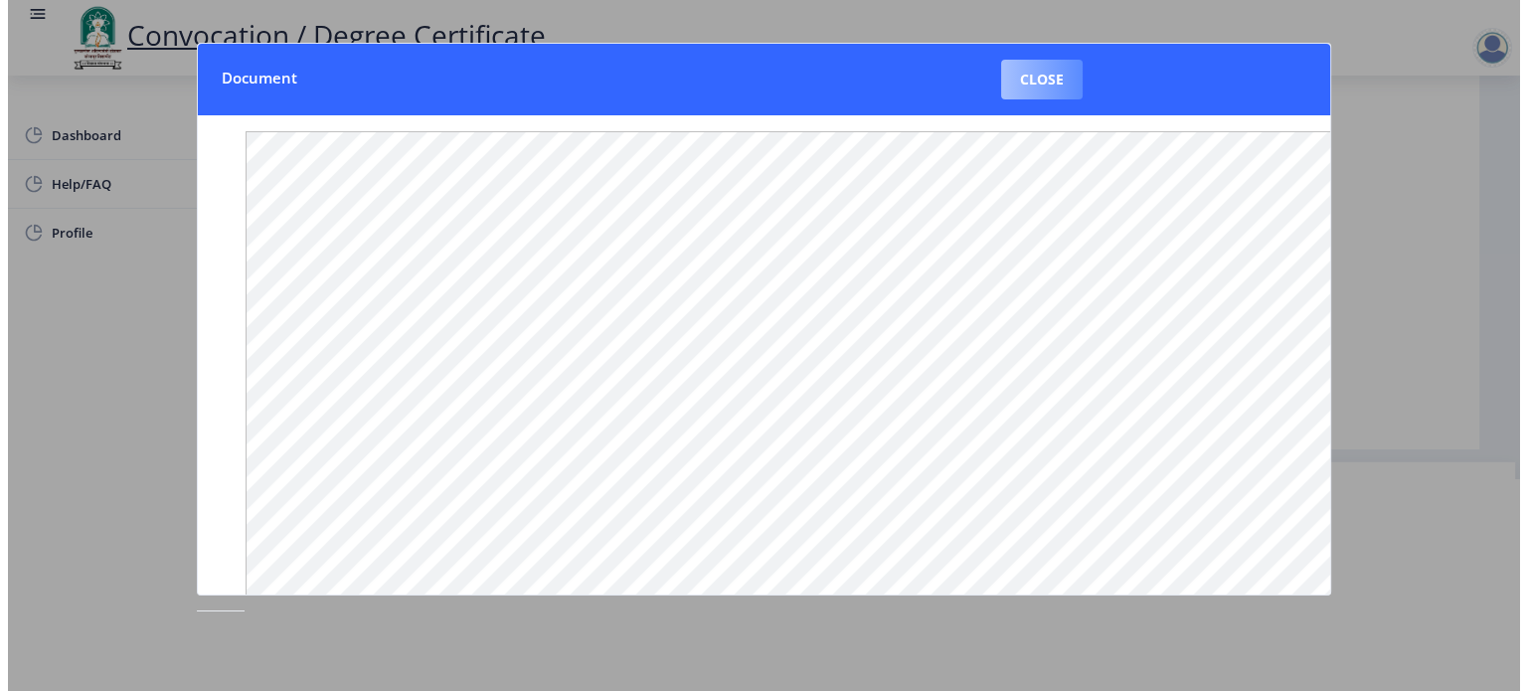
scroll to position [57, 0]
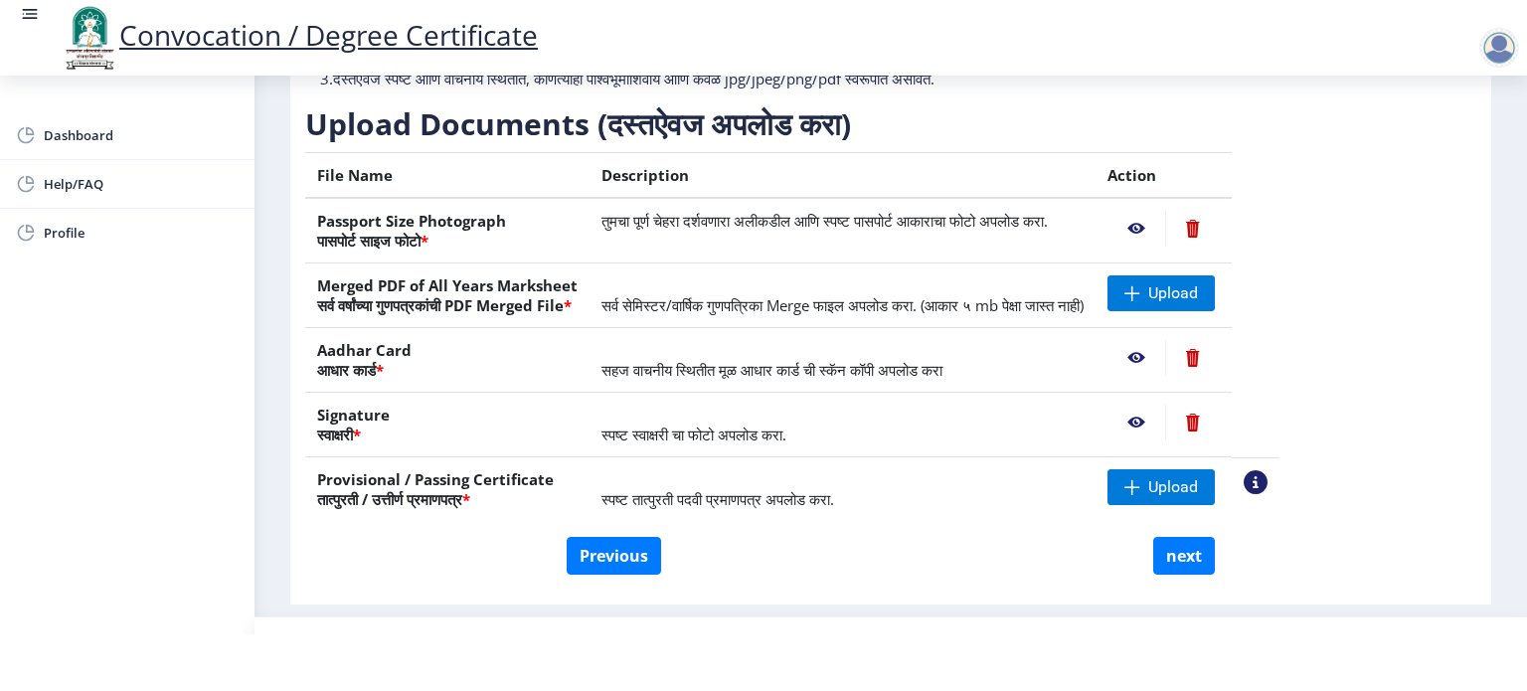
click at [1165, 352] on nb-action at bounding box center [1136, 358] width 58 height 36
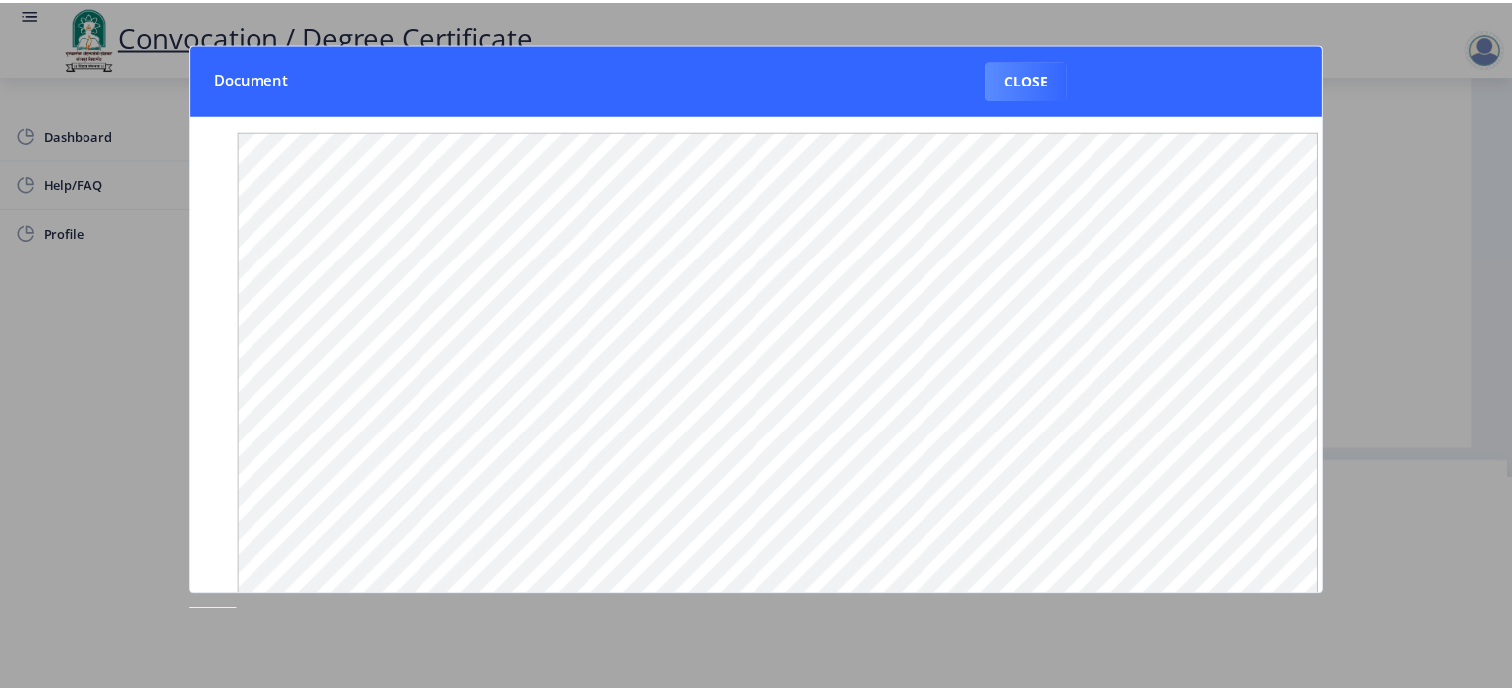
scroll to position [0, 0]
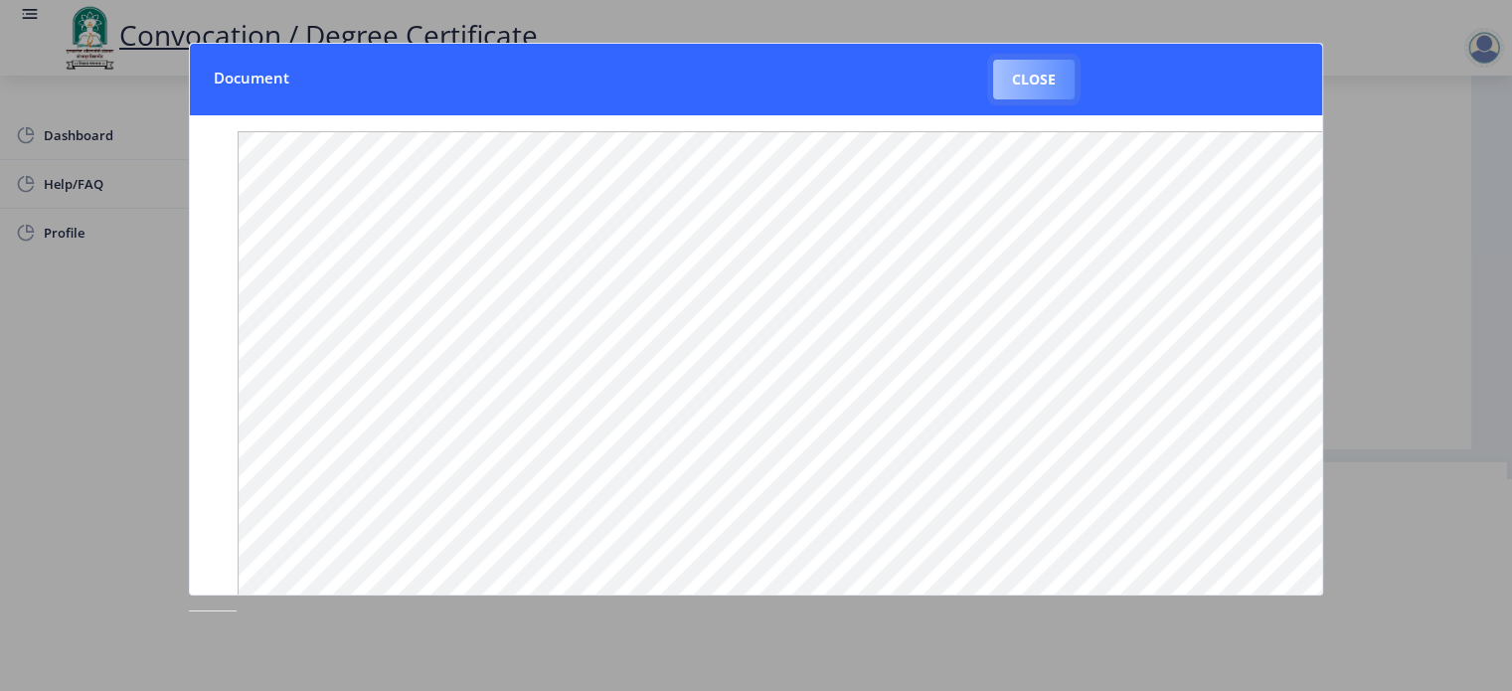
click at [1022, 90] on button "Close" at bounding box center [1034, 80] width 82 height 40
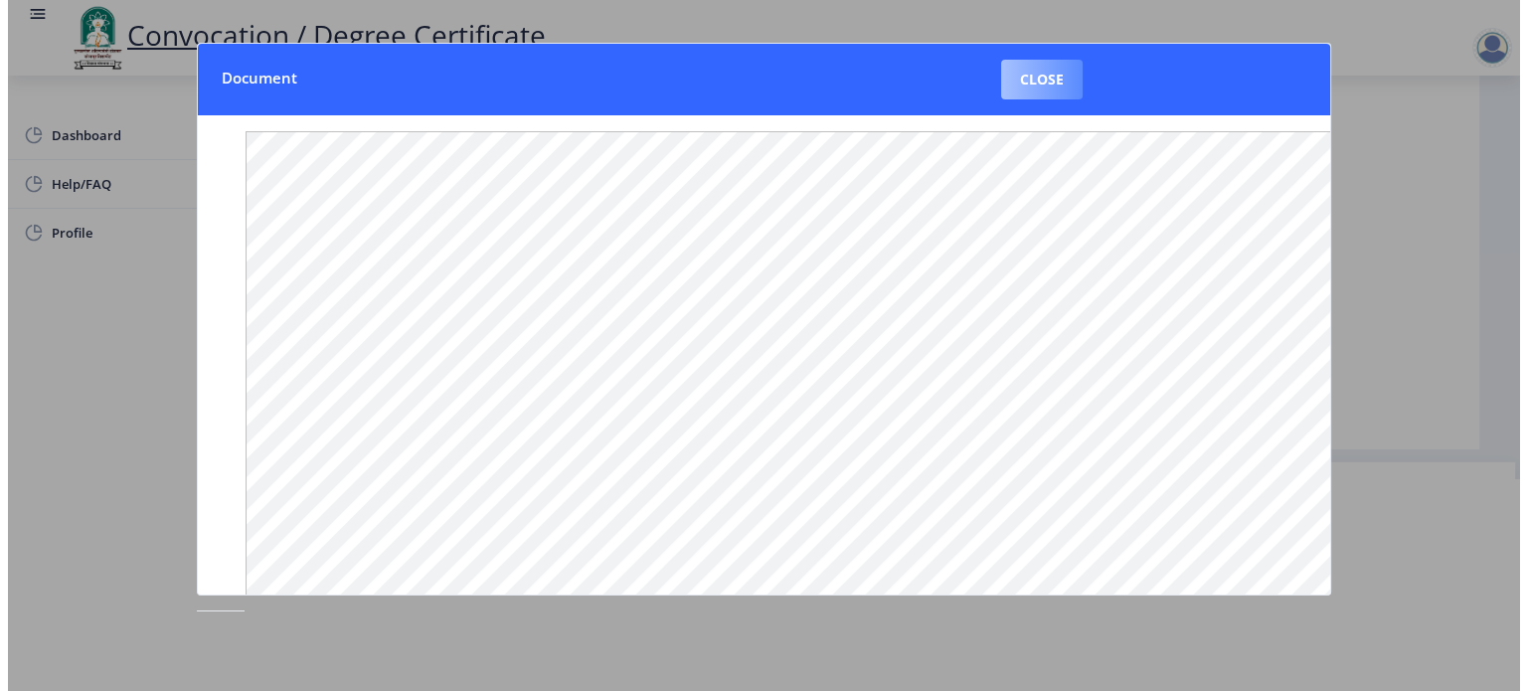
scroll to position [57, 0]
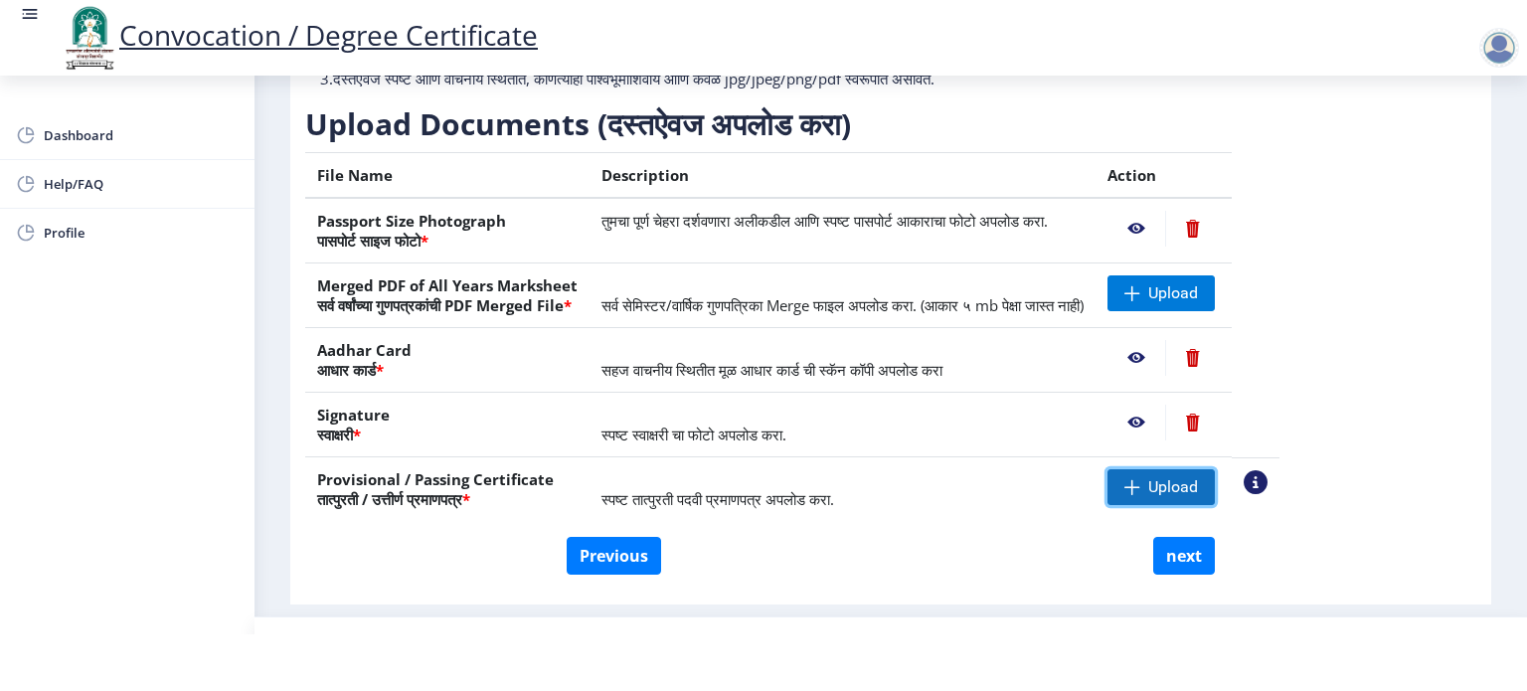
click at [1140, 483] on span at bounding box center [1132, 487] width 16 height 16
click at [1165, 481] on nb-action at bounding box center [1136, 487] width 58 height 36
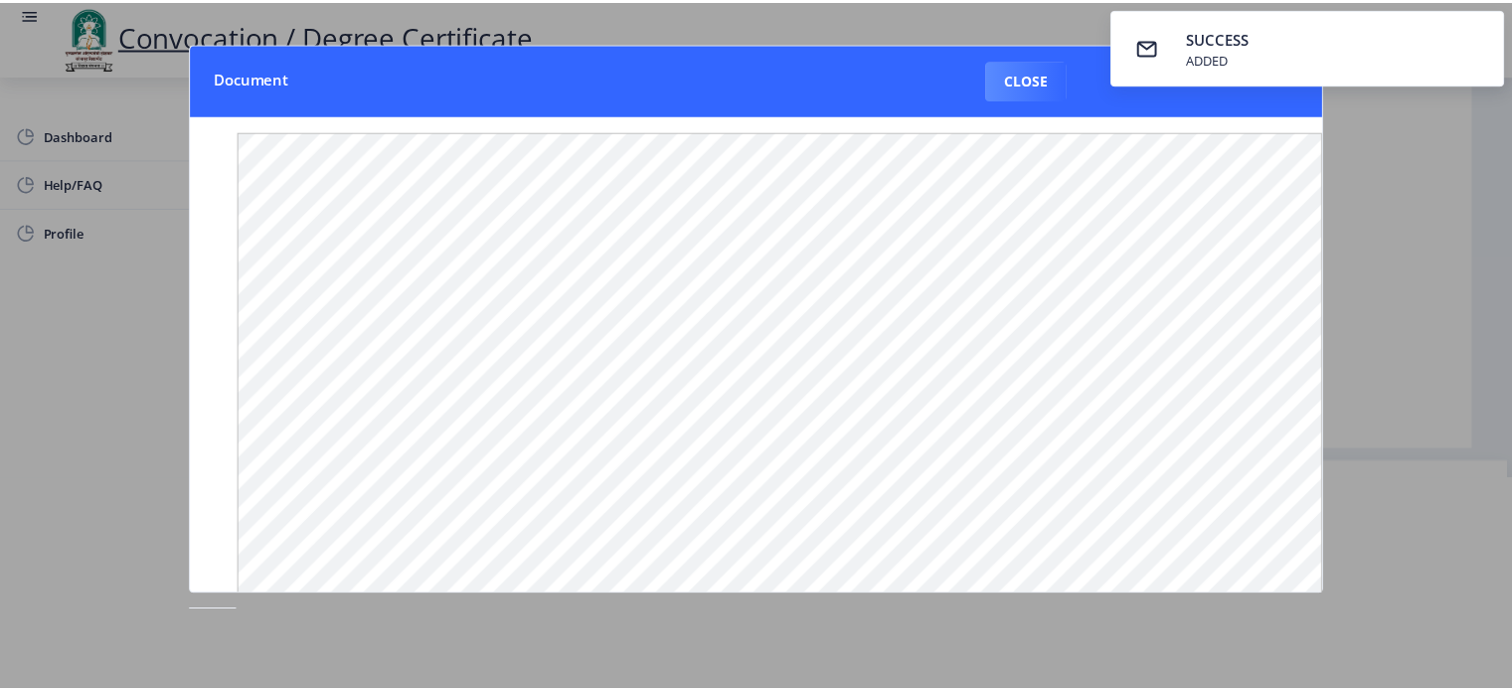
scroll to position [0, 0]
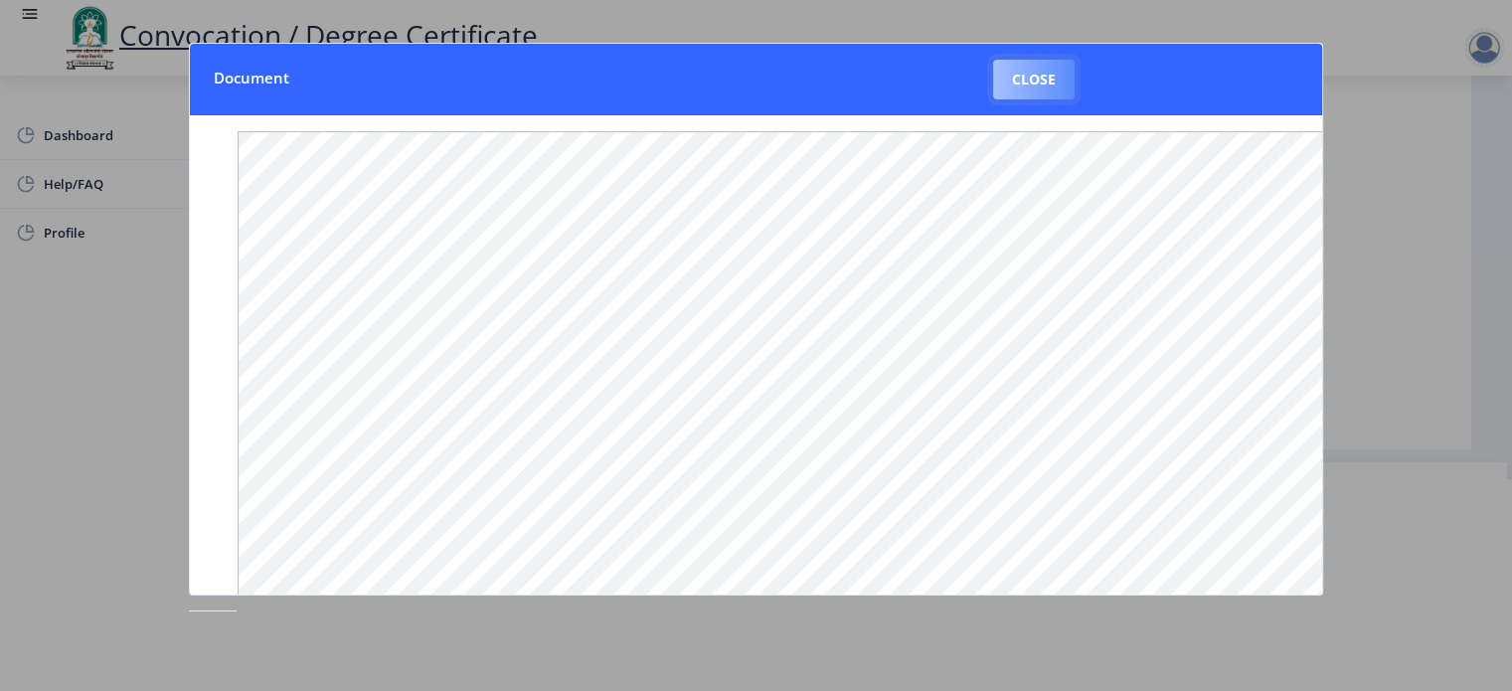
click at [1040, 95] on button "Close" at bounding box center [1034, 80] width 82 height 40
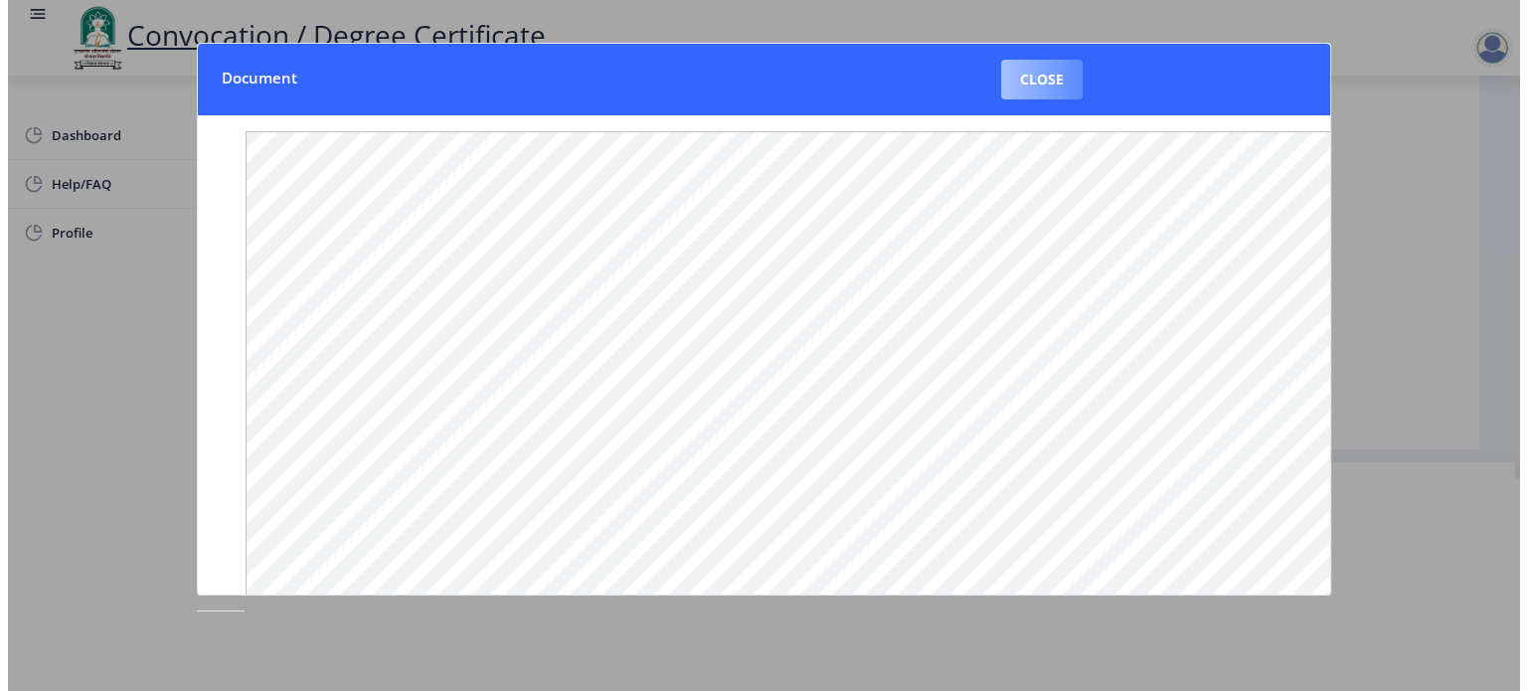
scroll to position [57, 0]
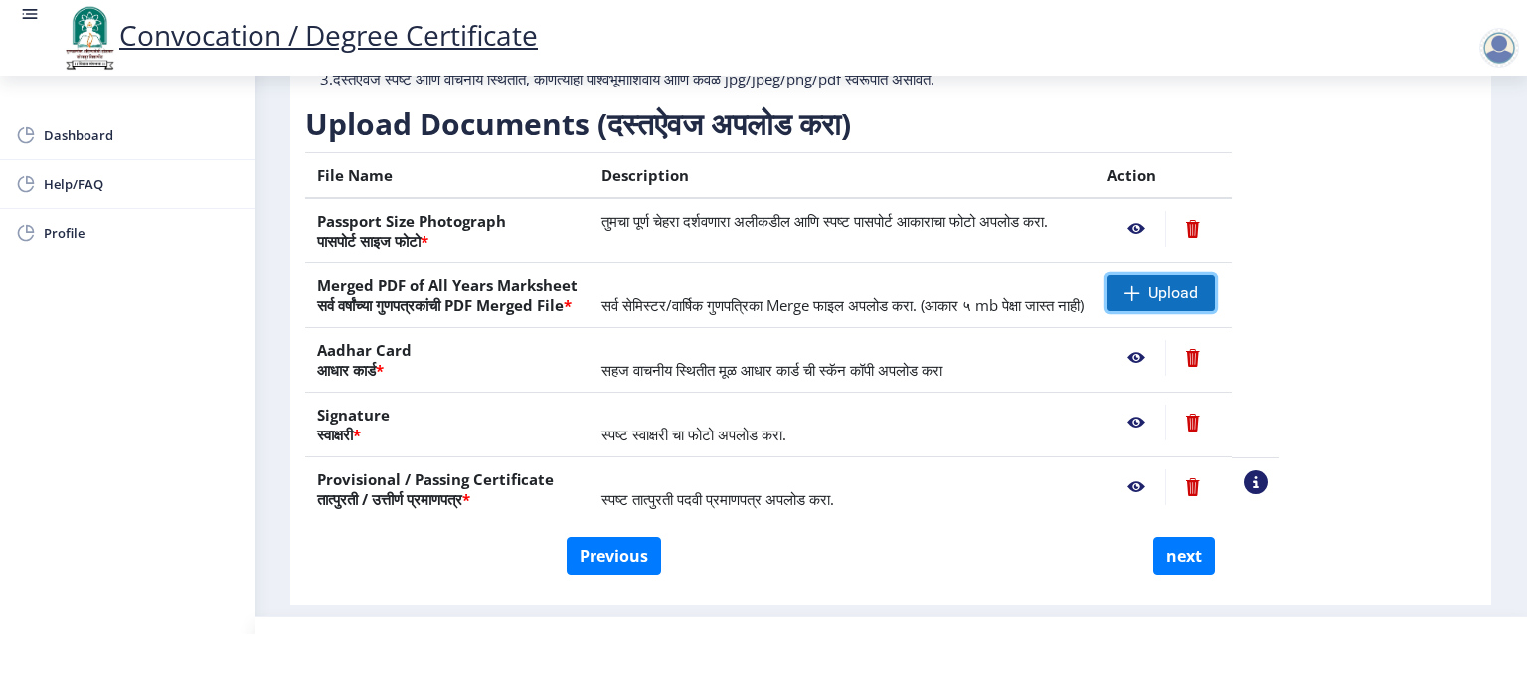
click at [1198, 295] on span "Upload" at bounding box center [1173, 293] width 50 height 20
click at [1165, 289] on nb-action at bounding box center [1136, 293] width 58 height 36
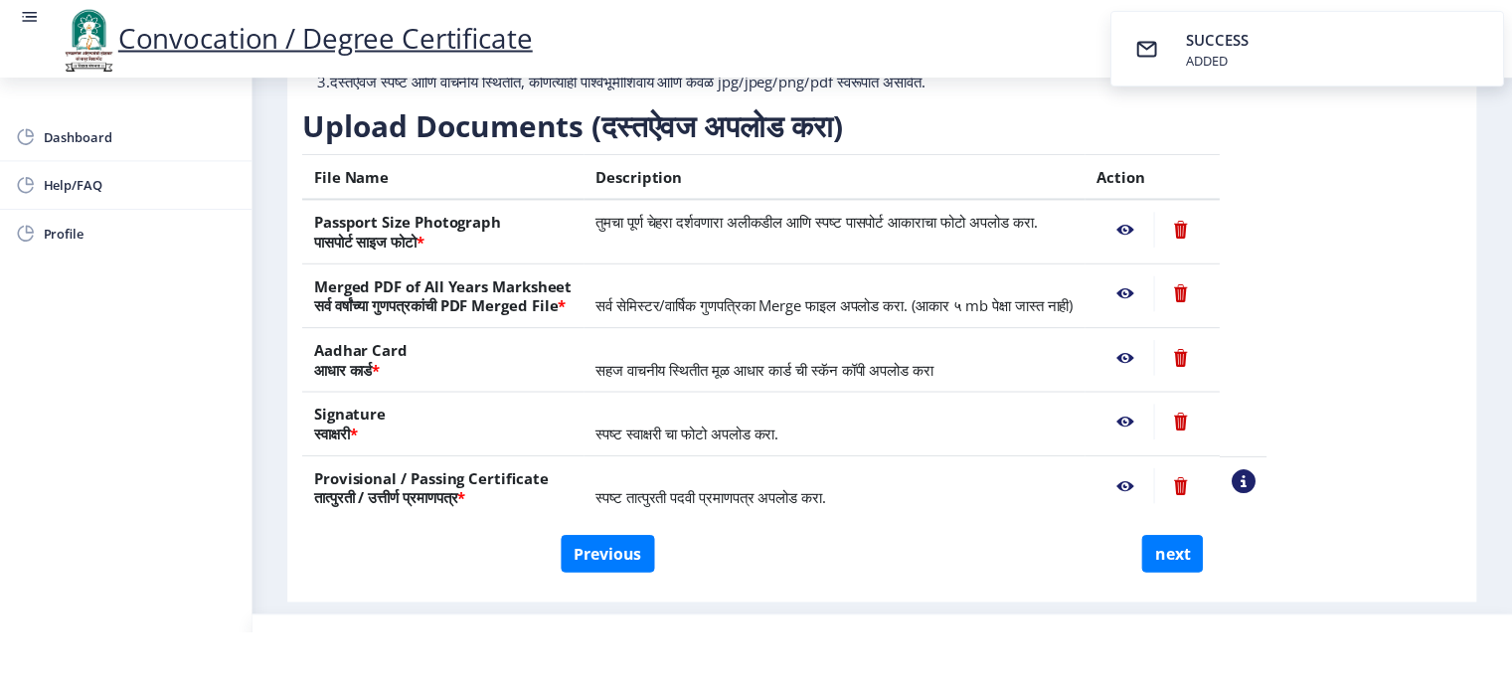
scroll to position [0, 0]
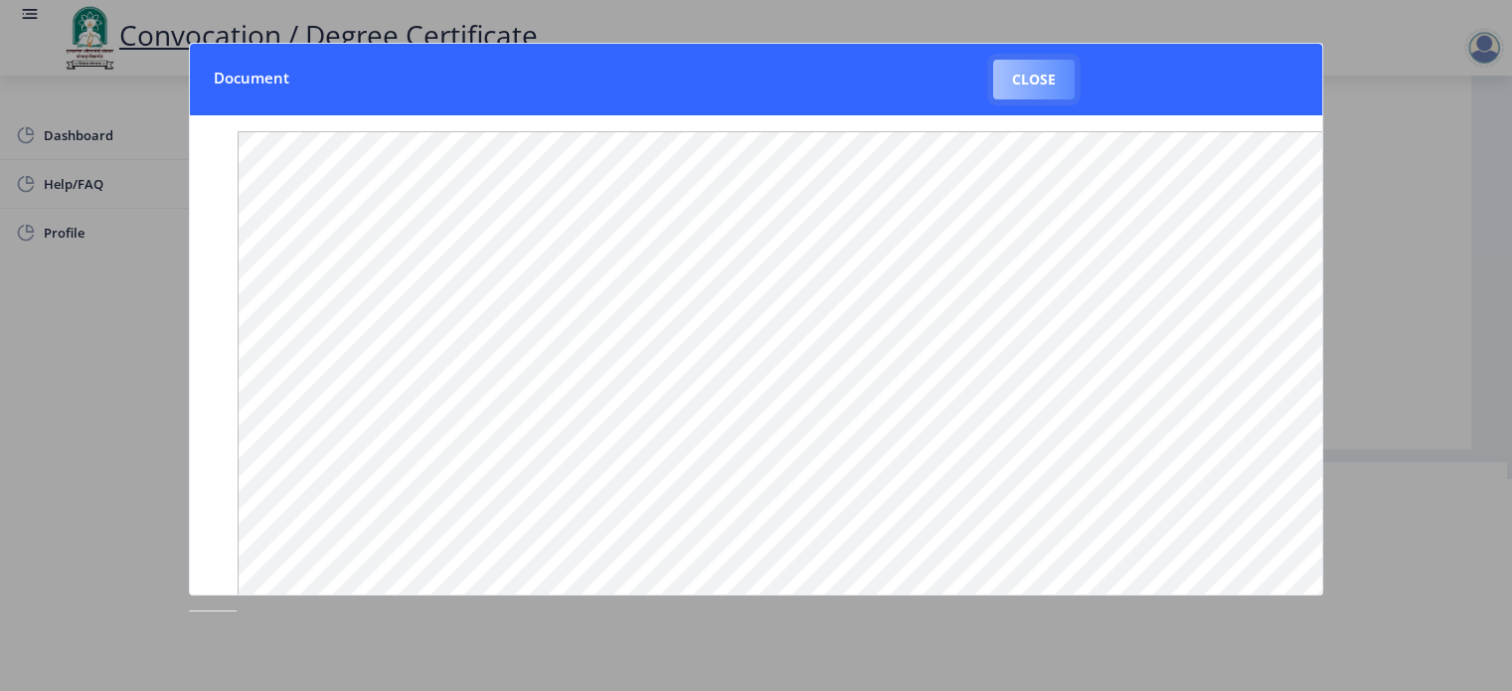
click at [1051, 83] on button "Close" at bounding box center [1034, 80] width 82 height 40
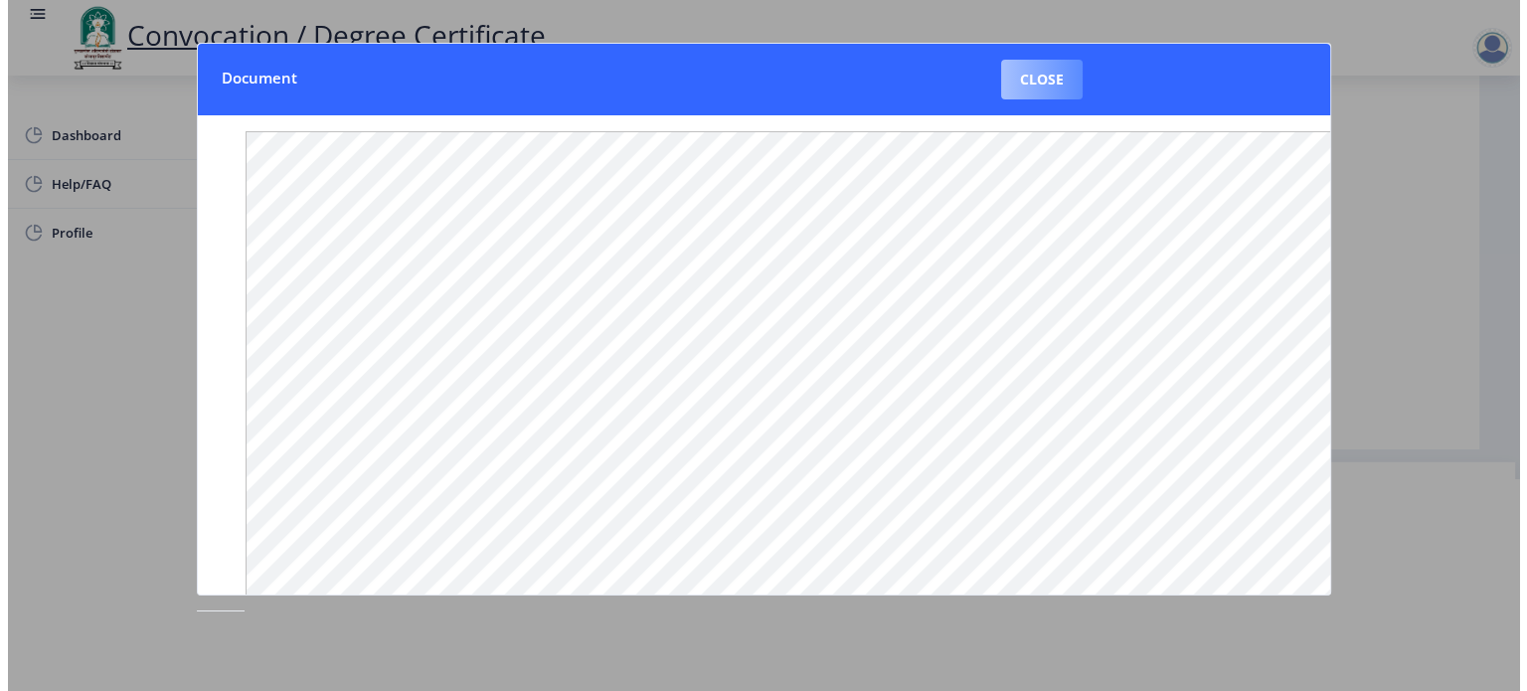
scroll to position [57, 0]
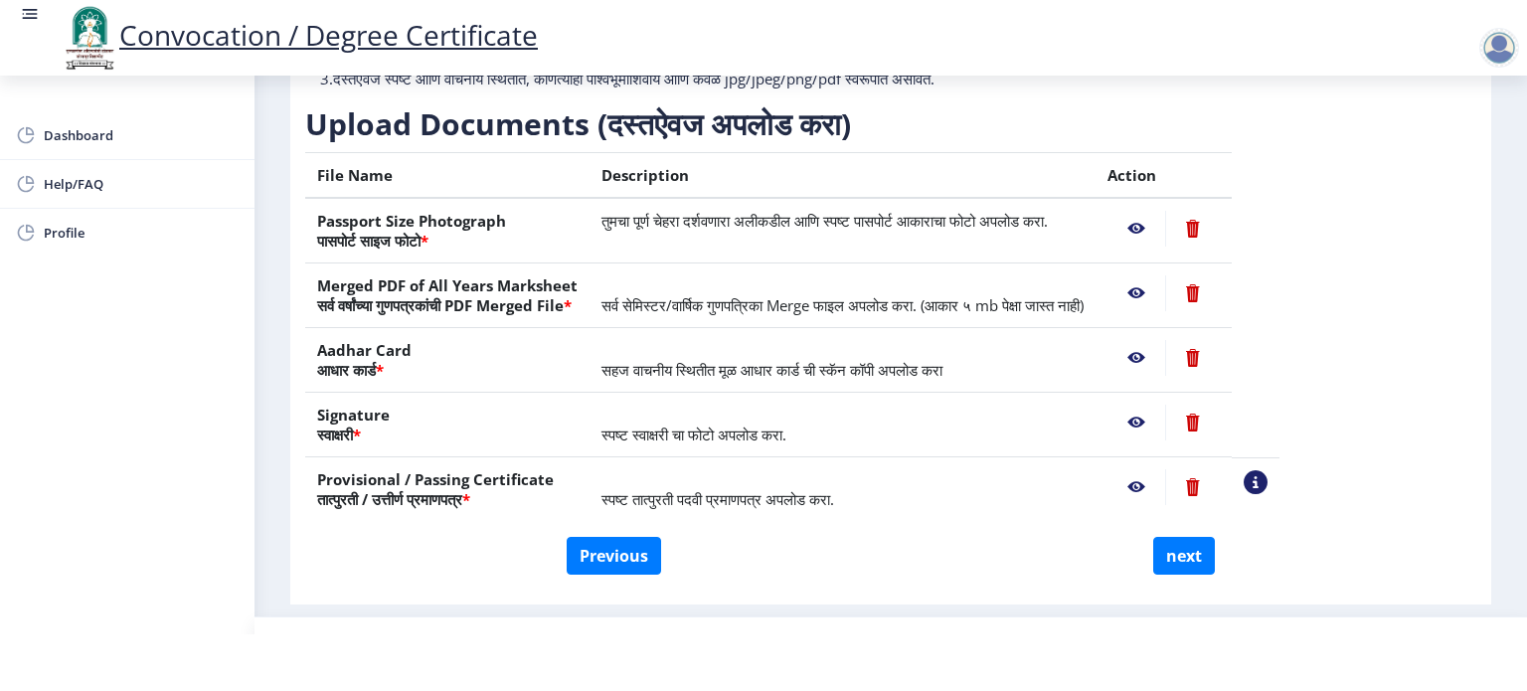
click at [1436, 496] on div "Instructions (सूचना) 1. कृपया लक्षात घ्या की तुम्हाला मूळ दस्तऐवजांच्या स्कॅन क…" at bounding box center [890, 238] width 1171 height 595
click at [1411, 377] on div "Instructions (सूचना) 1. कृपया लक्षात घ्या की तुम्हाला मूळ दस्तऐवजांच्या स्कॅन क…" at bounding box center [890, 238] width 1171 height 595
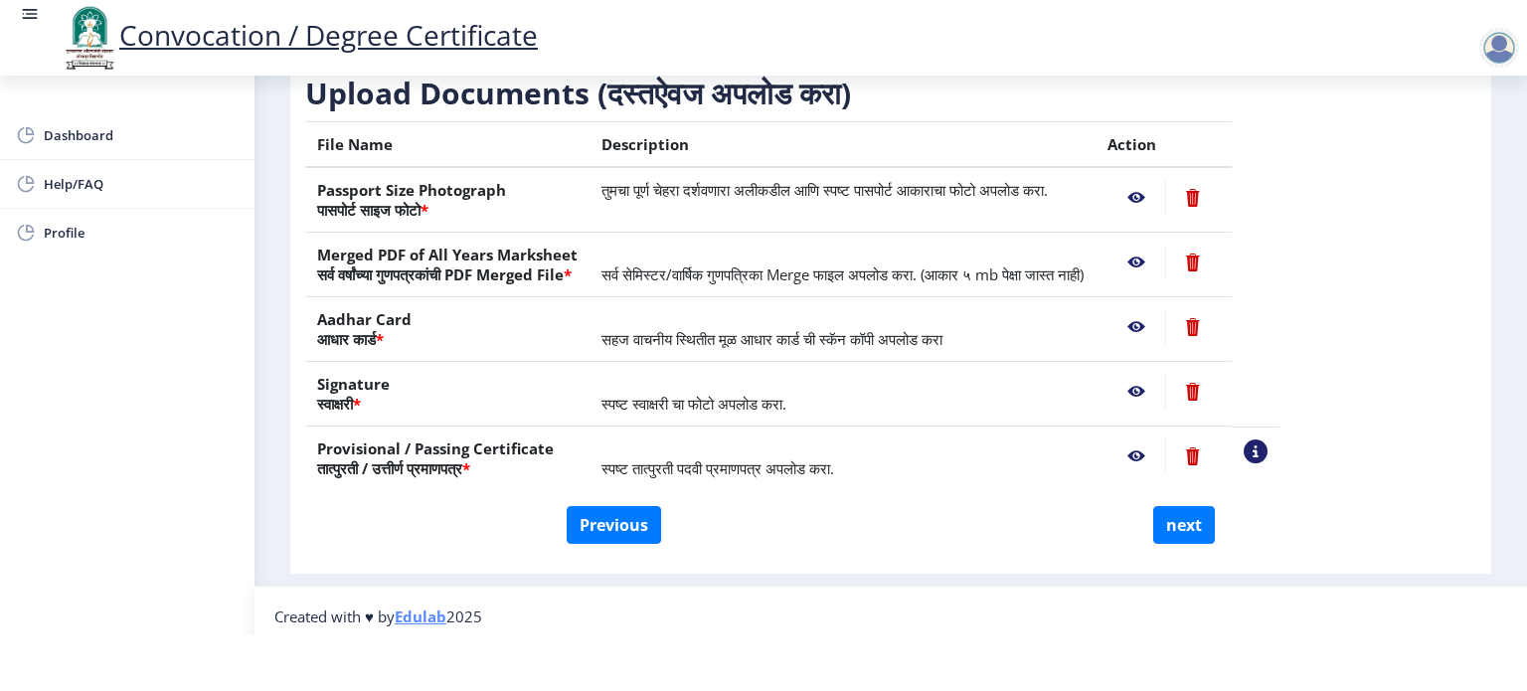
scroll to position [251, 0]
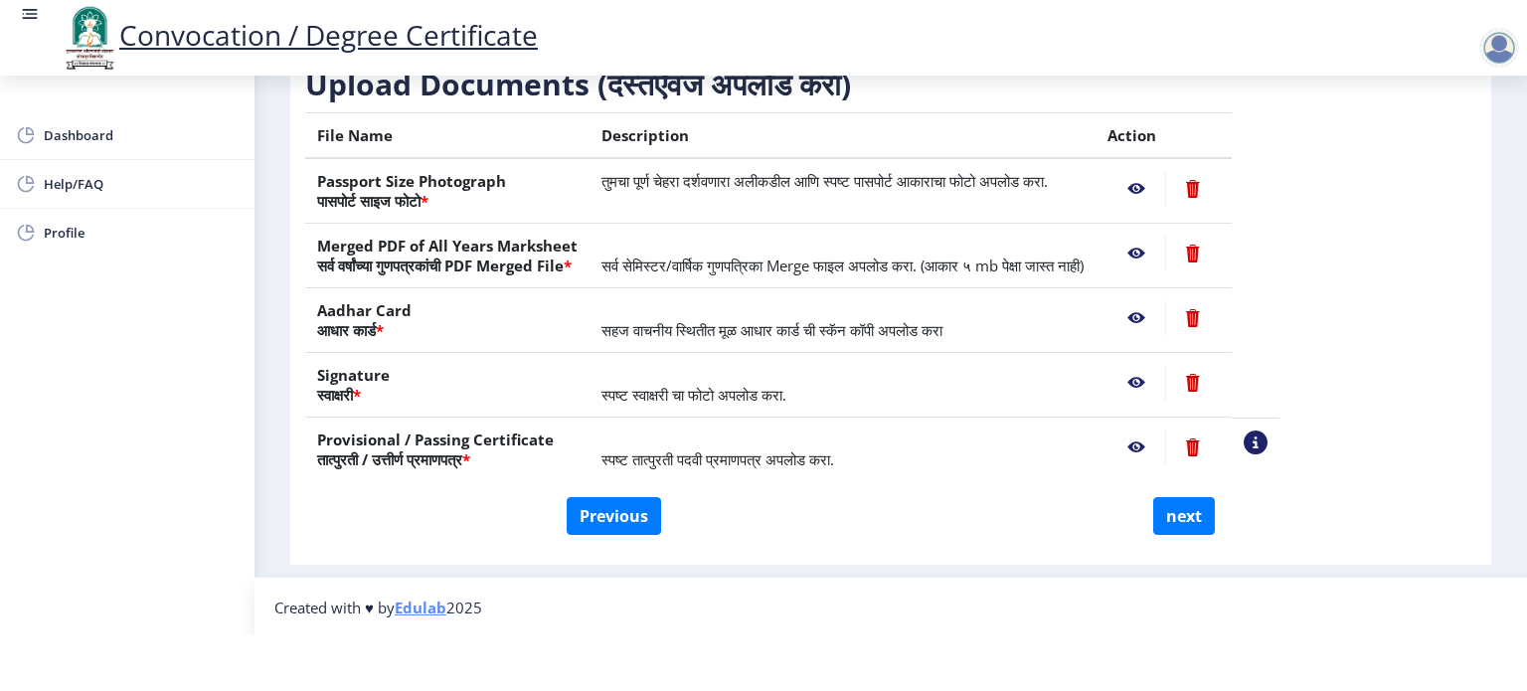
click at [1293, 526] on div "Previous next" at bounding box center [890, 516] width 1141 height 38
click at [1267, 431] on nb-action at bounding box center [1256, 442] width 24 height 24
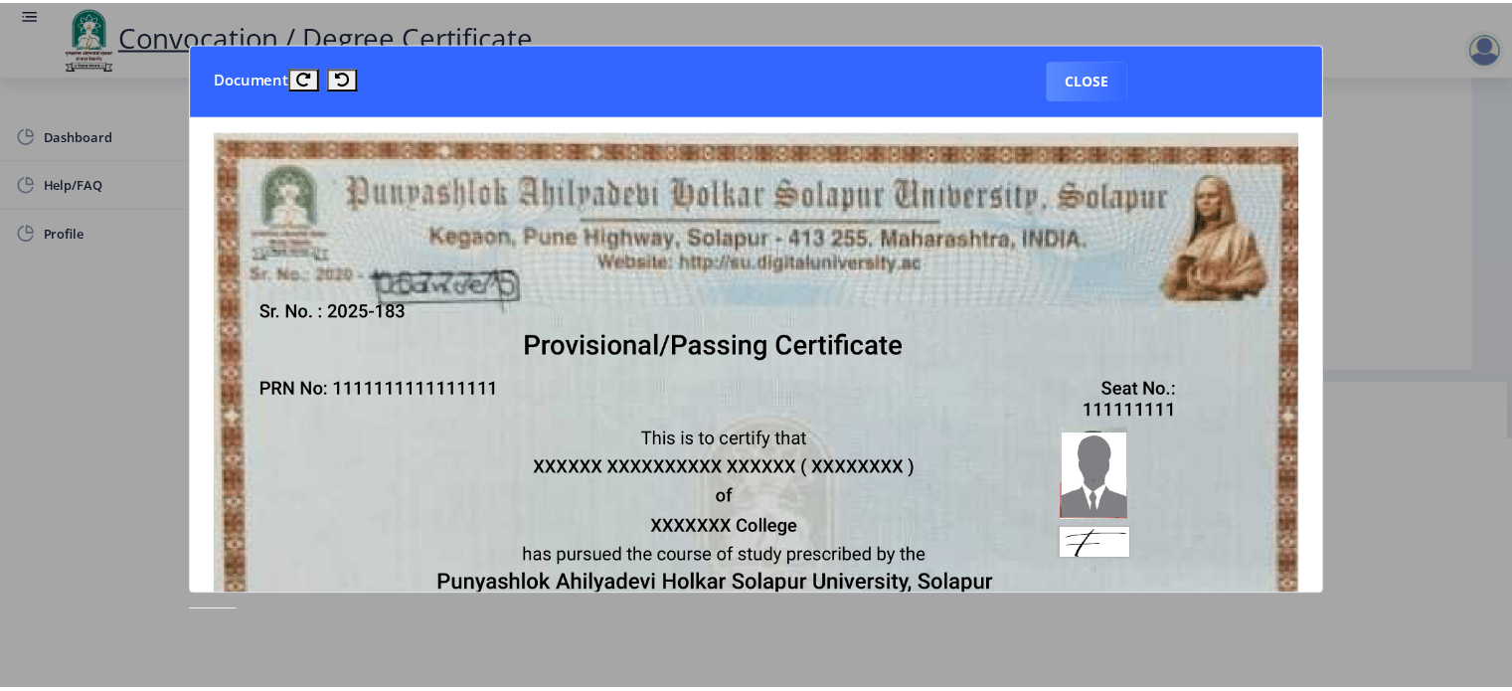
scroll to position [0, 0]
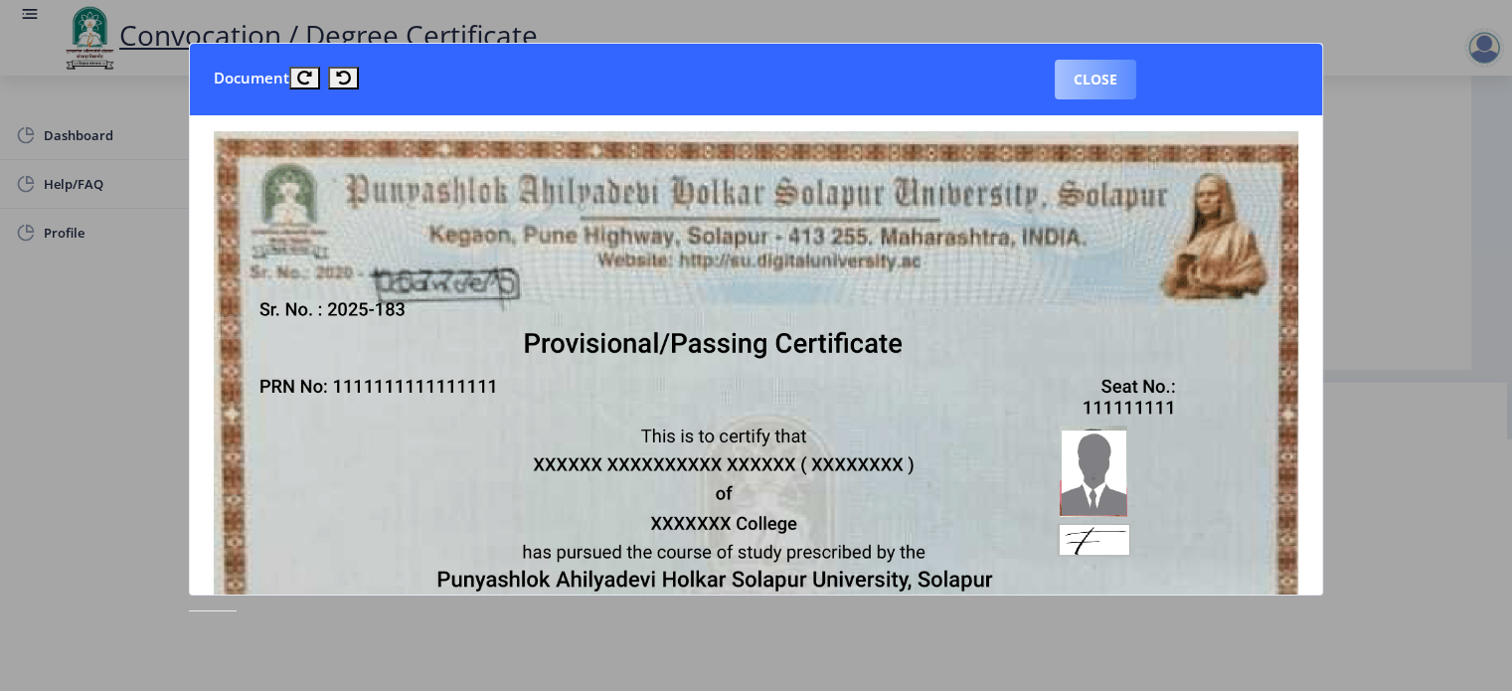
click at [1111, 79] on button "Close" at bounding box center [1096, 80] width 82 height 40
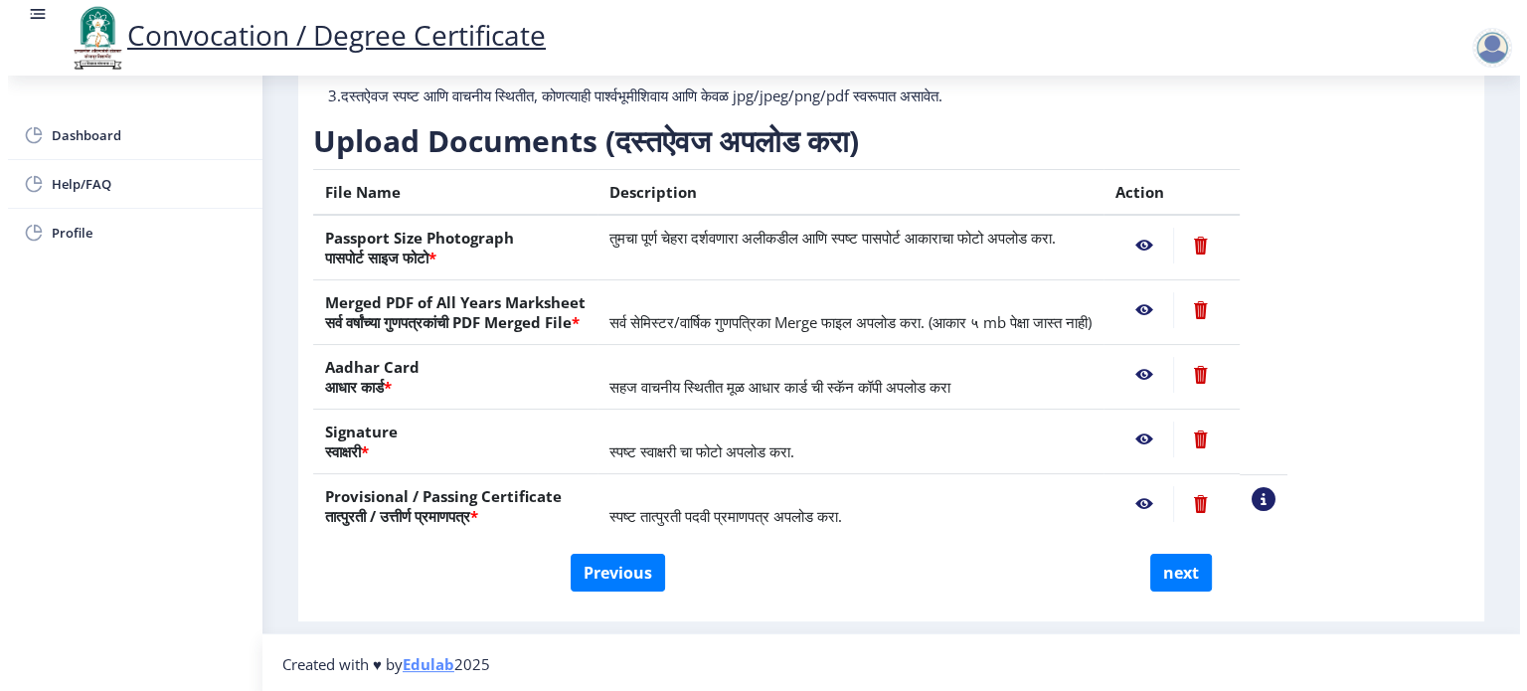
scroll to position [57, 0]
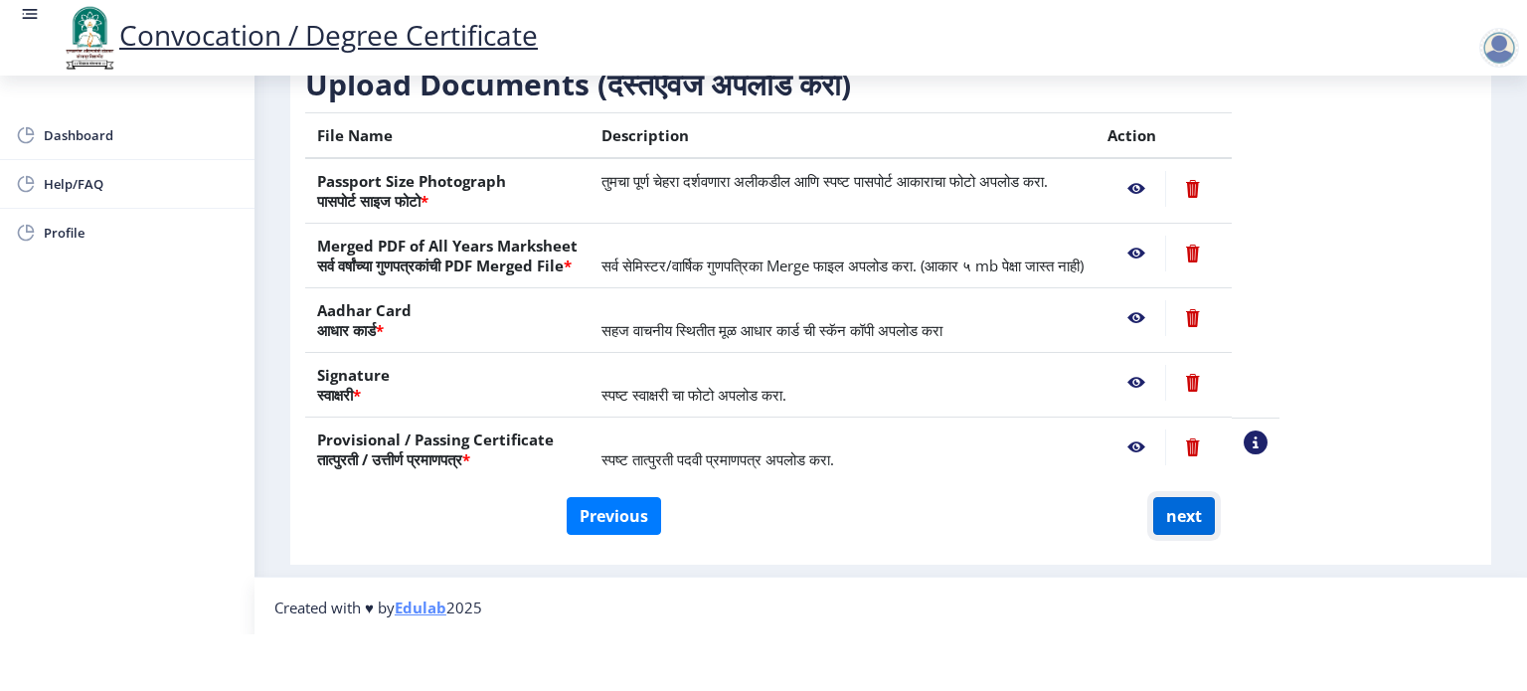
click at [1189, 516] on button "next" at bounding box center [1184, 516] width 62 height 38
select select
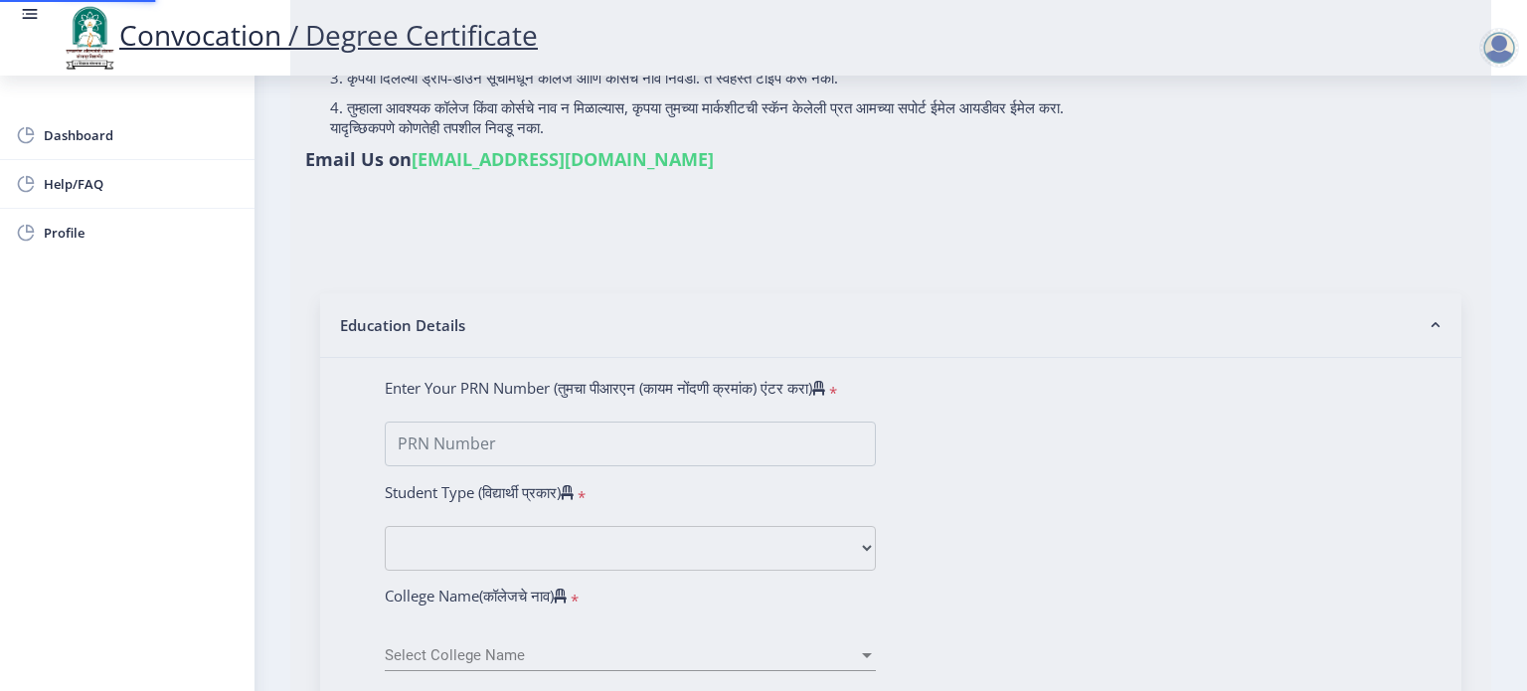
scroll to position [0, 0]
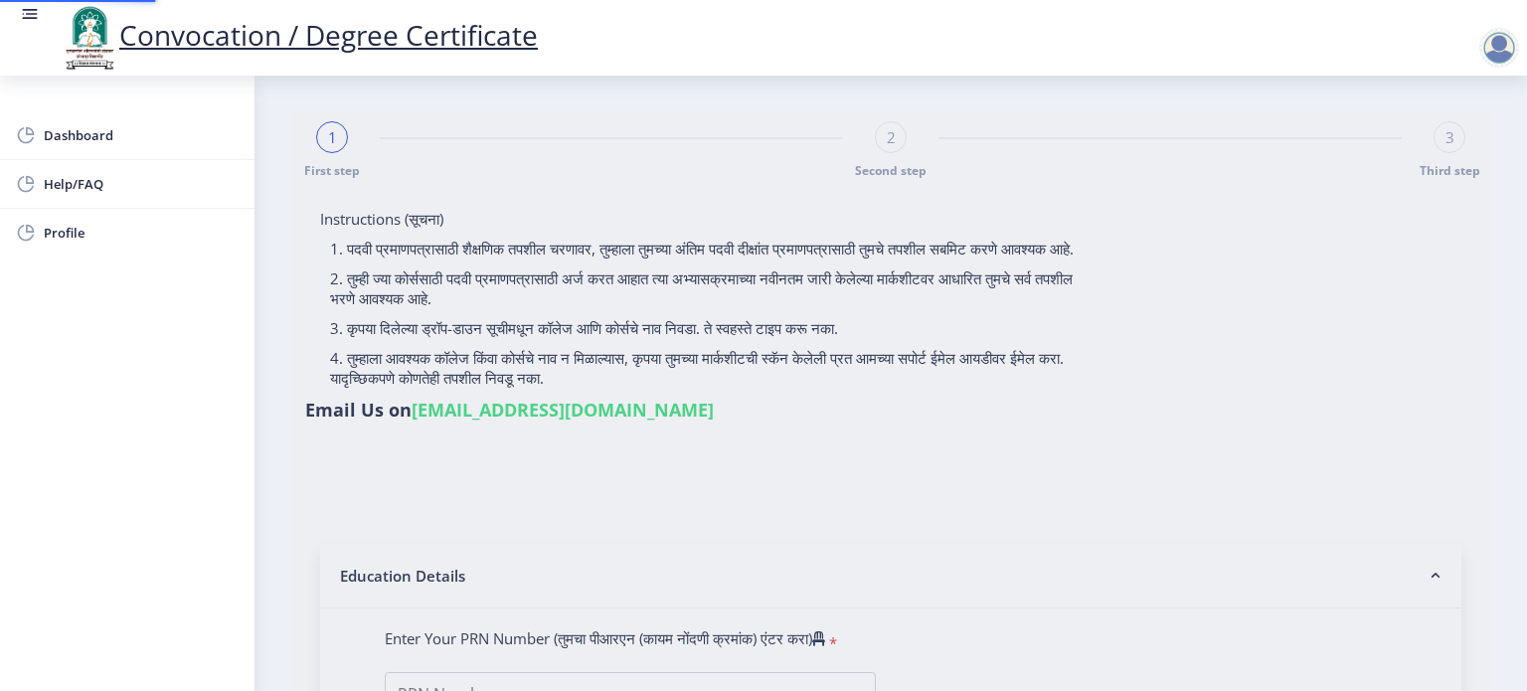
select select
type input "2010032500505876"
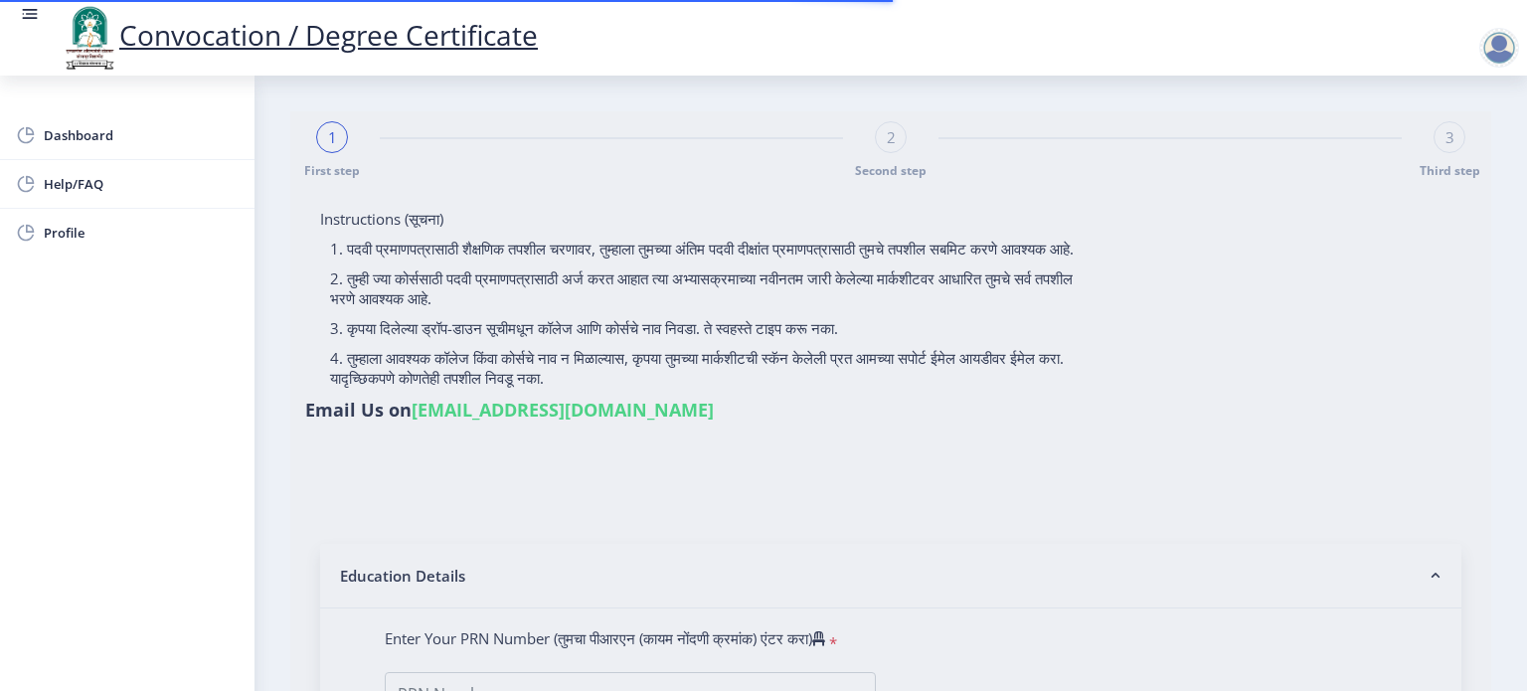
select select "Regular"
select select "2011"
select select "May"
select select "FIRST CLASS"
type input "01352"
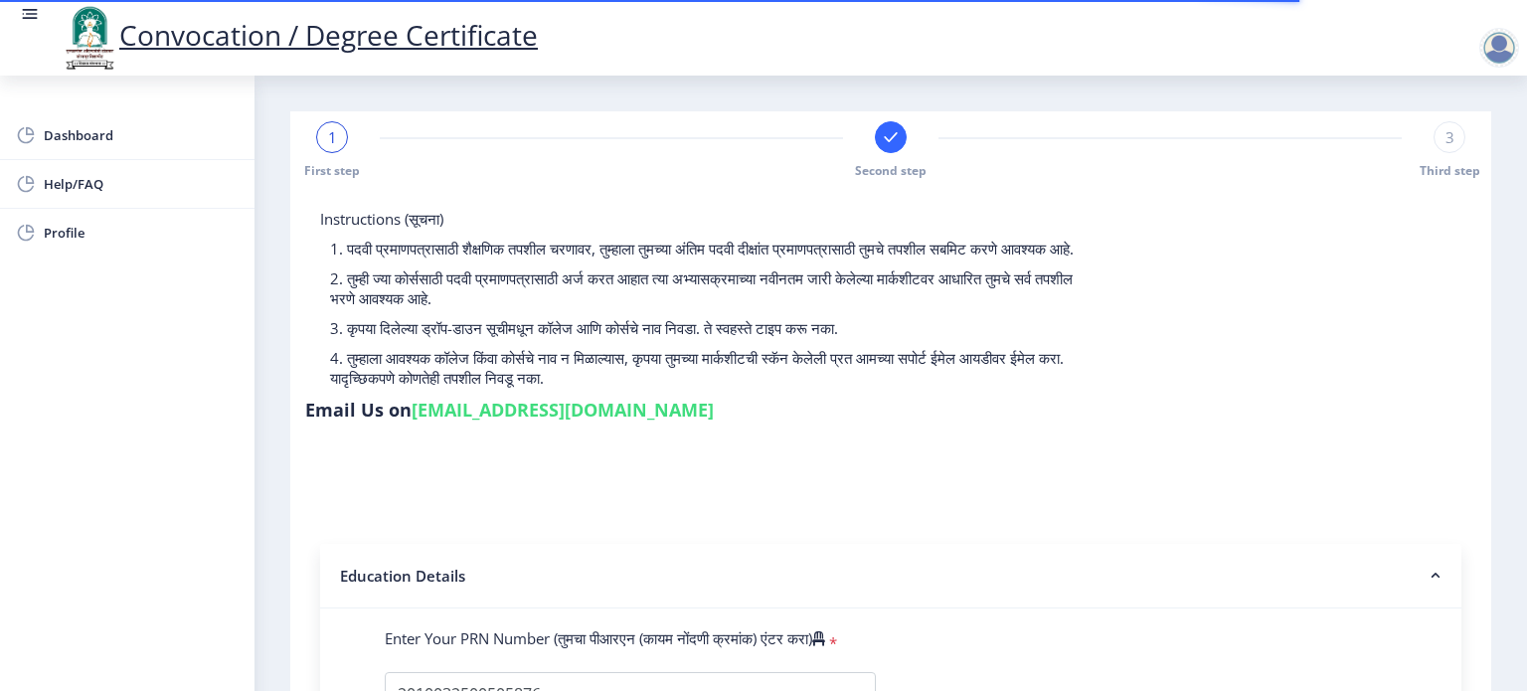
select select
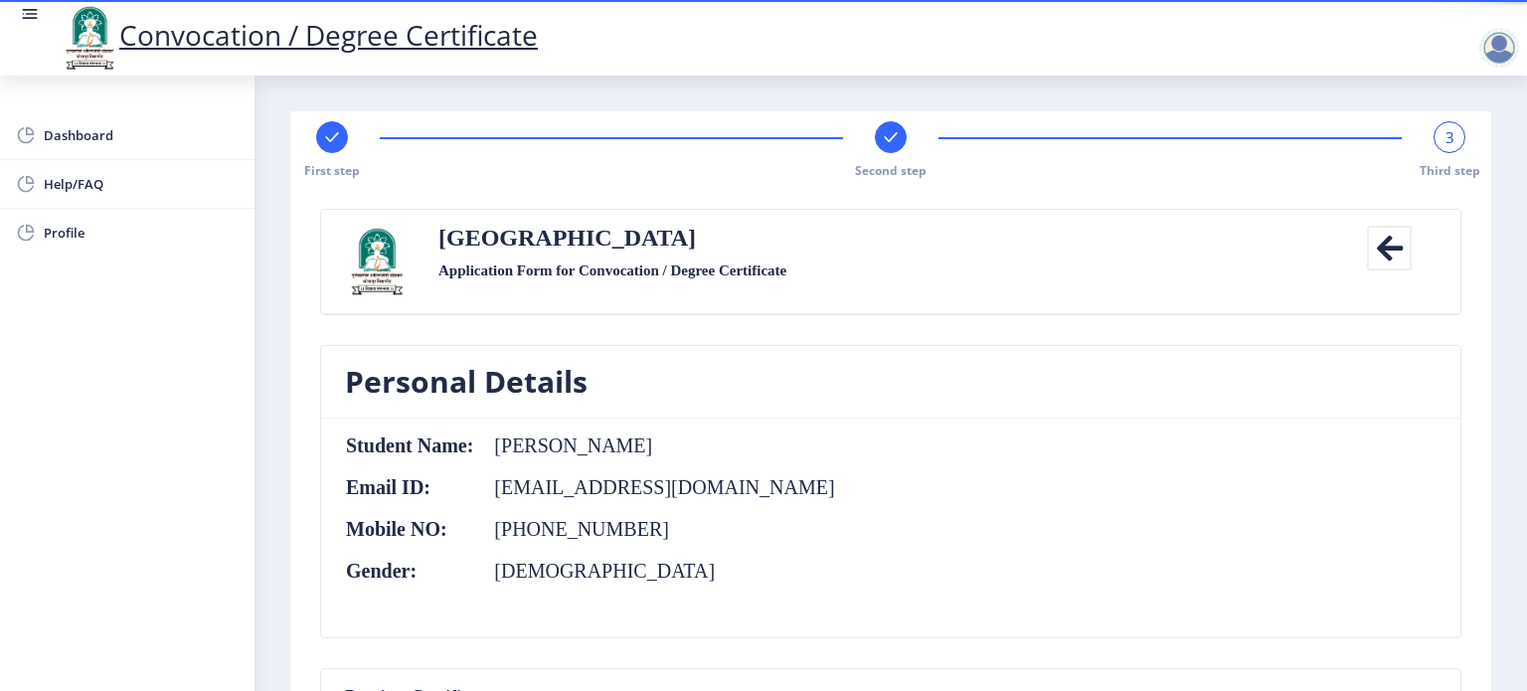
click at [890, 424] on nb-card-body "Student Name: JADHAV MONICA MARUTI Email ID: monicajdhv@gmail.com Mobile NO: +9…" at bounding box center [890, 528] width 1139 height 219
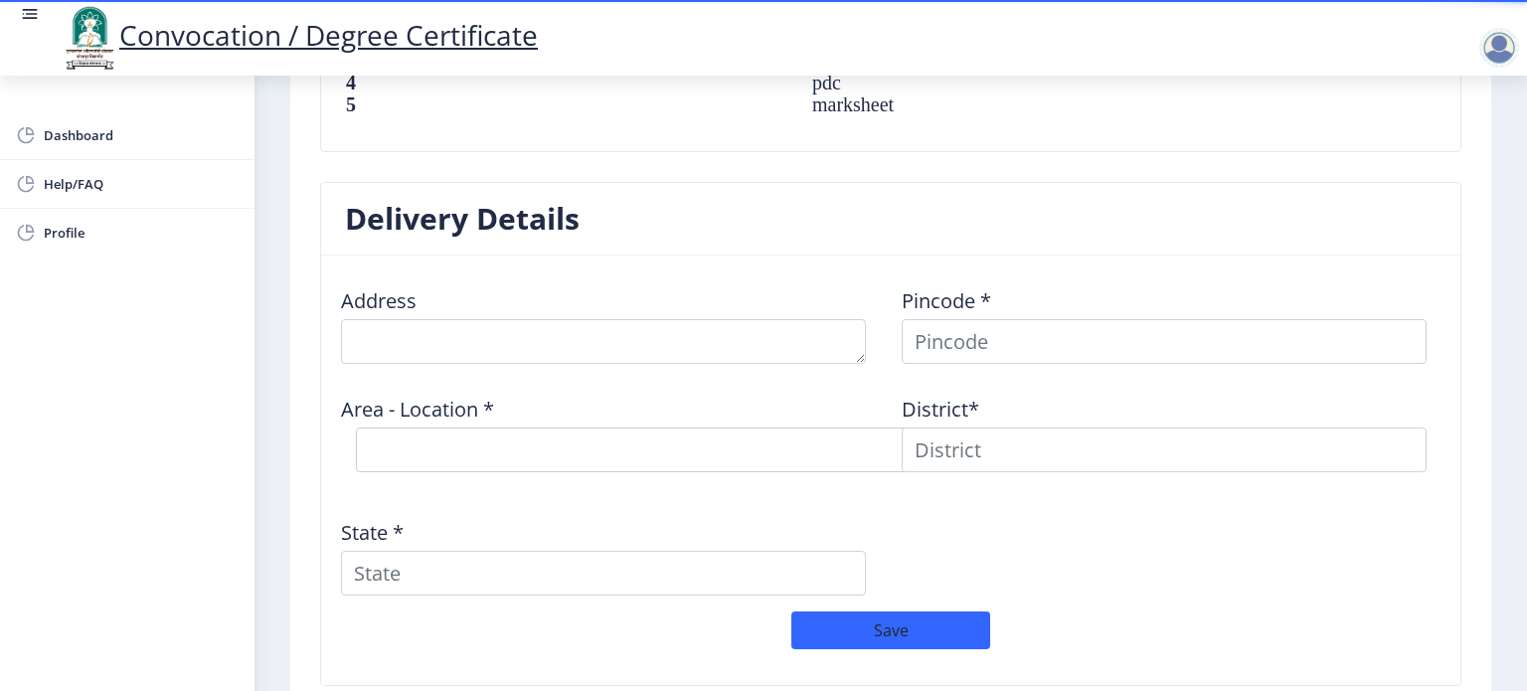
scroll to position [1447, 0]
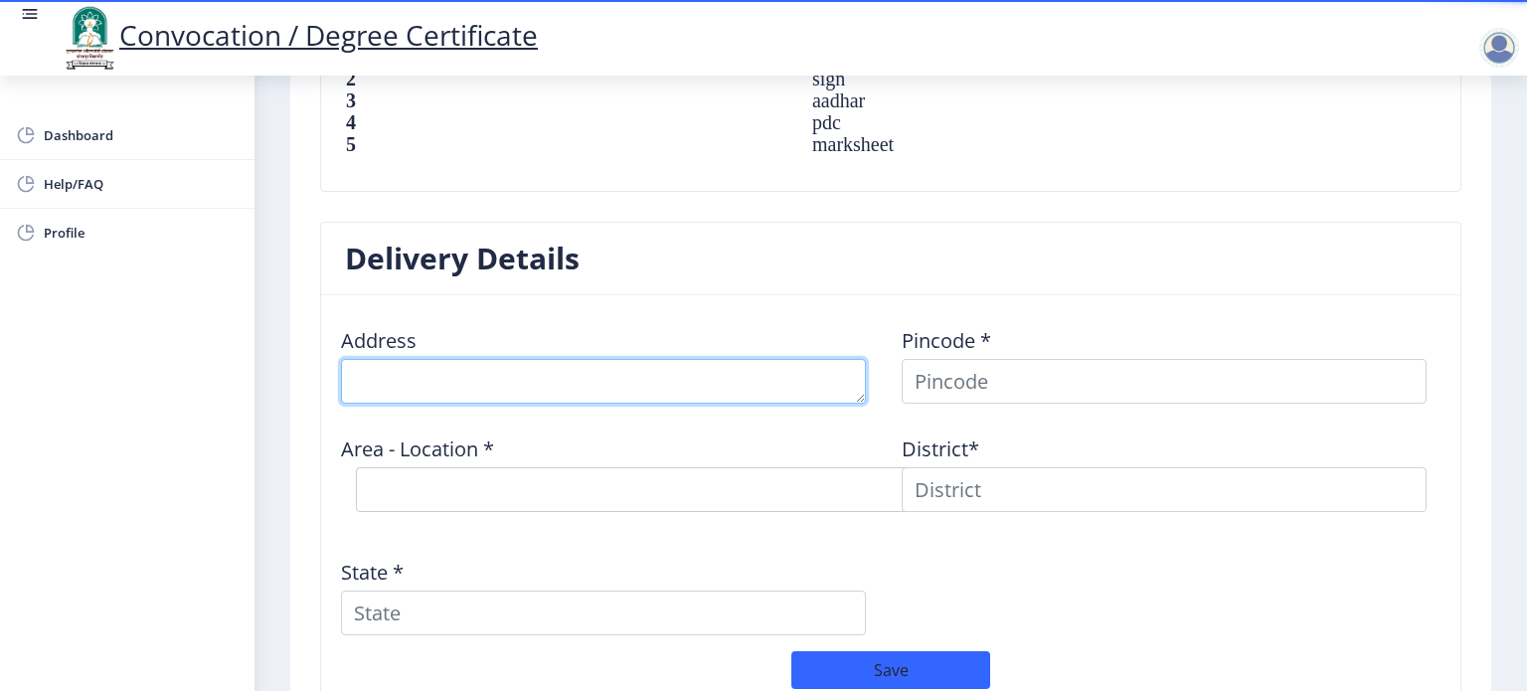
click at [586, 365] on textarea at bounding box center [603, 381] width 525 height 45
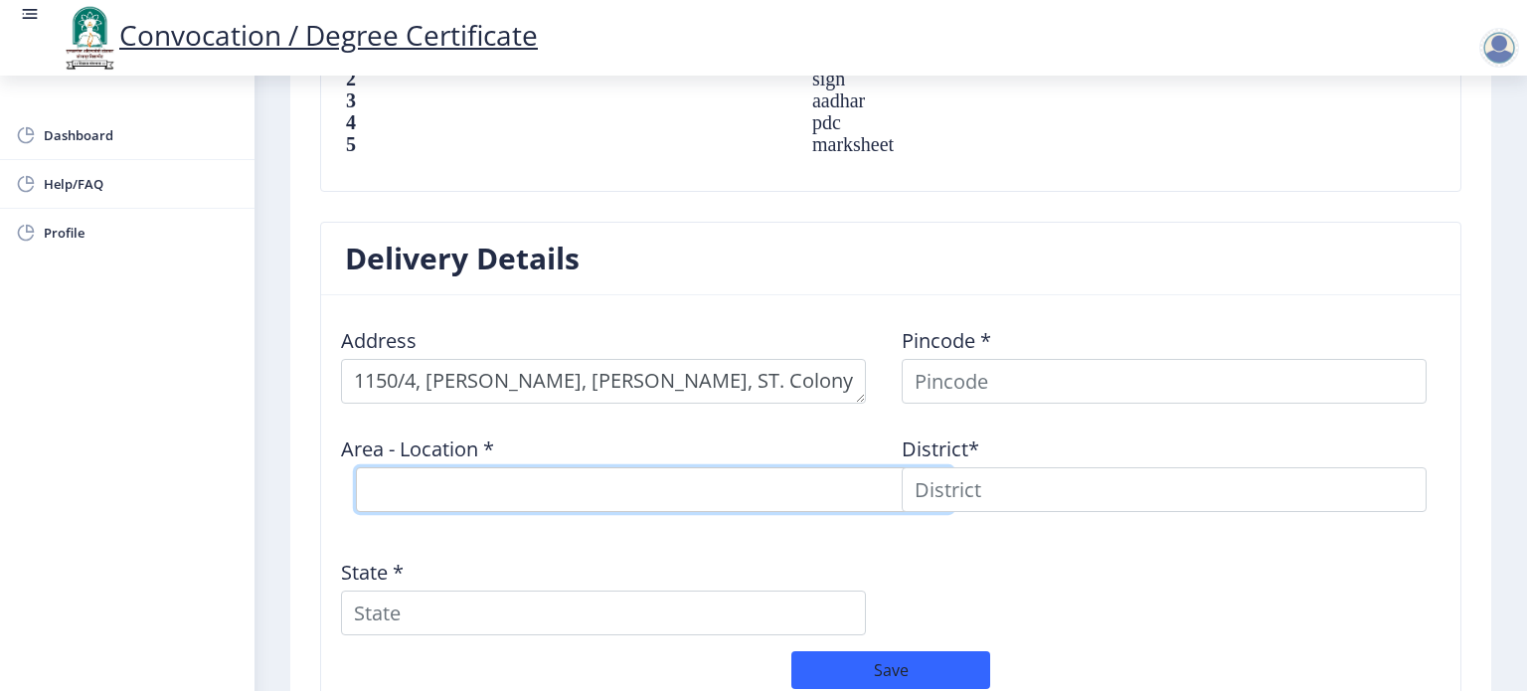
click at [481, 472] on select "Select Area Location" at bounding box center [654, 489] width 596 height 45
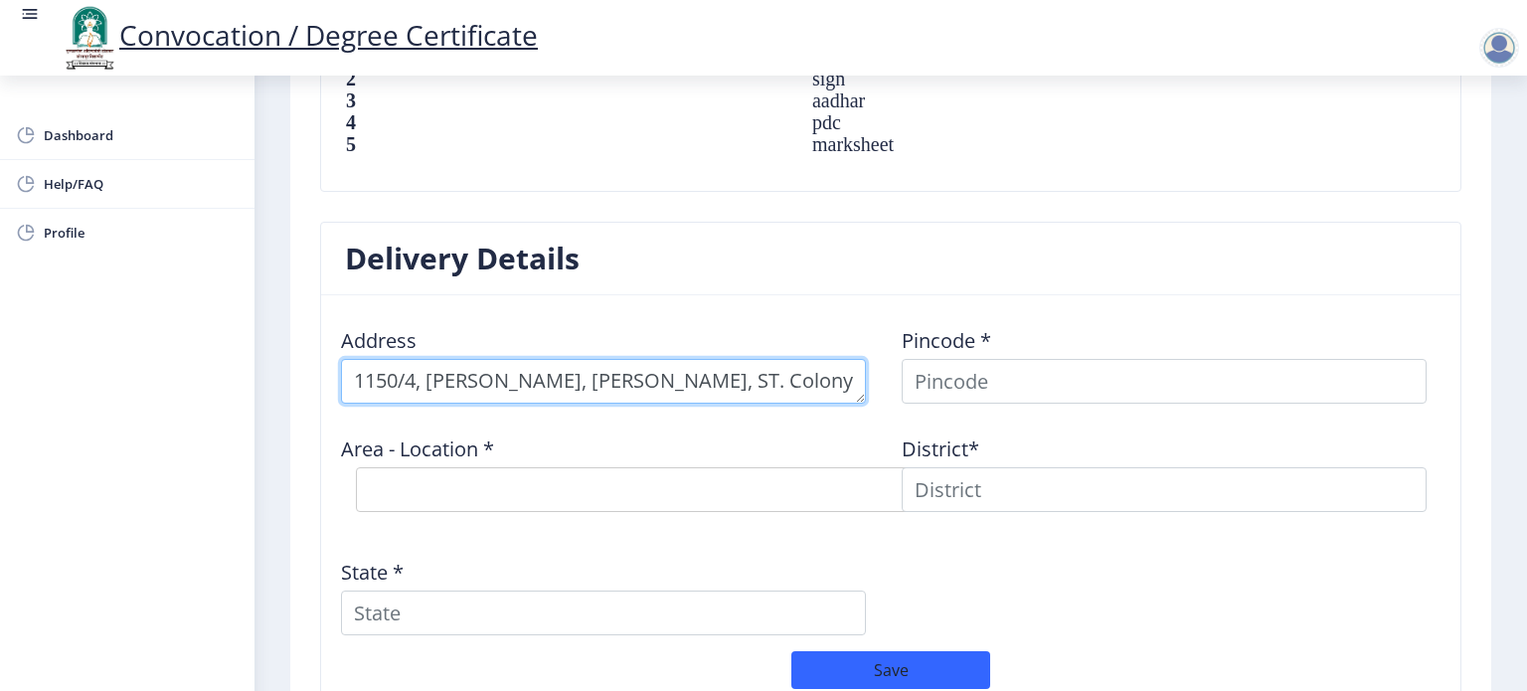
click at [847, 369] on textarea at bounding box center [603, 381] width 525 height 45
type textarea "C/O Maruti Jadhav 1150/4, Gangane Plotting, Aditya Niwas, ST. Colony, Naldurg R…"
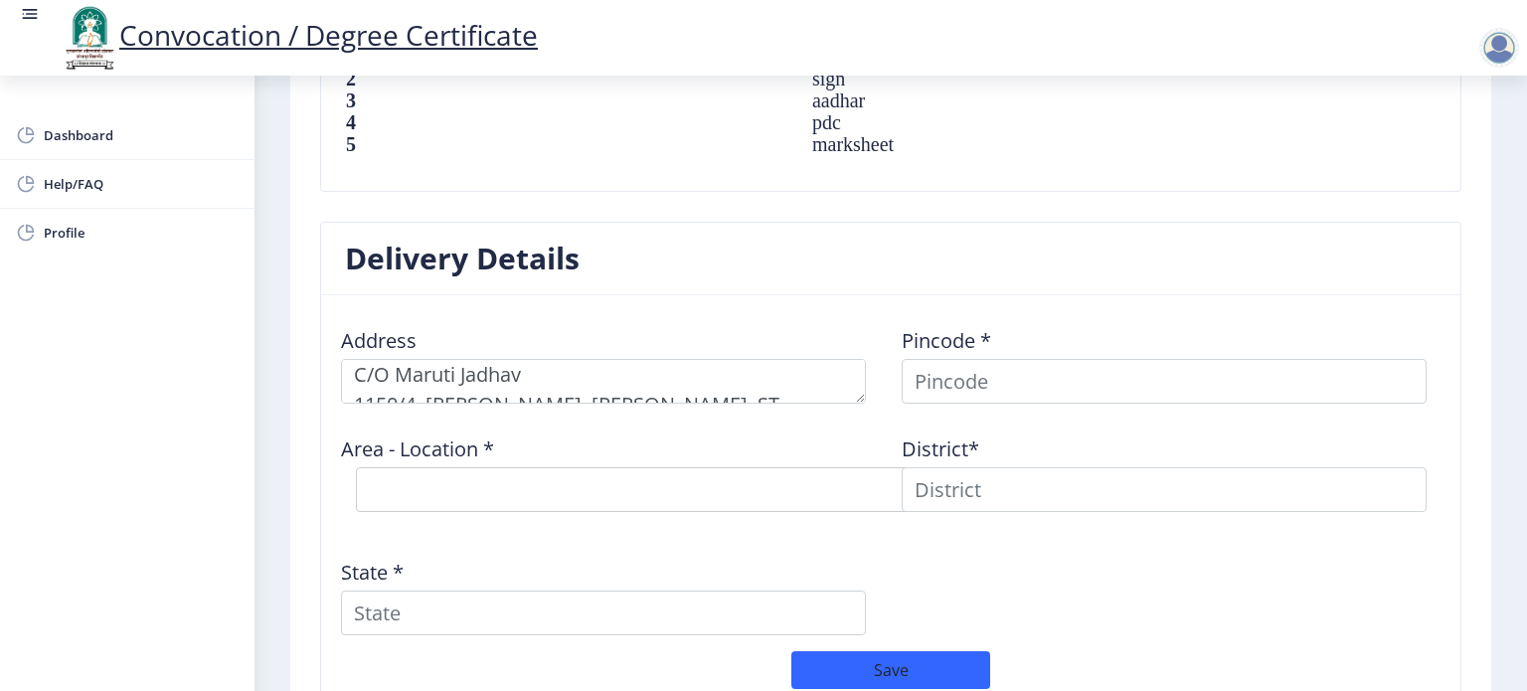
click at [688, 326] on div "Address" at bounding box center [610, 357] width 561 height 92
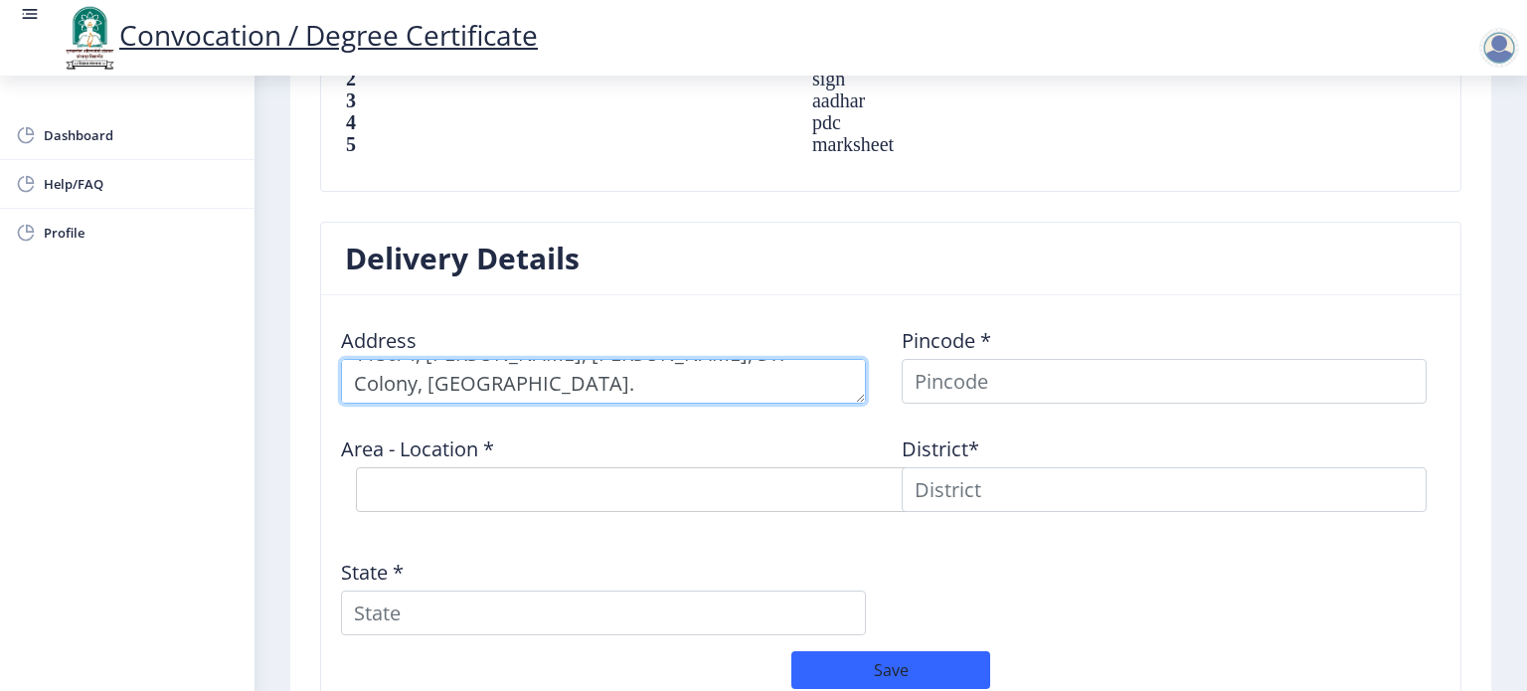
scroll to position [58, 0]
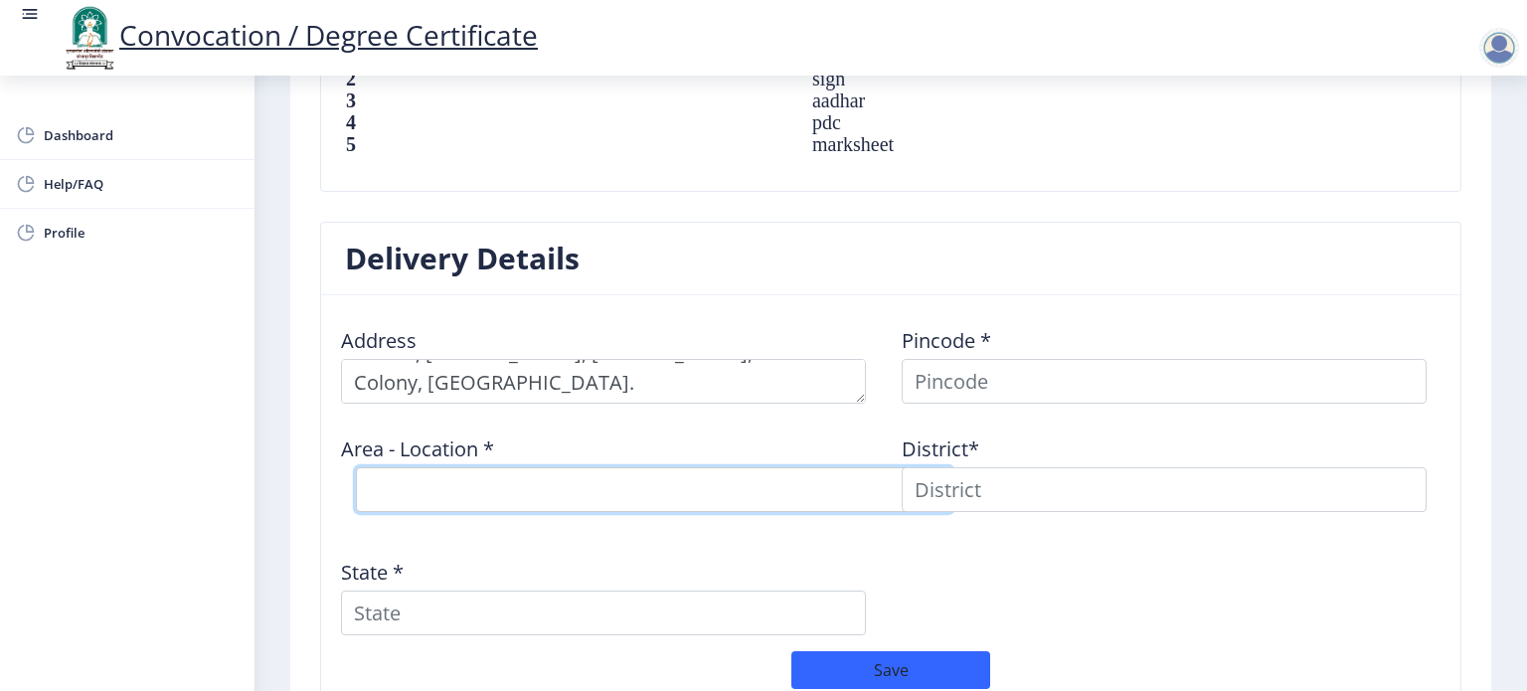
click at [506, 485] on select "Select Area Location" at bounding box center [654, 489] width 596 height 45
click at [728, 432] on div "Area - Location * Select Area Location" at bounding box center [610, 472] width 561 height 107
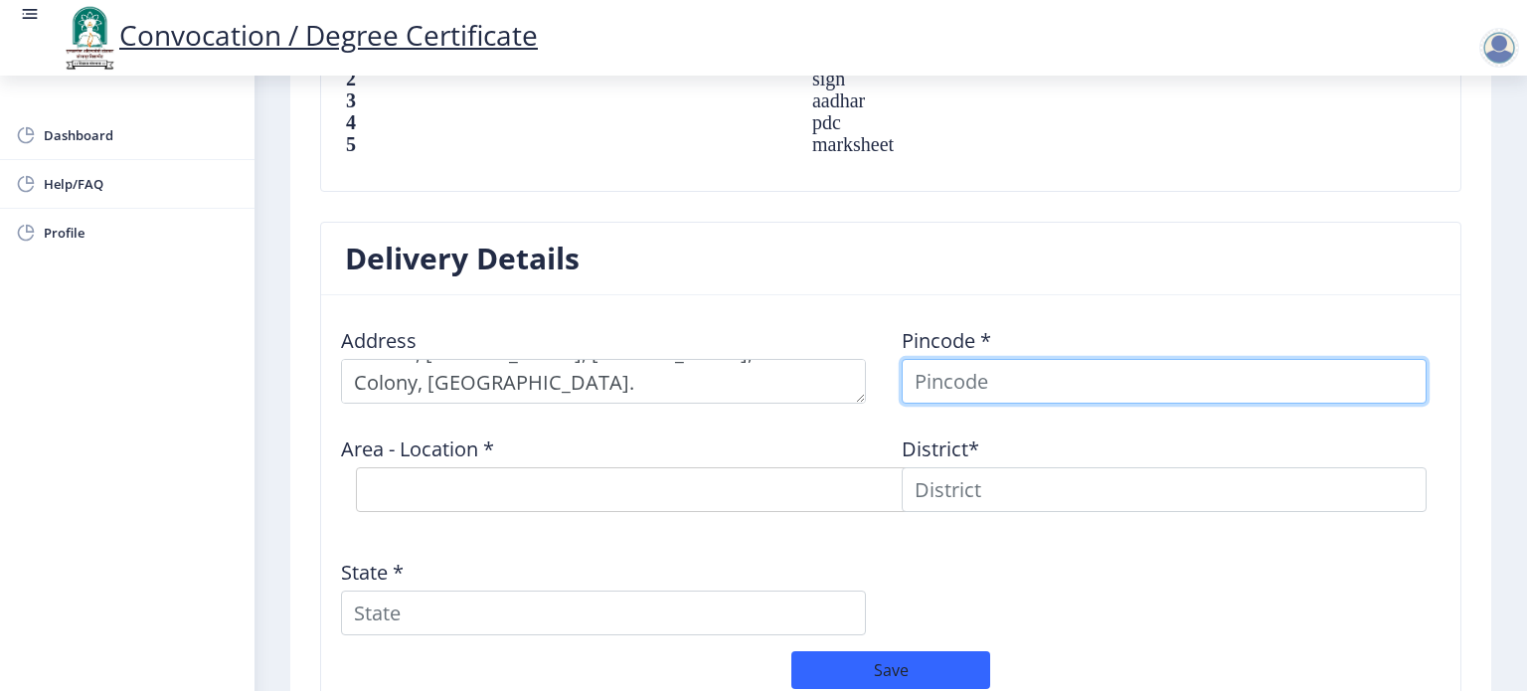
click at [975, 370] on input at bounding box center [1164, 381] width 525 height 45
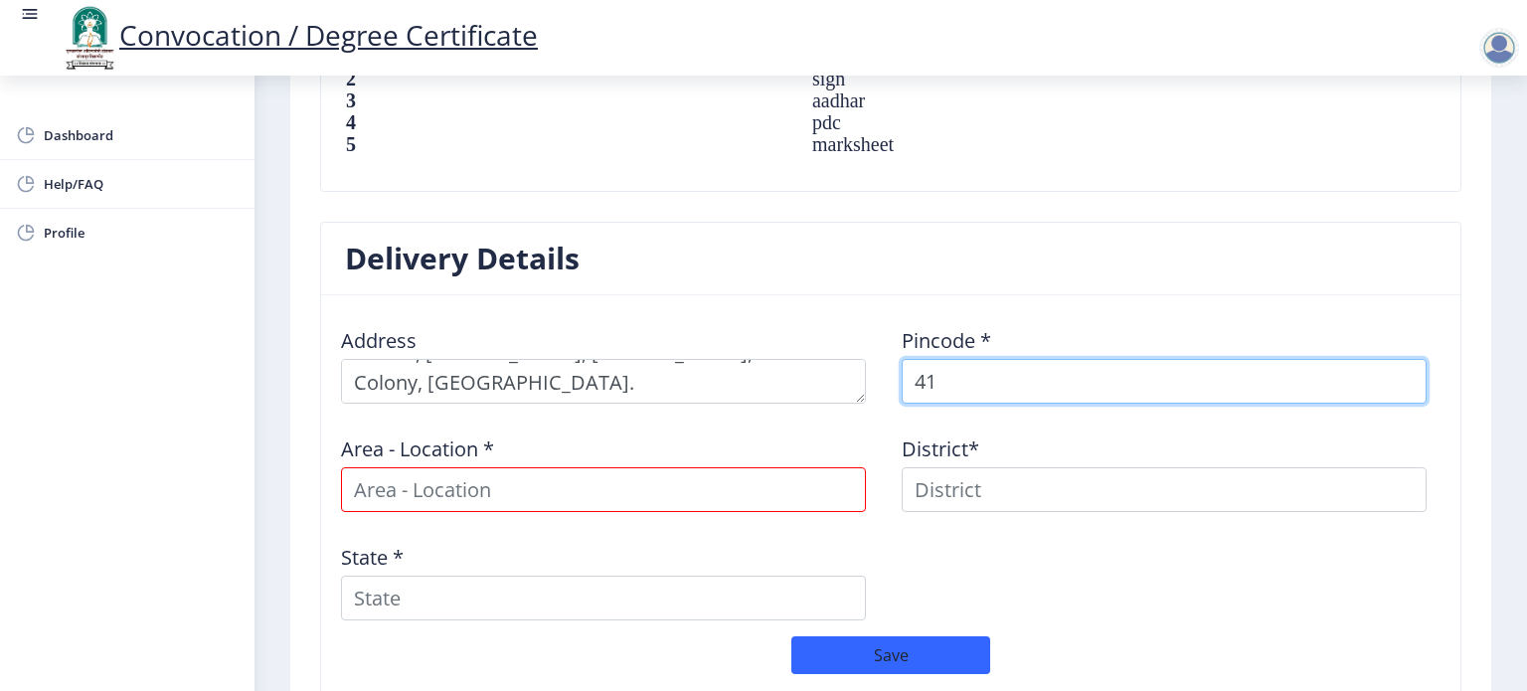
type input "4"
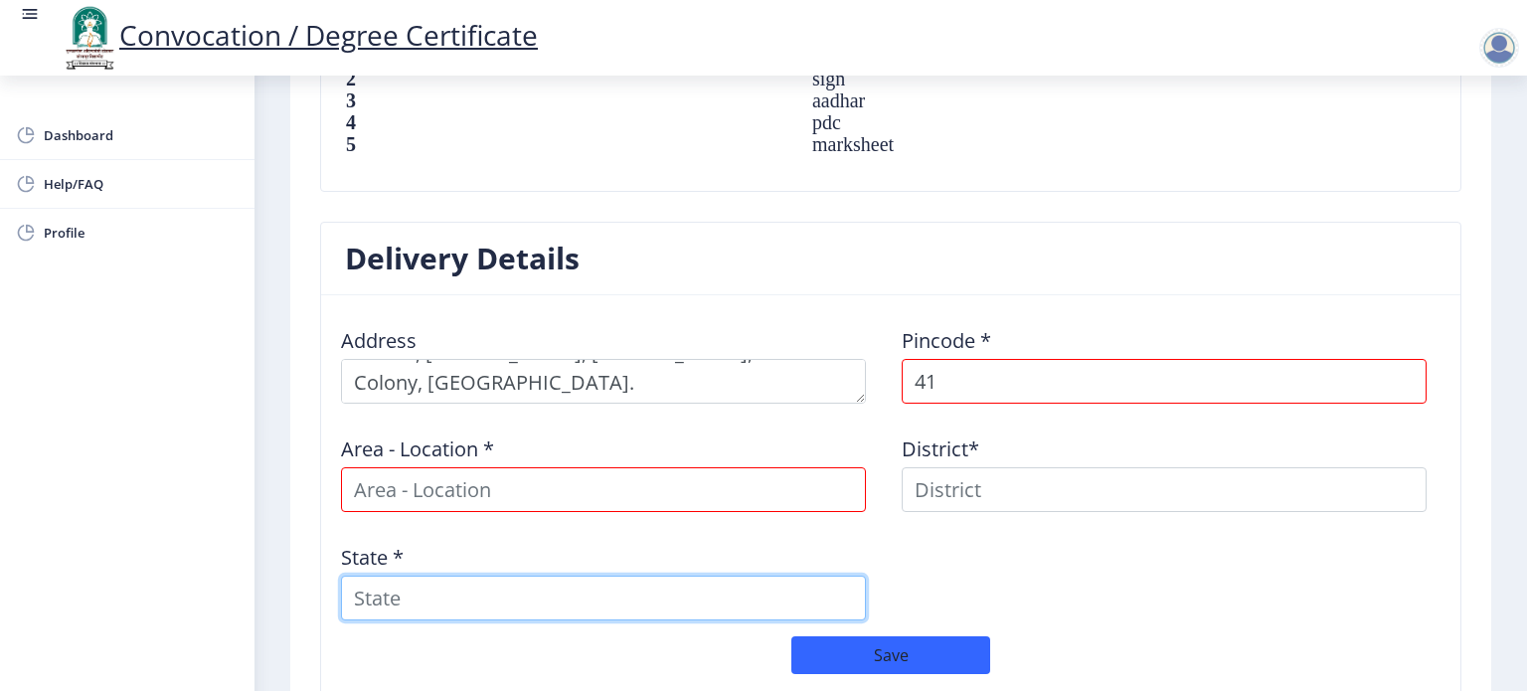
click at [703, 591] on input "State *" at bounding box center [603, 598] width 525 height 45
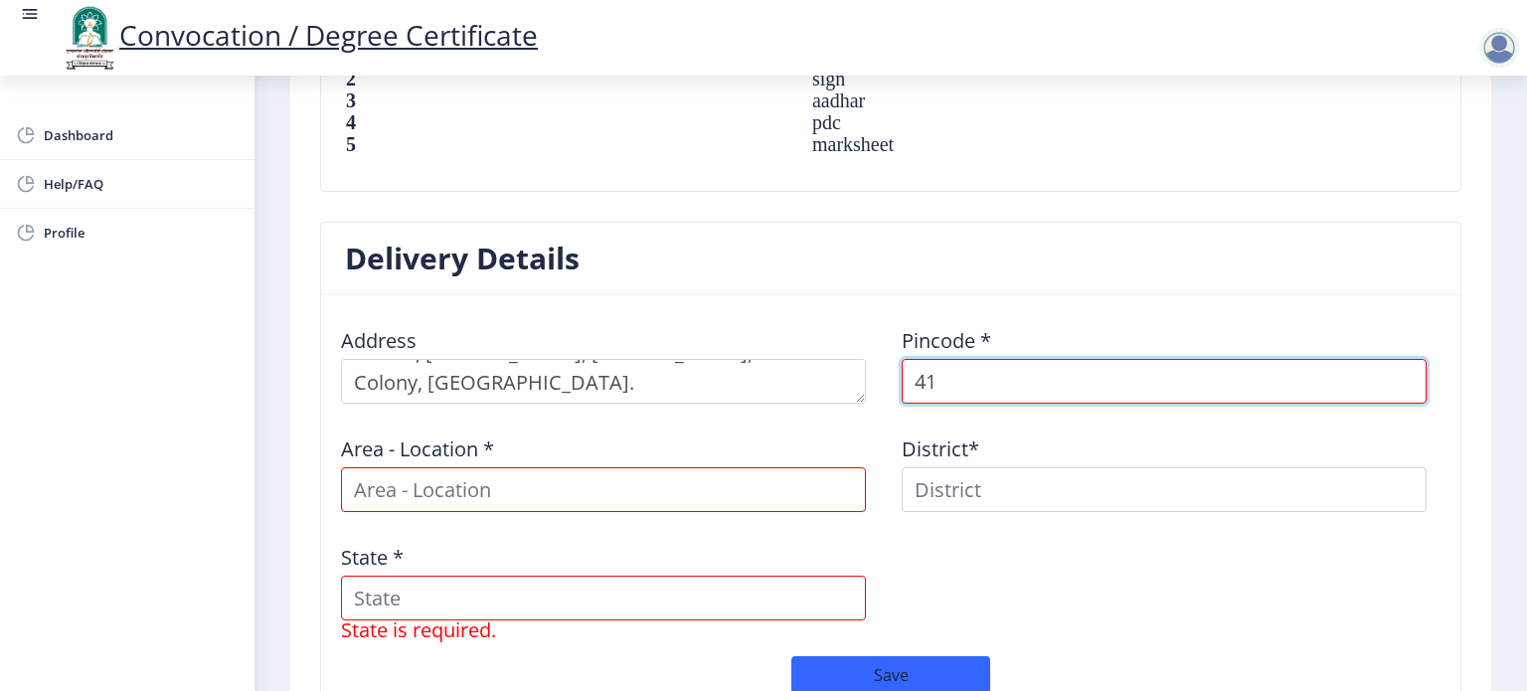
click at [994, 395] on input "41" at bounding box center [1164, 381] width 525 height 45
type input "413601"
select select
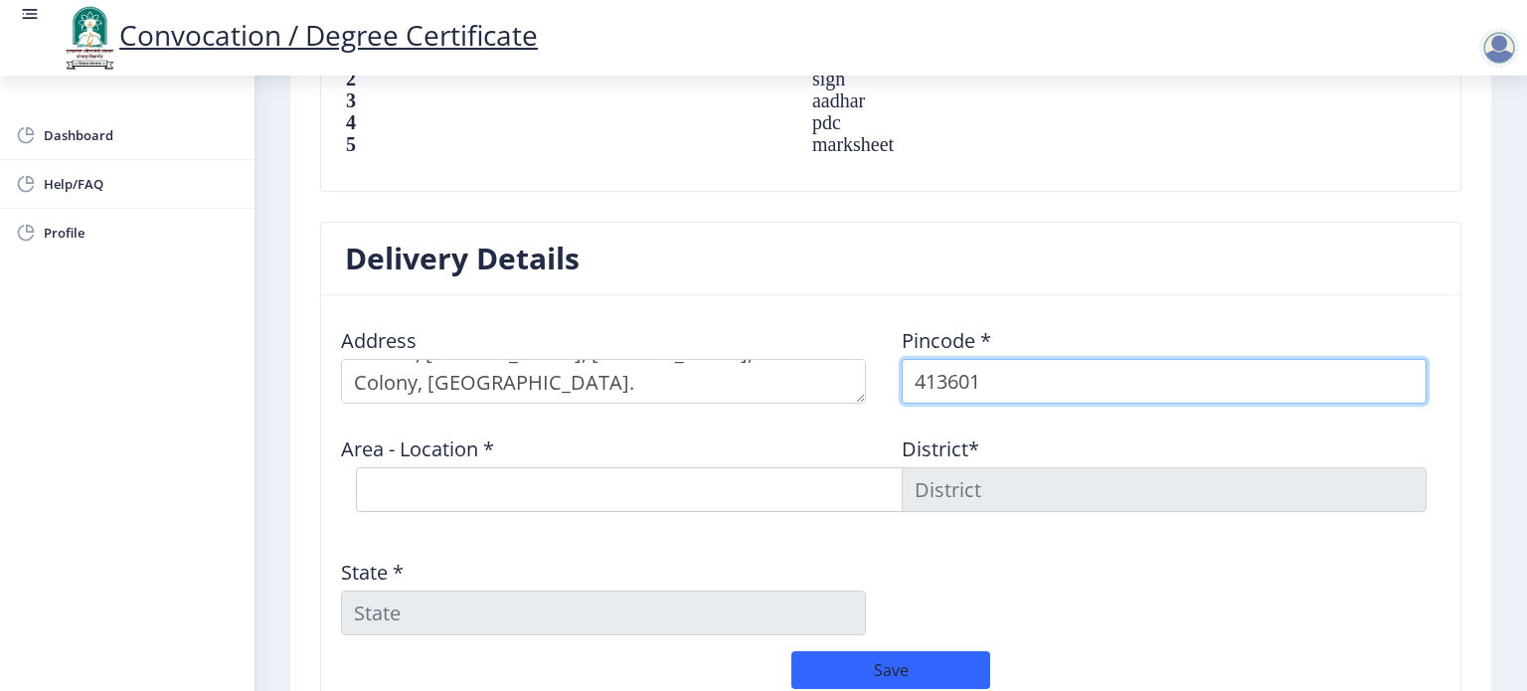
type input "413601"
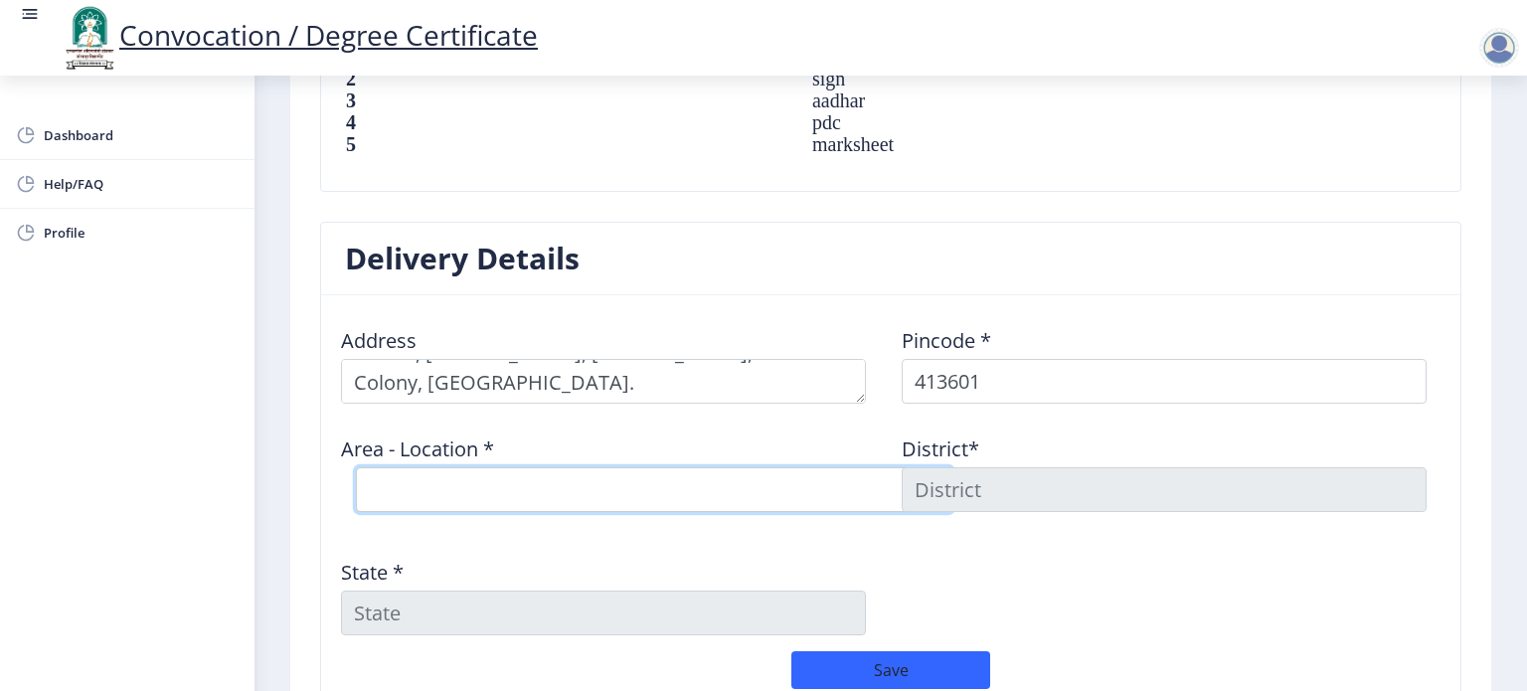
click at [720, 479] on select "Select Area Location Apsinga B.O Arali Bk. B.O Arali Khurd B.O Barul B.O Bhavan…" at bounding box center [654, 489] width 596 height 45
select select "18: Object"
click at [356, 467] on select "Select Area Location Apsinga B.O Arali Bk. B.O Arali Khurd B.O Barul B.O Bhavan…" at bounding box center [654, 489] width 596 height 45
type input "OSMANABAD"
type input "Maharashtra"
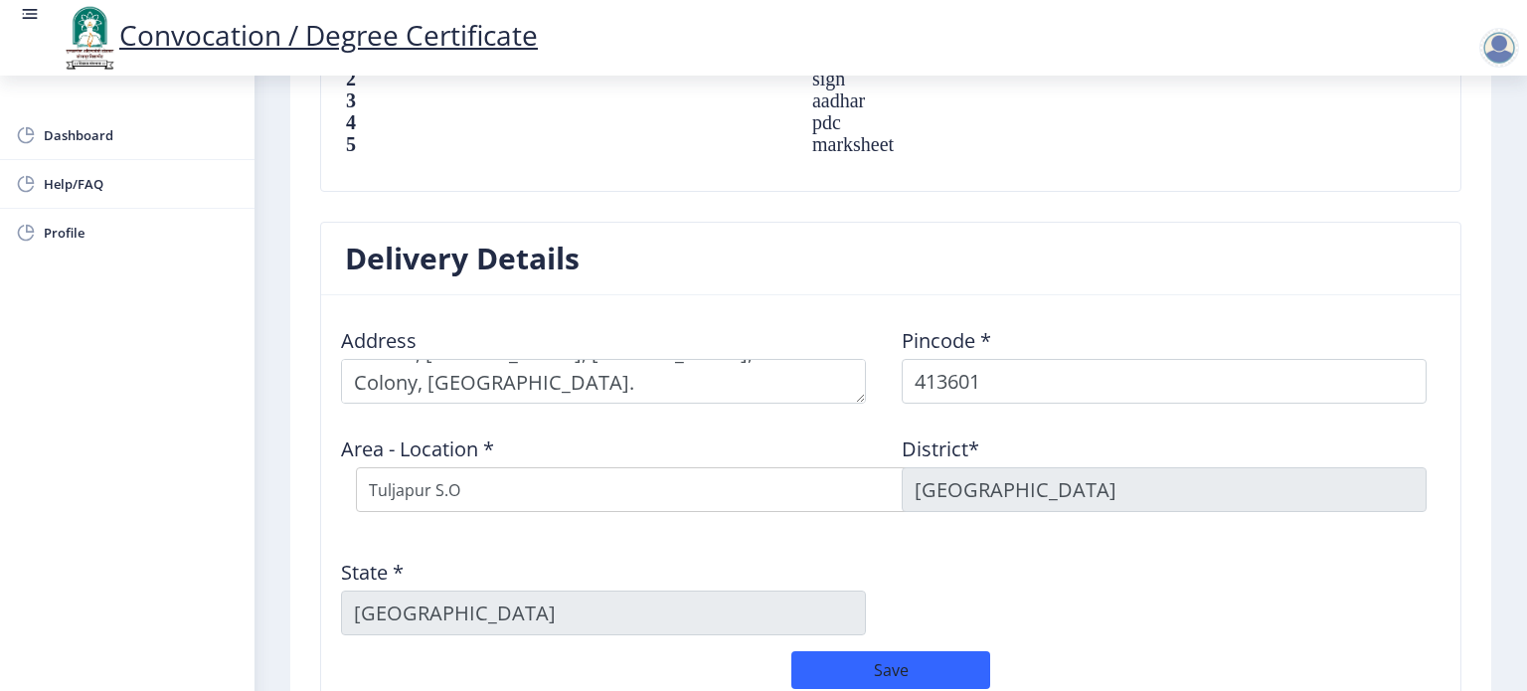
click at [1124, 548] on div "Address Pincode * 413601 Area - Location * Select Area Location Apsinga B.O Ara…" at bounding box center [890, 481] width 1121 height 340
click at [1181, 568] on div "Address Pincode * 413601 Area - Location * Select Area Location Apsinga B.O Ara…" at bounding box center [890, 481] width 1121 height 340
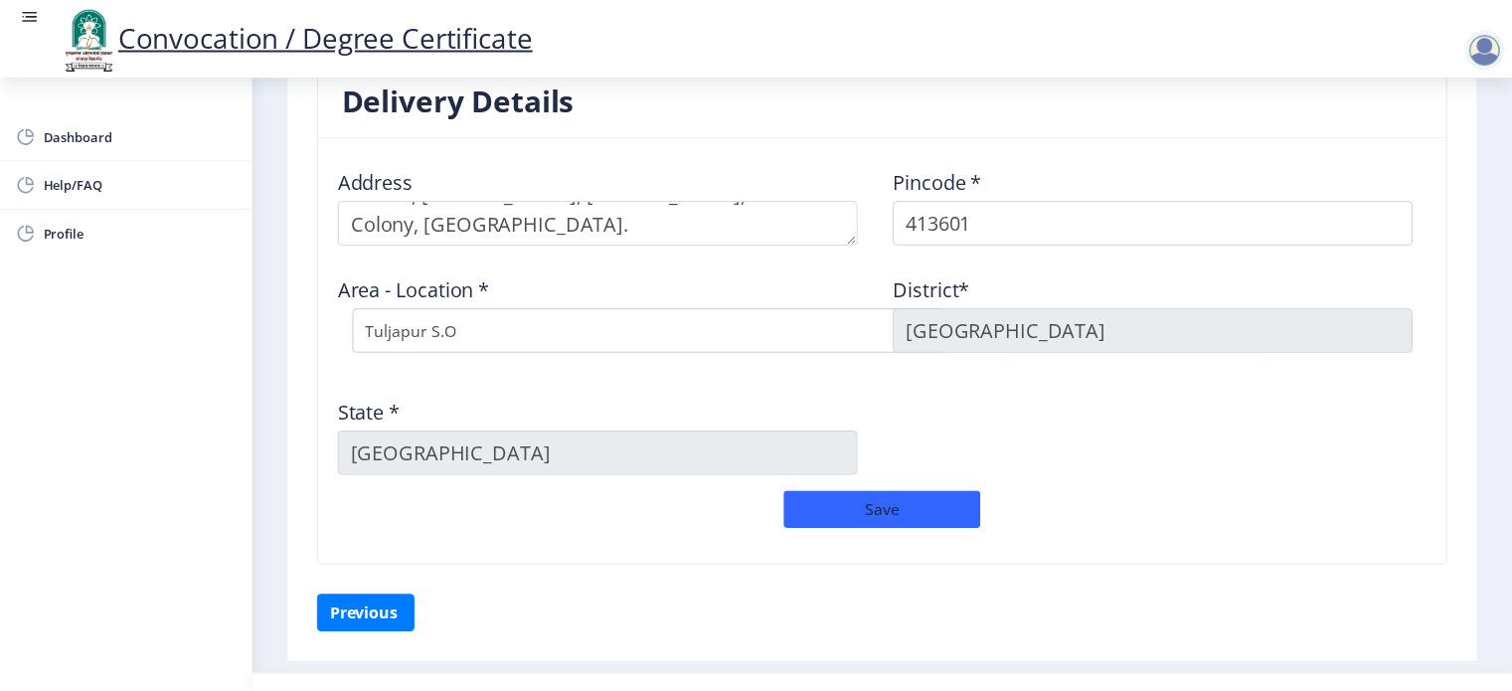
scroll to position [1646, 0]
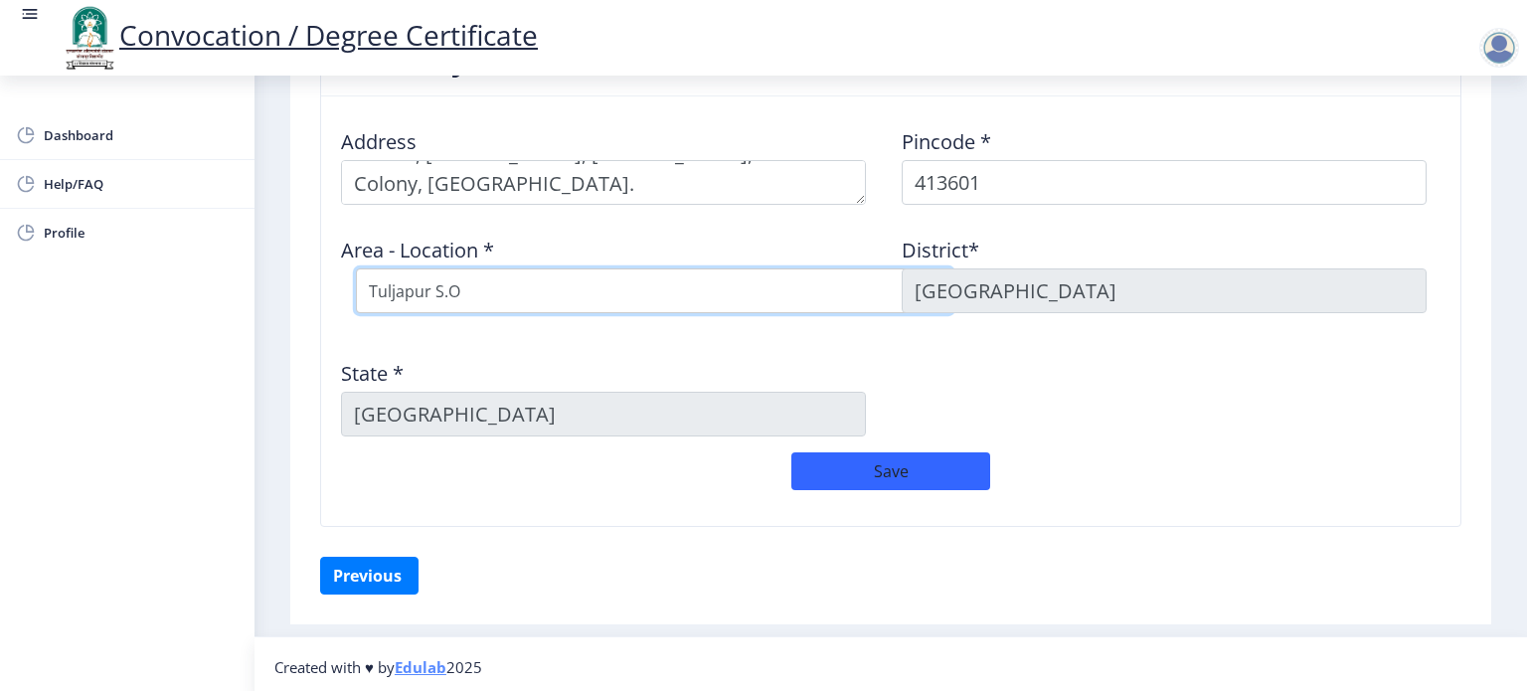
click at [508, 291] on select "Select Area Location Apsinga B.O Arali Bk. B.O Arali Khurd B.O Barul B.O Bhavan…" at bounding box center [654, 290] width 596 height 45
click at [356, 268] on select "Select Area Location Apsinga B.O Arali Bk. B.O Arali Khurd B.O Barul B.O Bhavan…" at bounding box center [654, 290] width 596 height 45
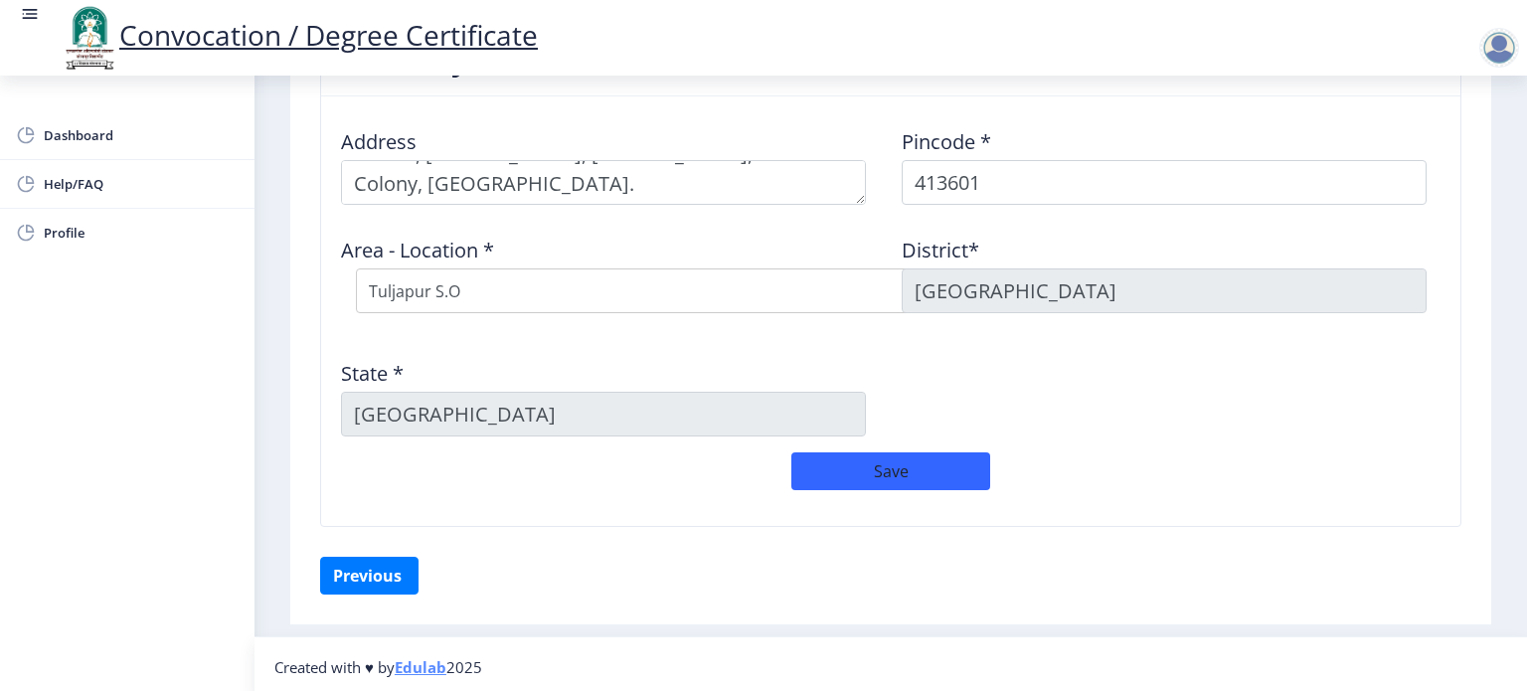
click at [564, 349] on div "State * Maharashtra" at bounding box center [610, 390] width 561 height 92
click at [622, 500] on div "Save" at bounding box center [890, 481] width 1121 height 58
click at [853, 473] on button "Save" at bounding box center [890, 471] width 199 height 38
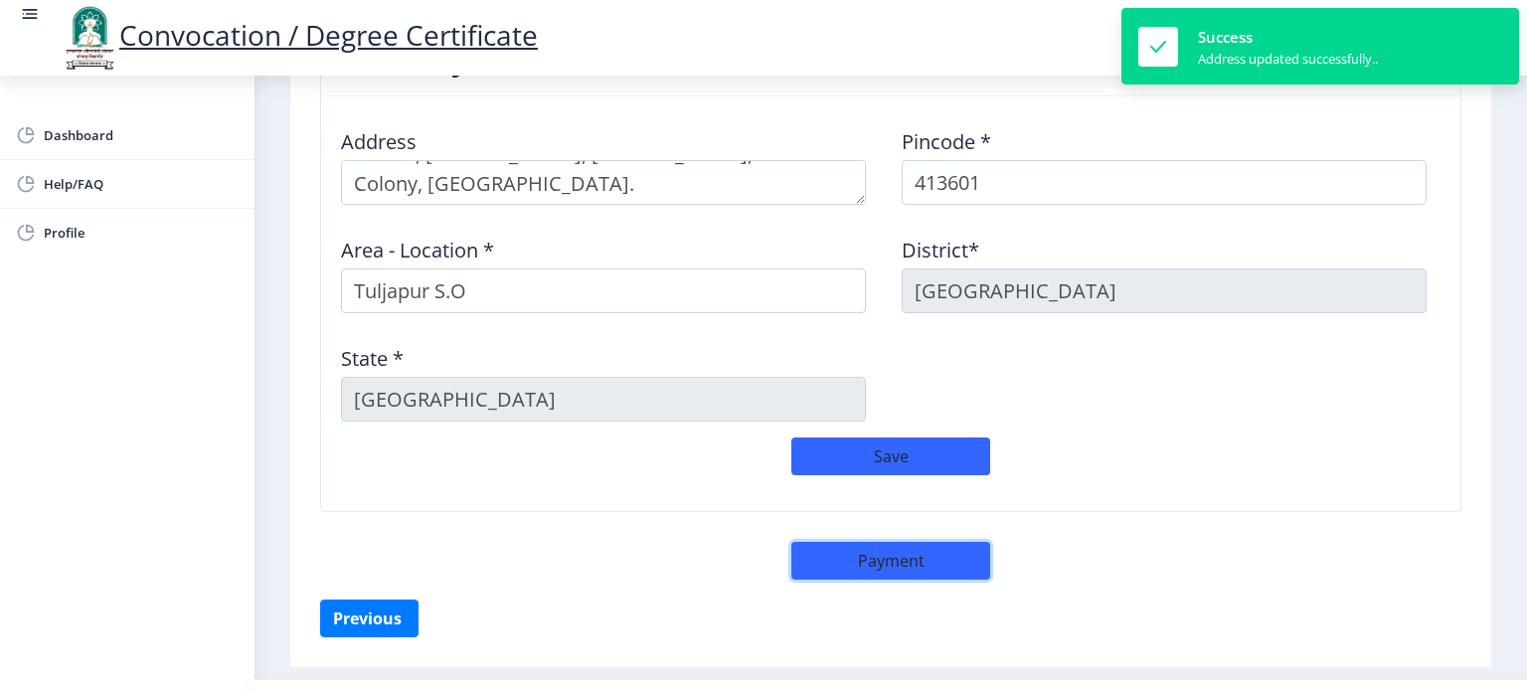
click at [887, 568] on button "Payment" at bounding box center [890, 561] width 199 height 38
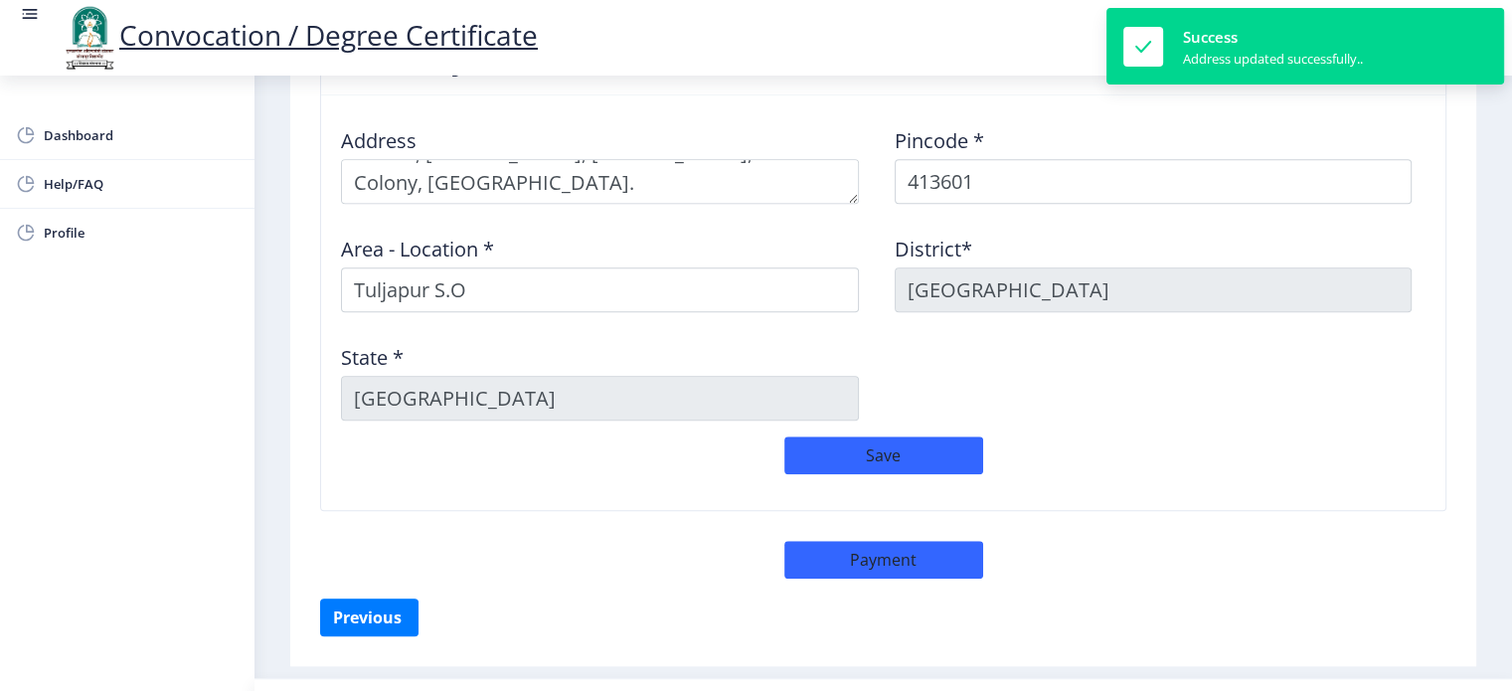
select select "sealed"
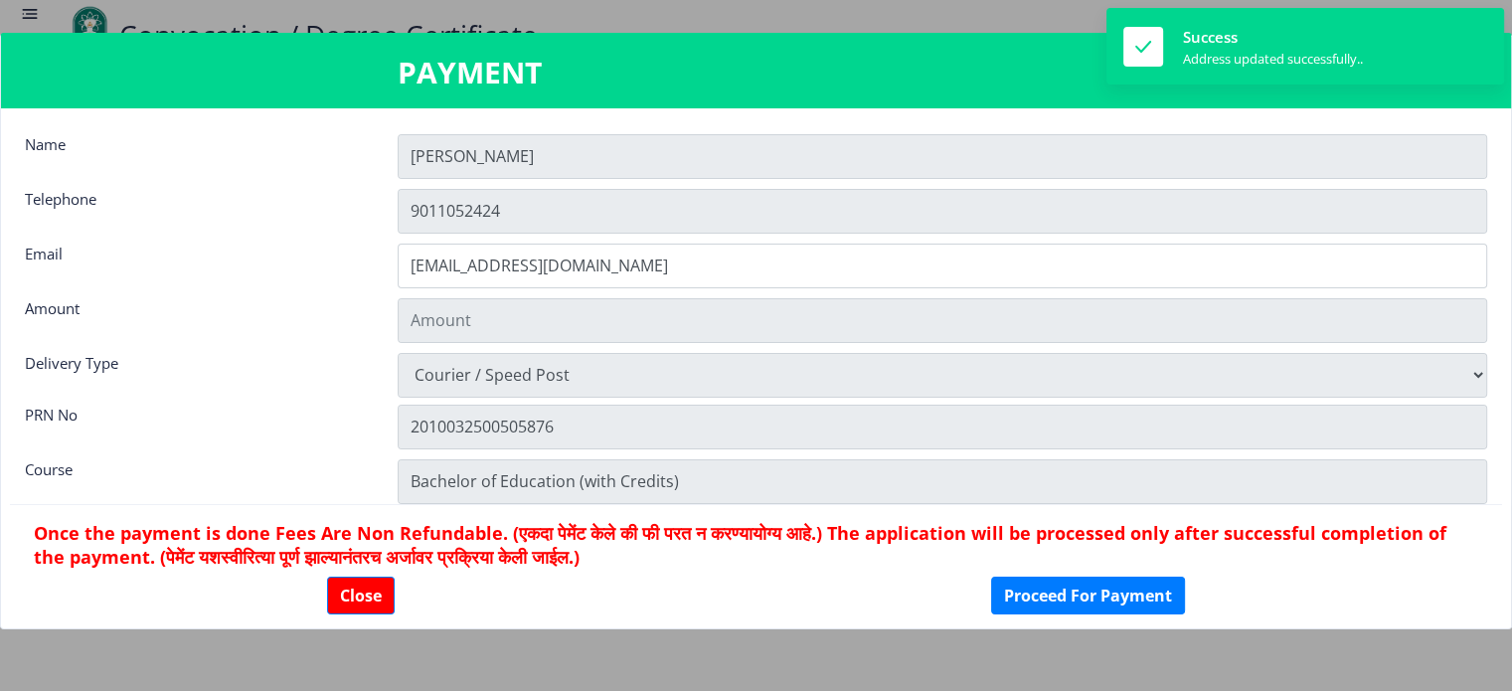
type input "2885"
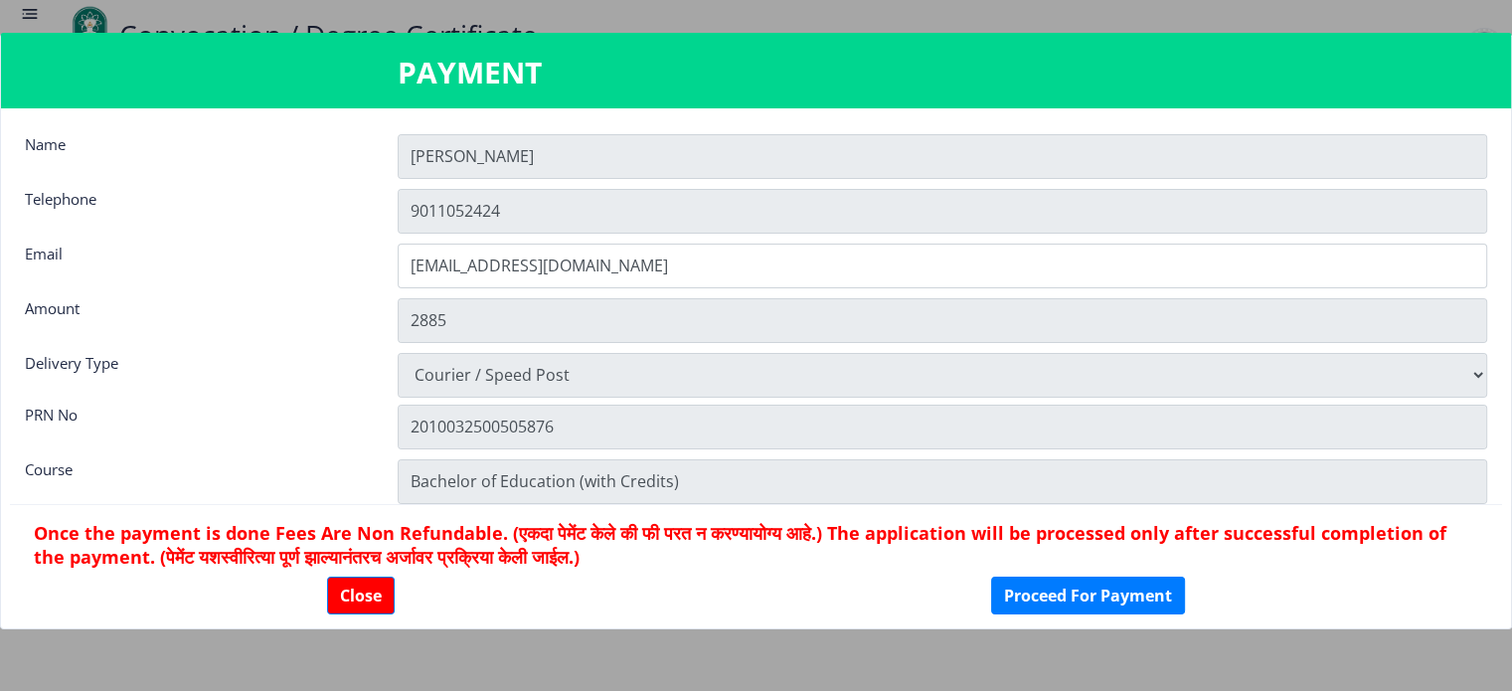
click at [334, 414] on div "PRN No" at bounding box center [196, 425] width 373 height 40
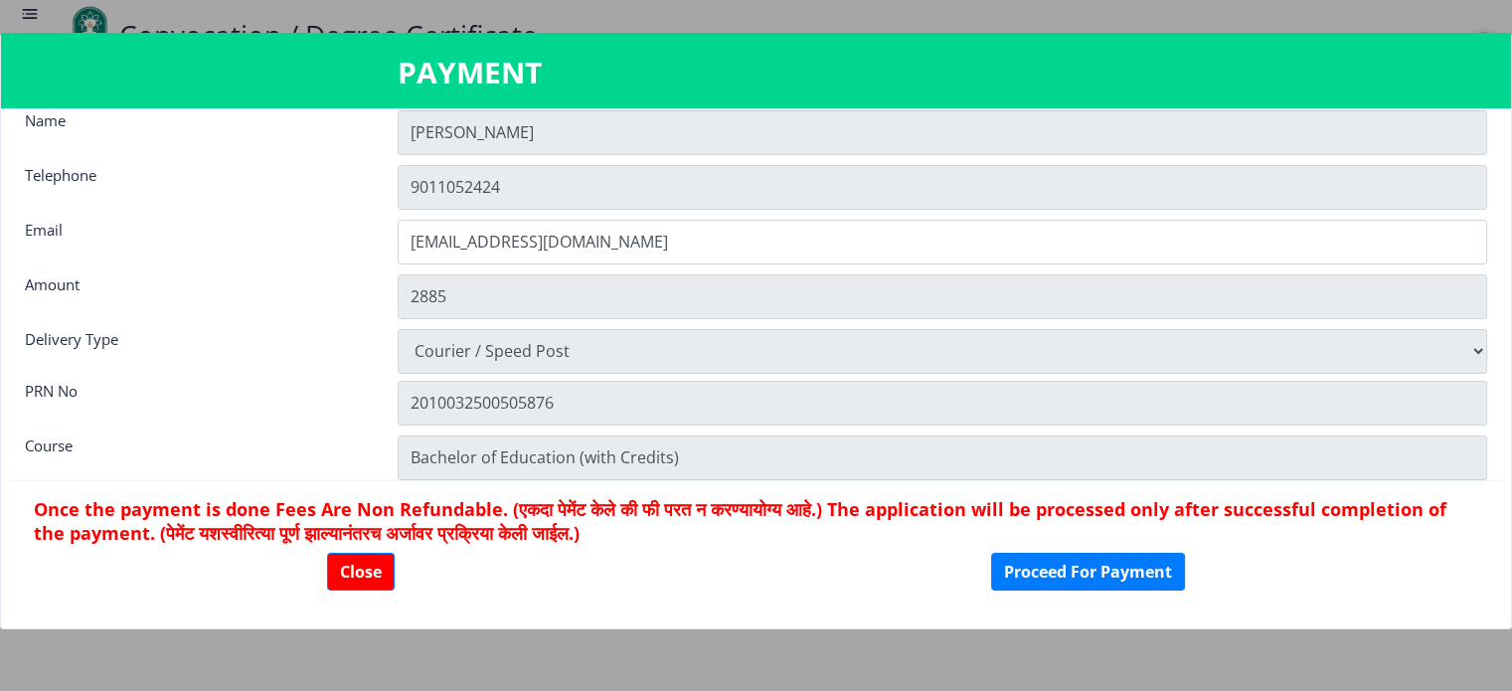
scroll to position [27, 0]
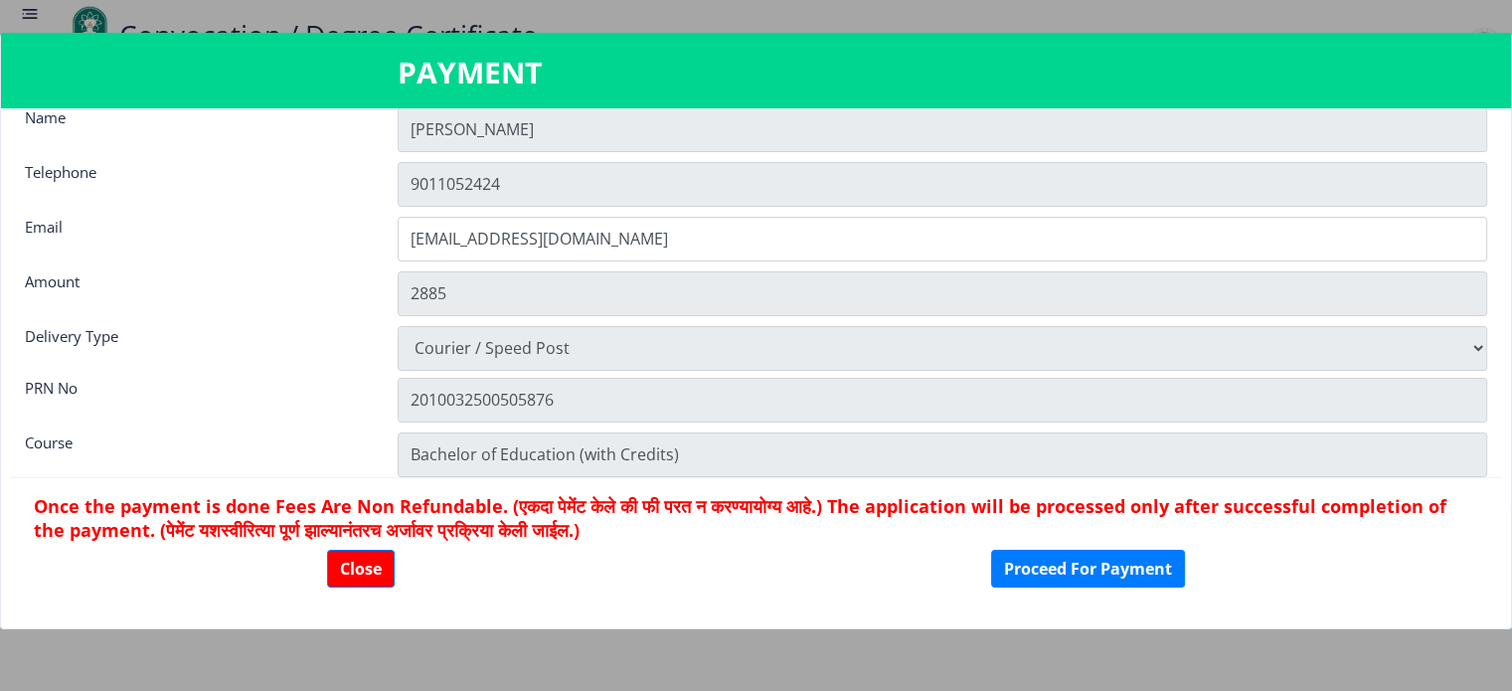
click at [178, 432] on div "Course" at bounding box center [196, 452] width 373 height 40
click at [1019, 562] on button "Proceed For Payment" at bounding box center [1088, 569] width 194 height 38
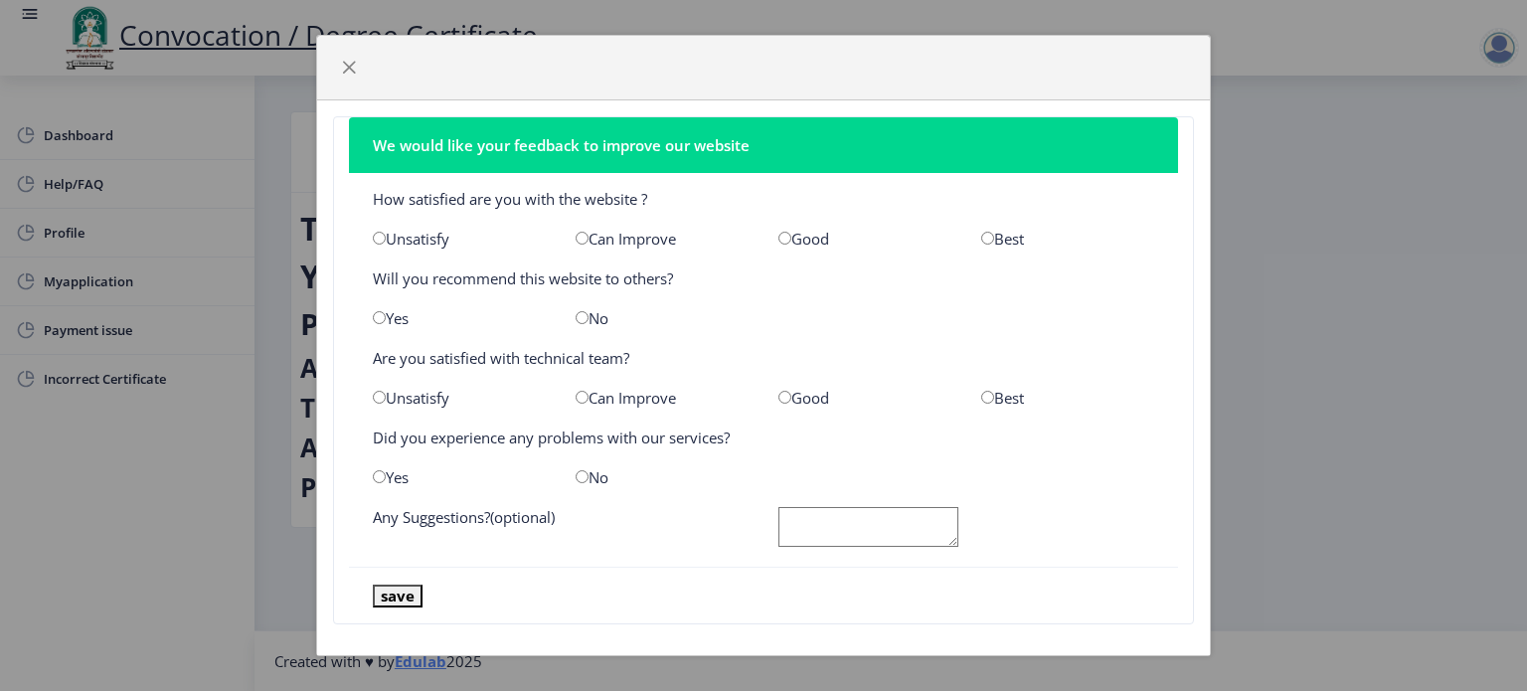
click at [981, 240] on input "radio" at bounding box center [987, 238] width 13 height 13
radio input "true"
click at [378, 321] on input "radio" at bounding box center [379, 317] width 13 height 13
radio input "true"
click at [981, 396] on input "radio" at bounding box center [987, 397] width 13 height 13
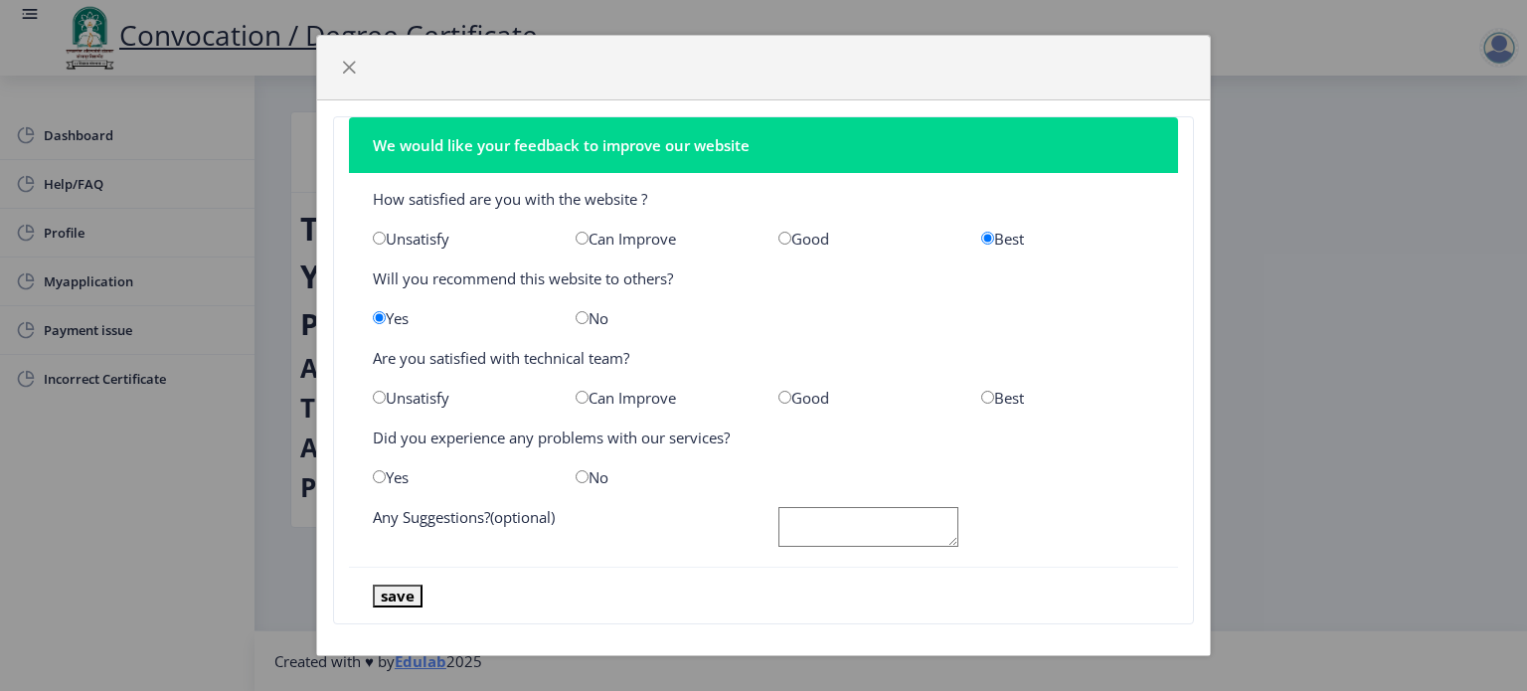
radio input "true"
click at [576, 473] on input "radio" at bounding box center [582, 476] width 13 height 13
radio input "true"
click at [864, 525] on textarea at bounding box center [868, 527] width 180 height 41
click at [577, 579] on nb-card-footer "save" at bounding box center [763, 595] width 829 height 57
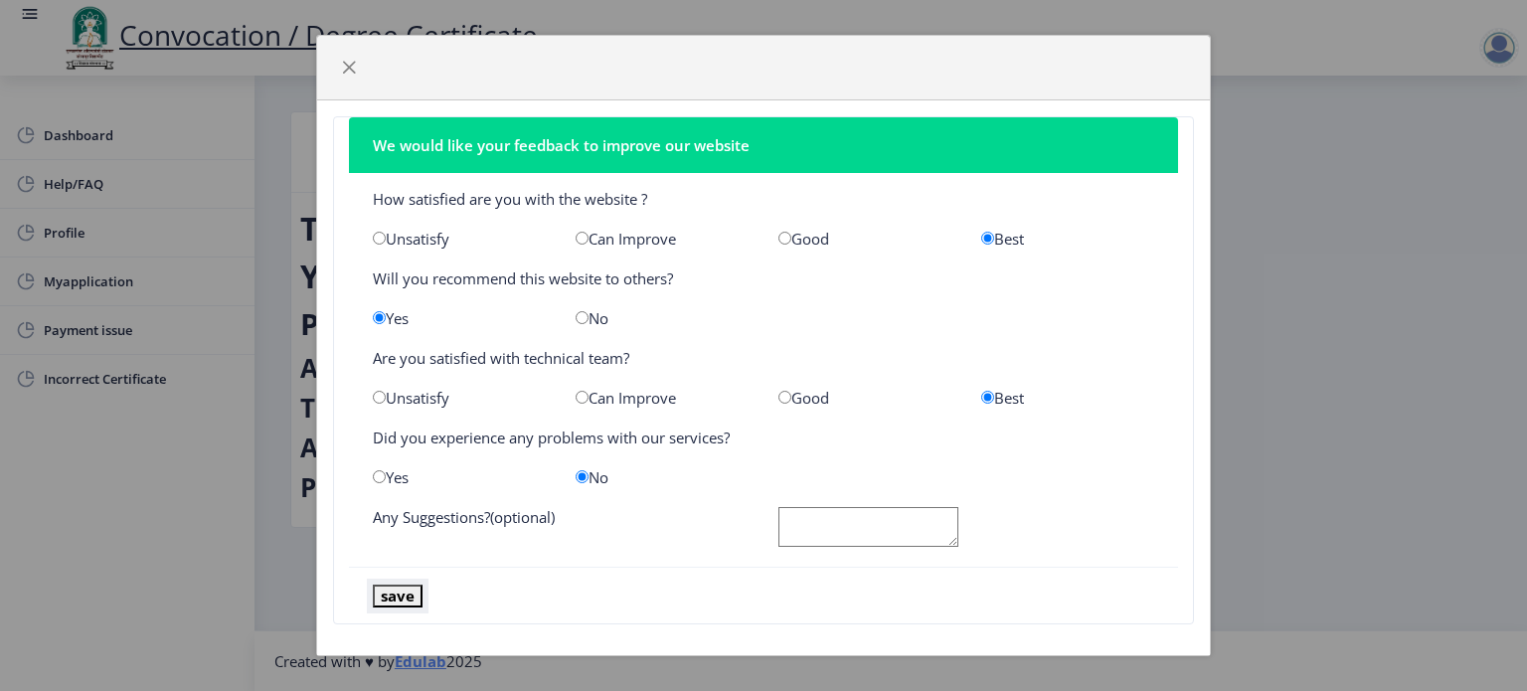
click at [396, 593] on button "save" at bounding box center [398, 596] width 50 height 23
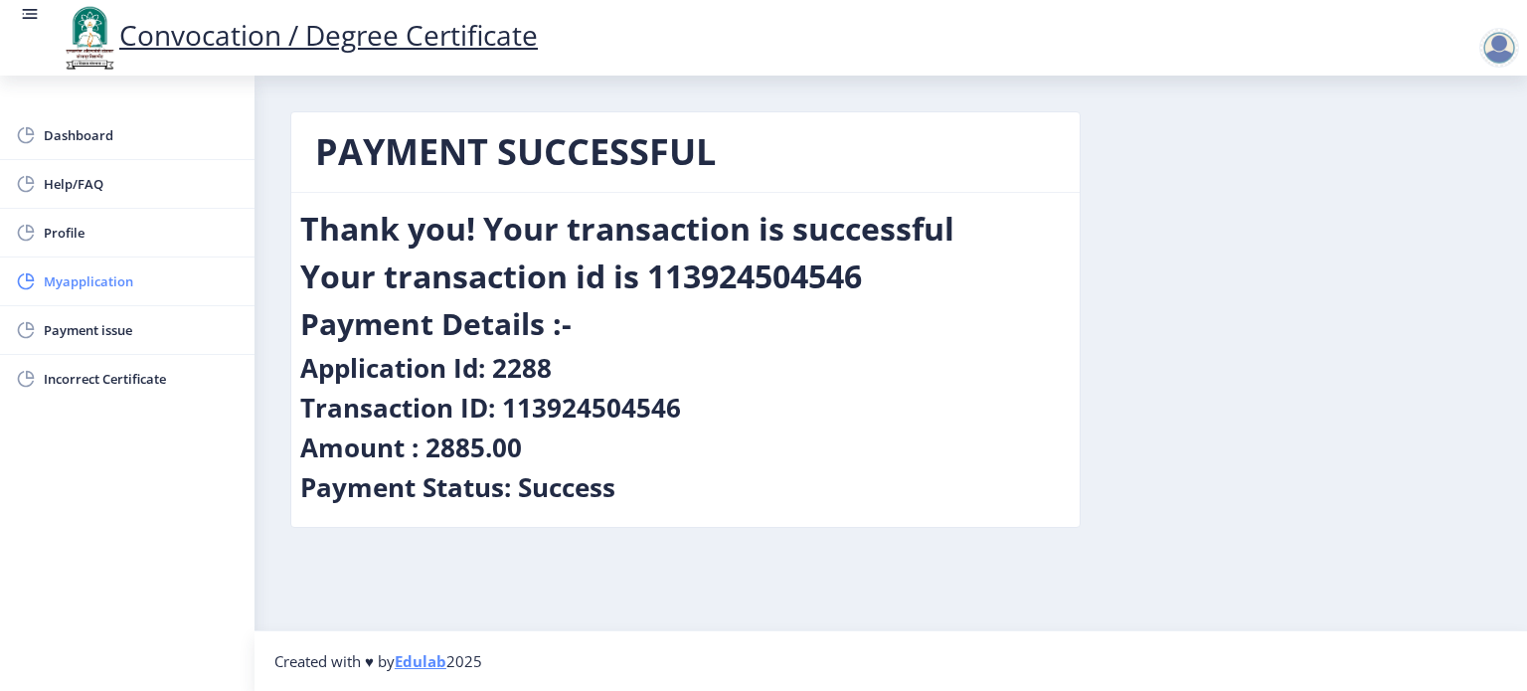
click at [82, 285] on span "Myapplication" at bounding box center [141, 281] width 195 height 24
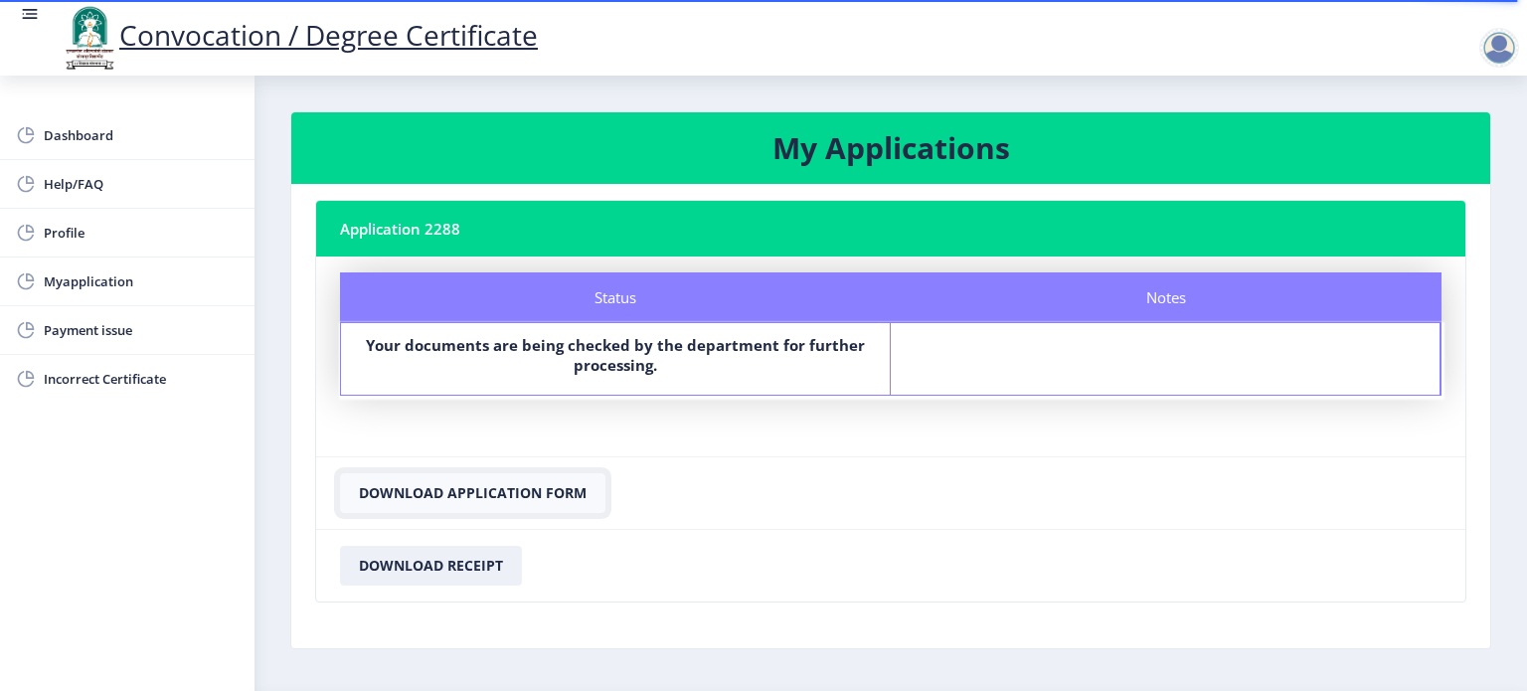
click at [439, 496] on button "Download Application Form" at bounding box center [472, 493] width 265 height 40
click at [423, 565] on button "Download Receipt" at bounding box center [431, 566] width 182 height 40
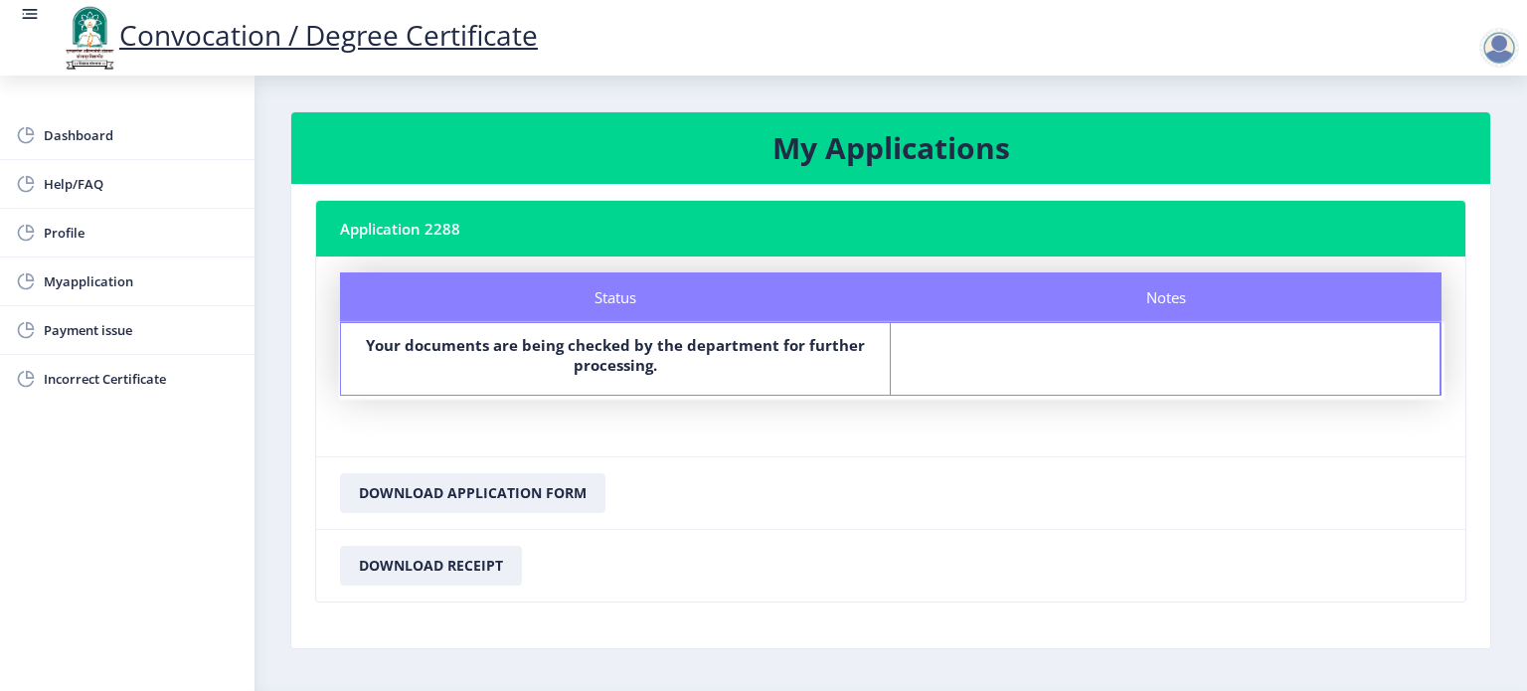
click at [423, 239] on nb-card-header "Application 2288" at bounding box center [890, 229] width 1149 height 56
click at [748, 358] on label "Your documents are being checked by the department for further processing." at bounding box center [615, 355] width 513 height 40
click at [87, 328] on span "Payment issue" at bounding box center [141, 330] width 195 height 24
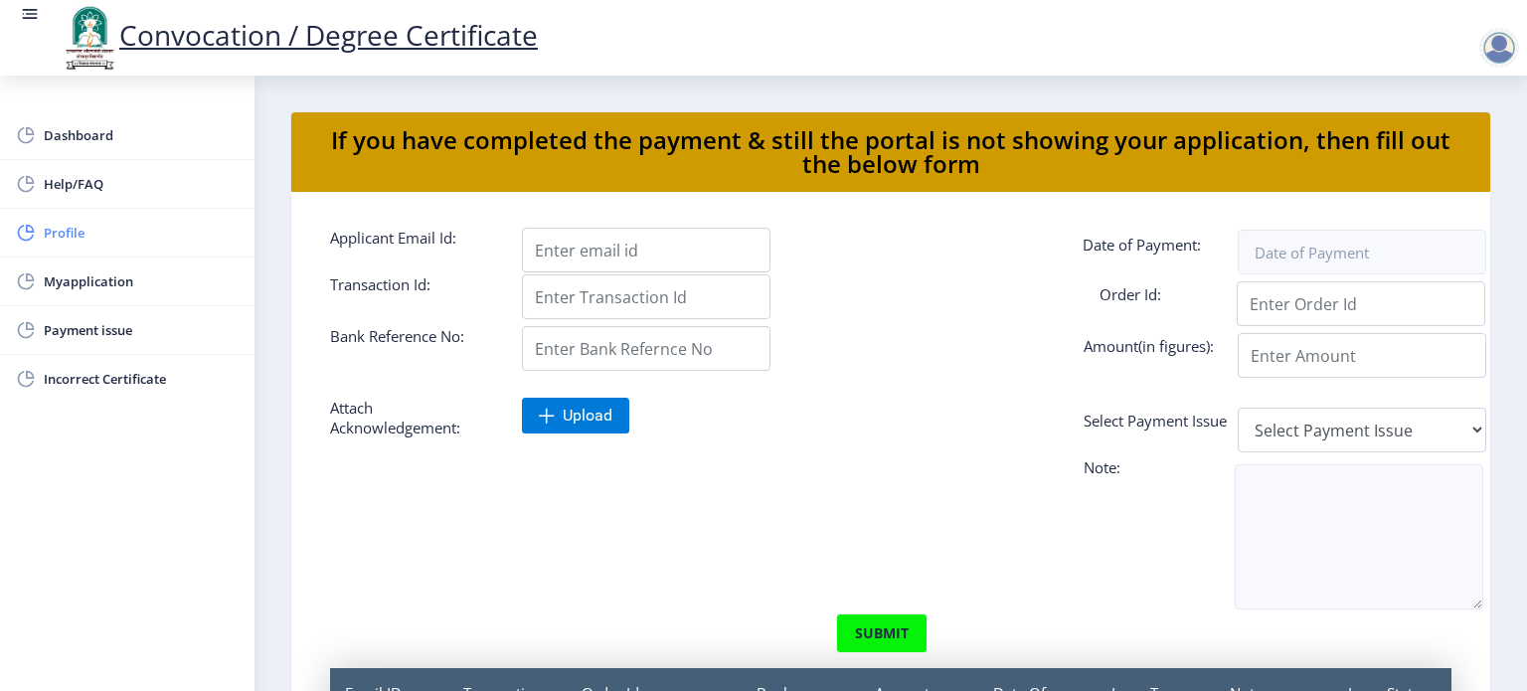
click at [69, 241] on span "Profile" at bounding box center [141, 233] width 195 height 24
select select
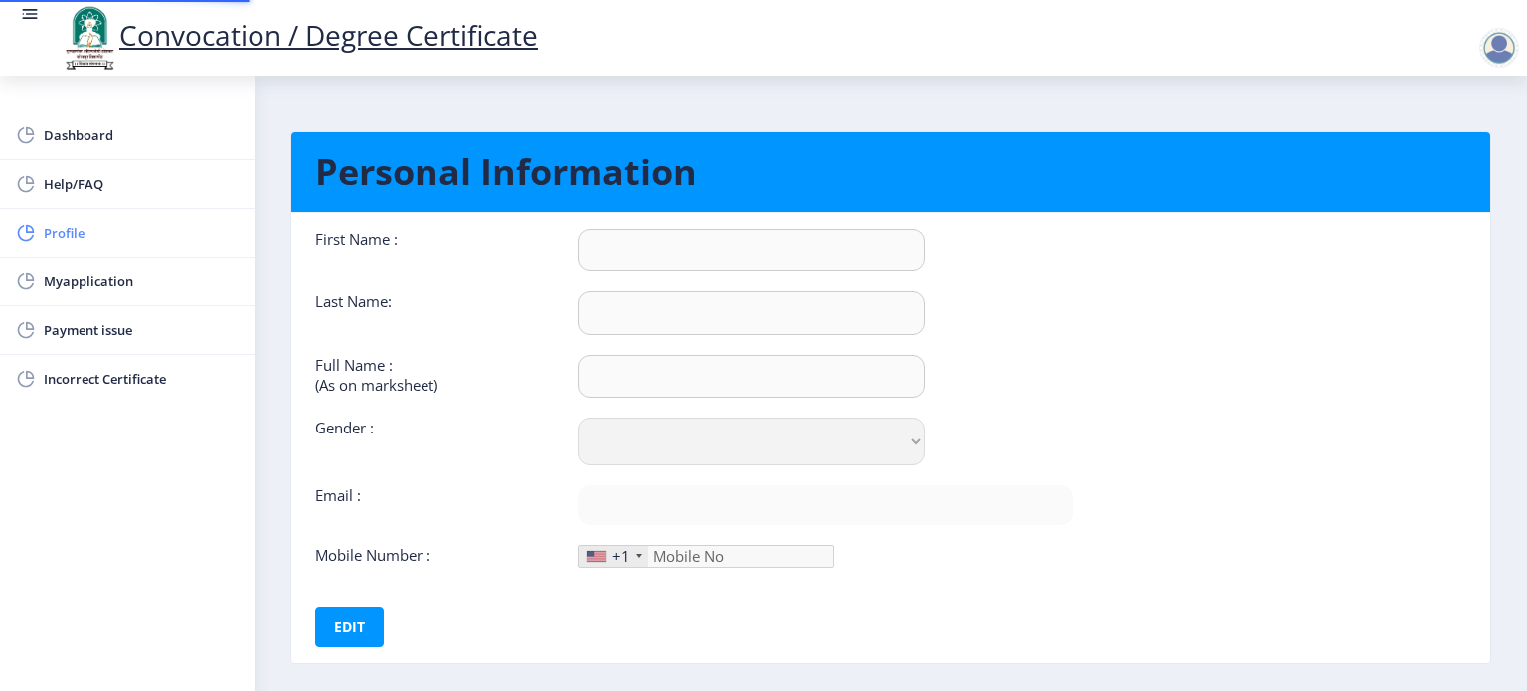
type input "[PERSON_NAME]"
type input "Jadhav"
type input "[PERSON_NAME]"
select select "[DEMOGRAPHIC_DATA]"
type input "[EMAIL_ADDRESS][DOMAIN_NAME]"
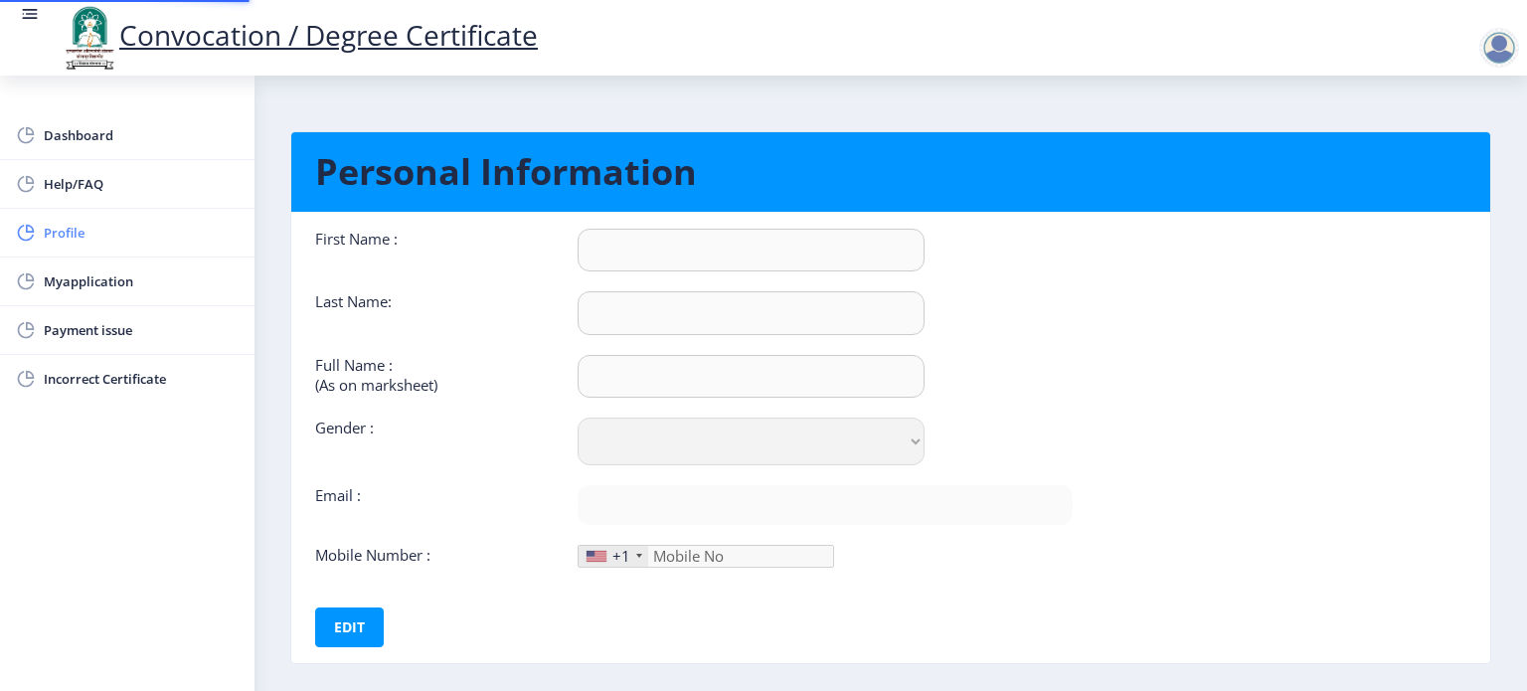
type input "9011052424"
